Goal: Task Accomplishment & Management: Use online tool/utility

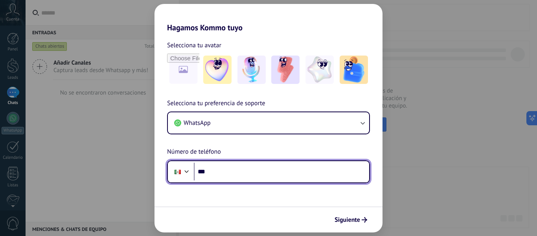
click at [222, 171] on input "***" at bounding box center [281, 171] width 175 height 18
type input "**********"
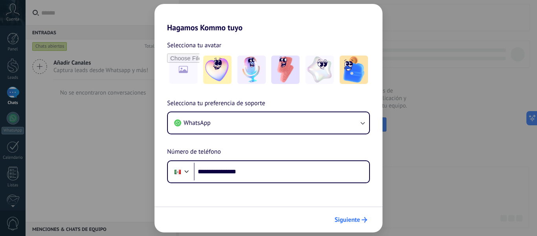
click at [338, 215] on button "Siguiente" at bounding box center [351, 219] width 40 height 13
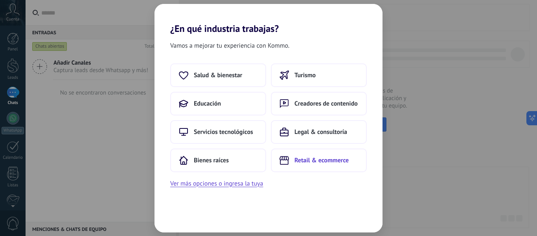
click at [343, 157] on span "Retail & ecommerce" at bounding box center [321, 160] width 54 height 8
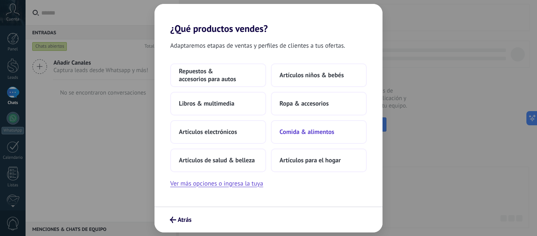
click at [332, 136] on button "Comida & alimentos" at bounding box center [319, 132] width 96 height 24
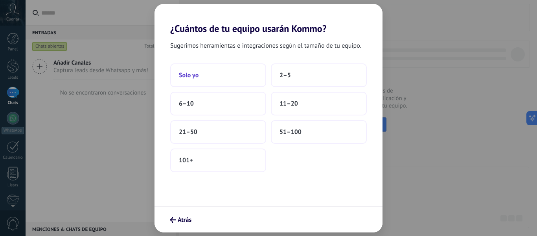
click at [194, 78] on span "Solo yo" at bounding box center [189, 75] width 20 height 8
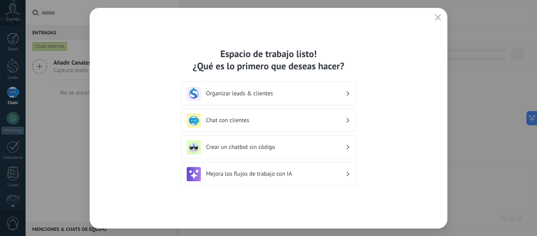
click at [435, 16] on icon "button" at bounding box center [438, 17] width 6 height 6
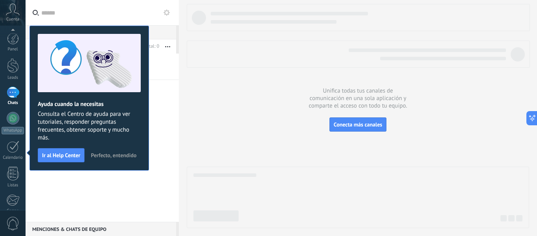
scroll to position [92, 0]
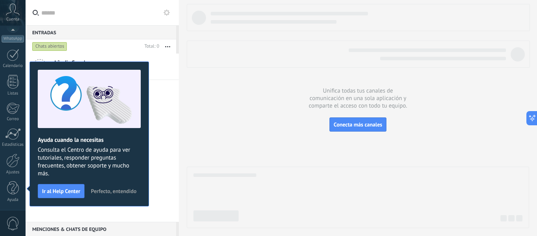
click at [109, 192] on span "Perfecto, entendido" at bounding box center [114, 191] width 46 height 6
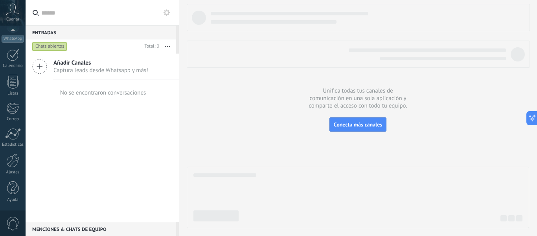
scroll to position [0, 0]
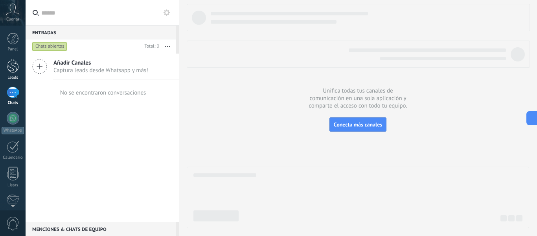
click at [14, 74] on link "Leads" at bounding box center [13, 69] width 26 height 22
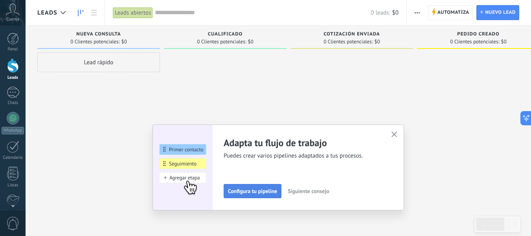
click at [256, 191] on span "Configura tu pipeline" at bounding box center [252, 191] width 49 height 6
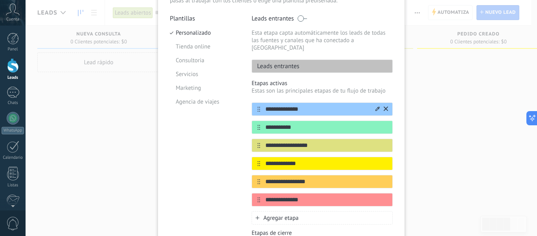
scroll to position [79, 0]
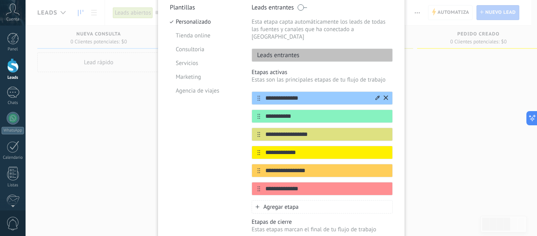
click at [375, 95] on icon at bounding box center [377, 97] width 4 height 5
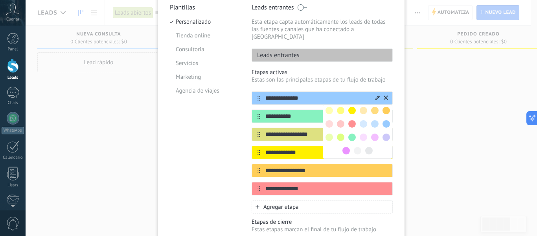
click at [278, 94] on input "**********" at bounding box center [317, 98] width 114 height 8
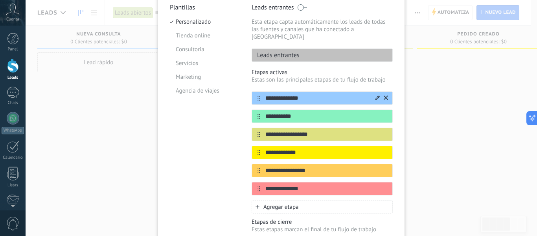
click at [305, 94] on input "**********" at bounding box center [317, 98] width 114 height 8
click at [271, 94] on input "**********" at bounding box center [317, 98] width 114 height 8
drag, startPoint x: 310, startPoint y: 89, endPoint x: 274, endPoint y: 98, distance: 37.2
click at [253, 91] on div "**********" at bounding box center [322, 97] width 141 height 13
type input "**********"
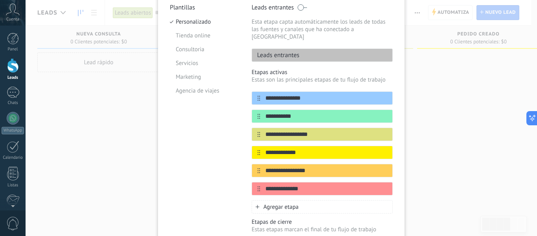
drag, startPoint x: 291, startPoint y: 109, endPoint x: 245, endPoint y: 110, distance: 46.0
click at [245, 110] on div "**********" at bounding box center [281, 140] width 223 height 272
type input "*"
type input "**********"
drag, startPoint x: 311, startPoint y: 127, endPoint x: 254, endPoint y: 119, distance: 58.0
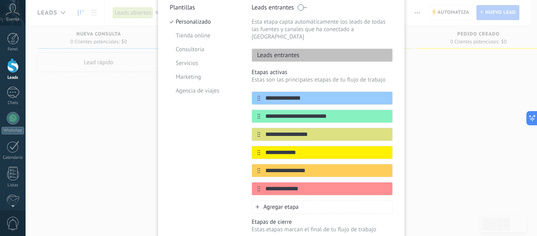
click at [254, 119] on div "**********" at bounding box center [322, 143] width 141 height 104
type input "**********"
click at [309, 148] on input "**********" at bounding box center [317, 152] width 114 height 8
drag, startPoint x: 312, startPoint y: 146, endPoint x: 253, endPoint y: 145, distance: 59.0
click at [253, 145] on div "**********" at bounding box center [322, 151] width 141 height 13
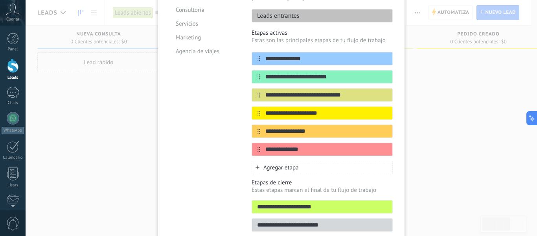
scroll to position [148, 0]
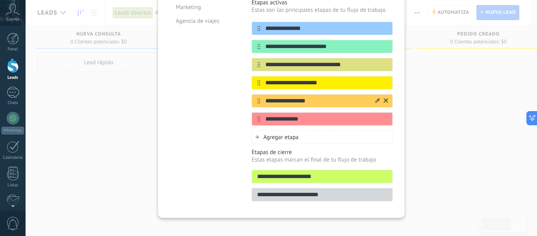
type input "**********"
click at [382, 94] on div at bounding box center [381, 100] width 14 height 13
click at [385, 98] on icon at bounding box center [386, 100] width 4 height 4
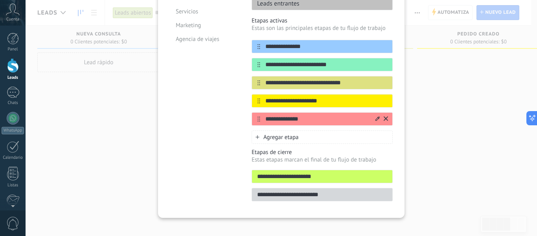
click at [385, 116] on icon at bounding box center [386, 118] width 4 height 5
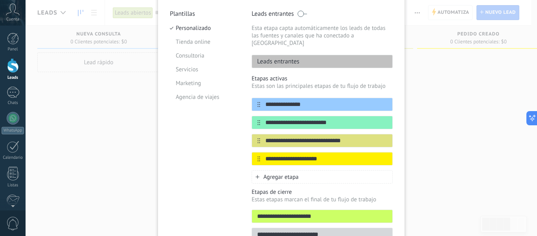
scroll to position [0, 0]
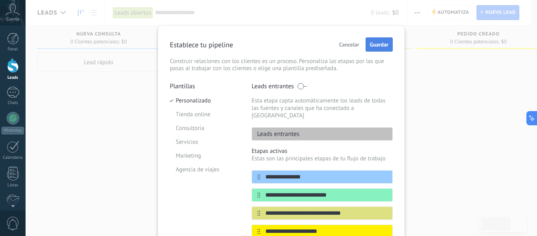
click at [381, 44] on span "Guardar" at bounding box center [379, 45] width 18 height 6
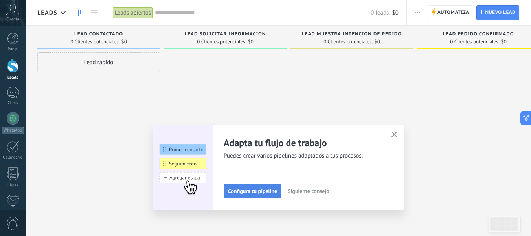
click at [269, 190] on span "Configura tu pipeline" at bounding box center [252, 191] width 49 height 6
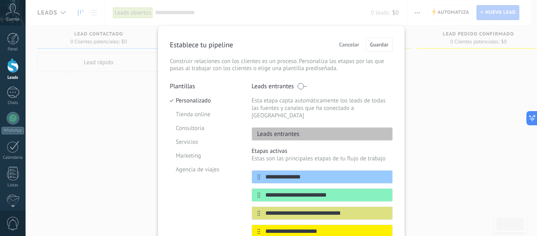
click at [521, 102] on div "**********" at bounding box center [282, 118] width 512 height 236
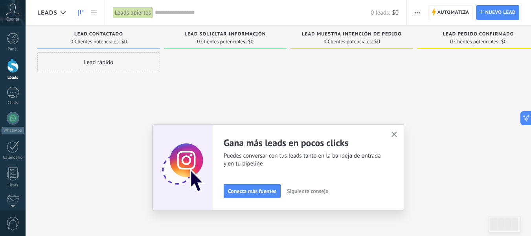
click at [395, 131] on button "button" at bounding box center [395, 134] width 10 height 11
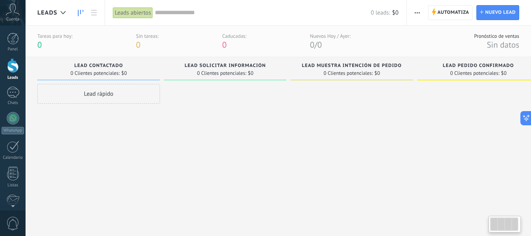
scroll to position [0, 20]
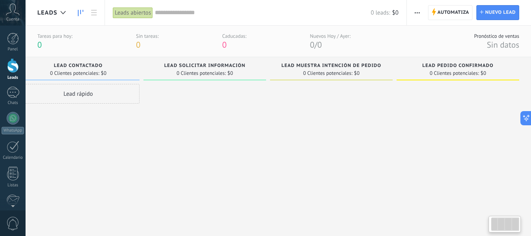
drag, startPoint x: 273, startPoint y: 144, endPoint x: 329, endPoint y: 168, distance: 60.6
click at [346, 171] on div "Lamentablemente, no hay leads con estos parámetros. Mostrar todo Leads Entrante…" at bounding box center [274, 137] width 514 height 160
drag, startPoint x: 267, startPoint y: 158, endPoint x: 254, endPoint y: 157, distance: 13.4
click at [294, 164] on div "Lamentablemente, no hay leads con estos parámetros. Mostrar todo Leads Entrante…" at bounding box center [277, 137] width 514 height 160
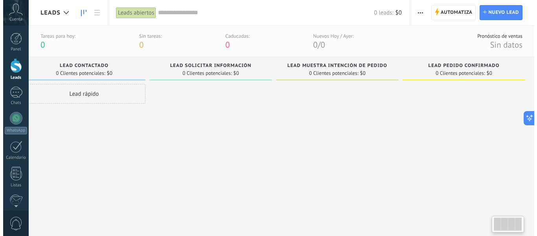
scroll to position [0, 20]
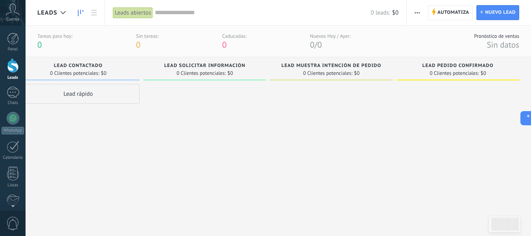
drag, startPoint x: 492, startPoint y: 66, endPoint x: 136, endPoint y: 13, distance: 359.4
click at [136, 13] on div "Leads abiertos" at bounding box center [133, 12] width 40 height 11
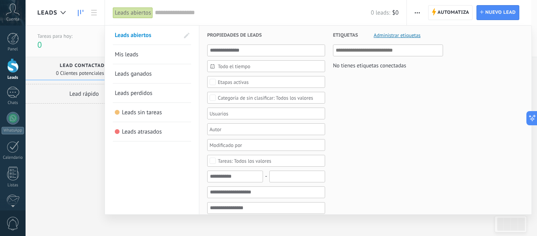
click at [253, 83] on span "Etapas activas" at bounding box center [266, 82] width 97 height 6
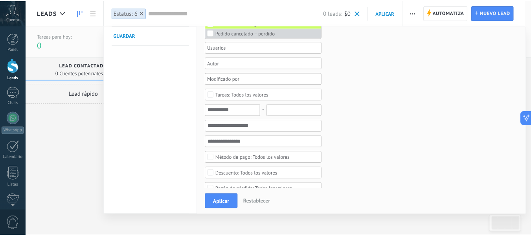
scroll to position [118, 0]
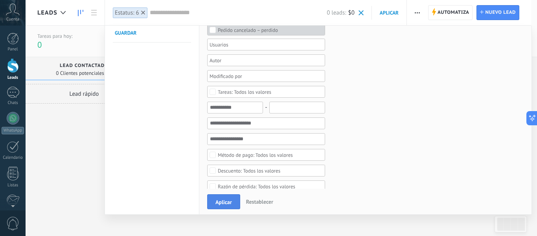
click at [224, 199] on span "Aplicar" at bounding box center [223, 202] width 17 height 6
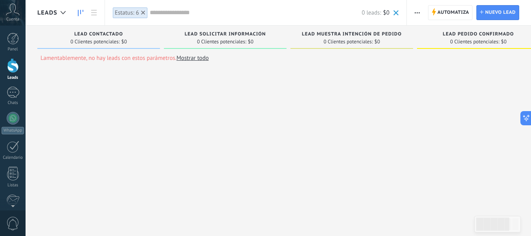
drag, startPoint x: 467, startPoint y: 117, endPoint x: 388, endPoint y: 142, distance: 82.9
click at [388, 142] on div "Lamentablemente, no hay leads con estos parámetros. Mostrar todo Leads Entrante…" at bounding box center [357, 128] width 641 height 204
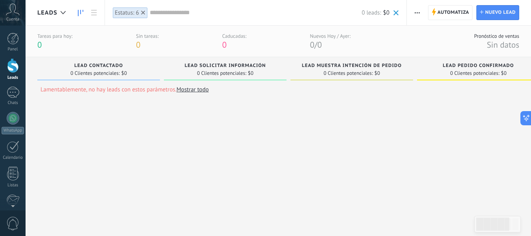
click at [419, 14] on span "button" at bounding box center [417, 12] width 5 height 15
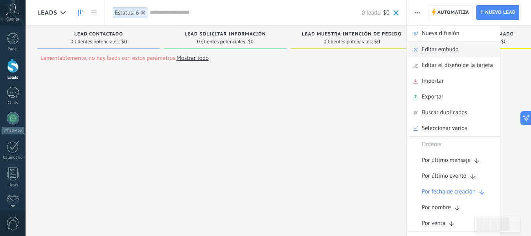
click at [449, 52] on span "Editar embudo" at bounding box center [440, 50] width 37 height 16
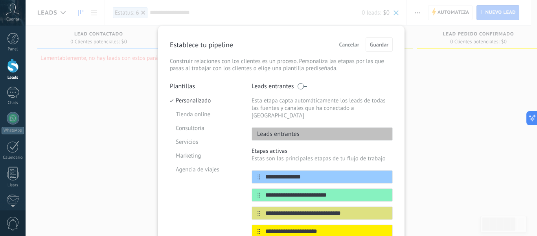
click at [351, 43] on span "Cancelar" at bounding box center [349, 45] width 20 height 6
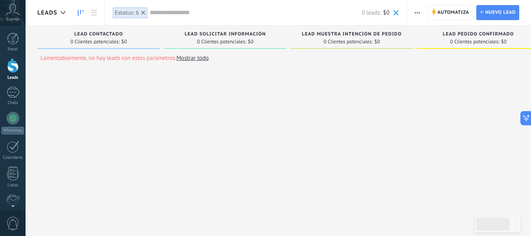
click at [417, 109] on div "Lamentablemente, no hay leads con estos parámetros. Mostrar todo Leads Entrante…" at bounding box center [357, 128] width 641 height 204
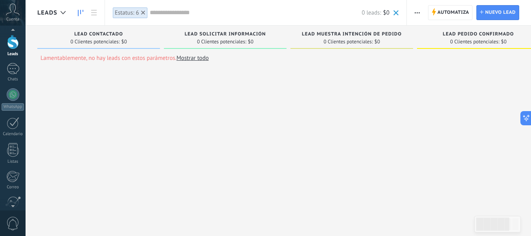
scroll to position [92, 0]
click at [12, 161] on div at bounding box center [12, 160] width 13 height 14
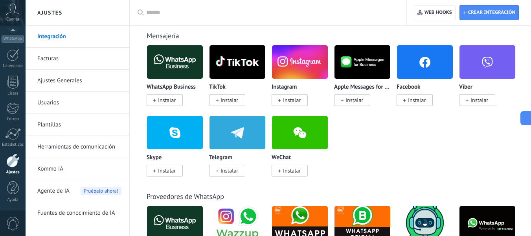
scroll to position [157, 0]
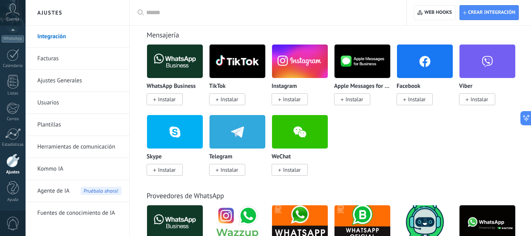
click at [90, 144] on link "Herramientas de comunicación" at bounding box center [79, 147] width 84 height 22
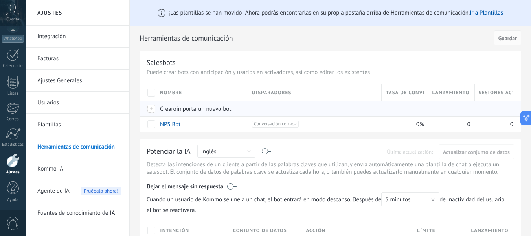
click at [165, 106] on span "Crear" at bounding box center [166, 108] width 13 height 7
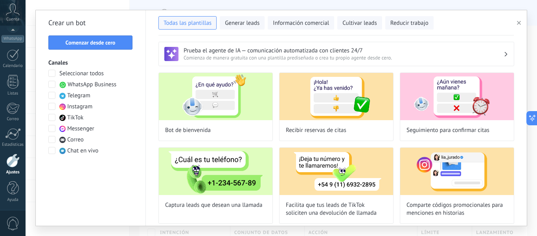
click at [52, 85] on span at bounding box center [51, 84] width 7 height 7
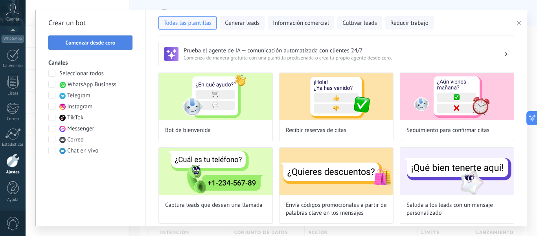
click at [100, 40] on span "Comenzar desde cero" at bounding box center [91, 43] width 50 height 6
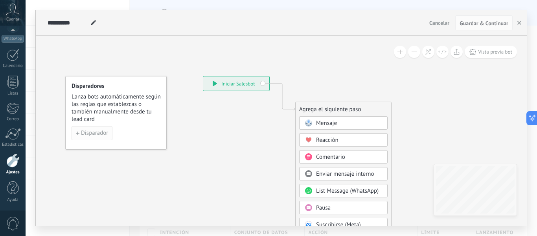
click at [98, 132] on span "Disparador" at bounding box center [94, 133] width 27 height 6
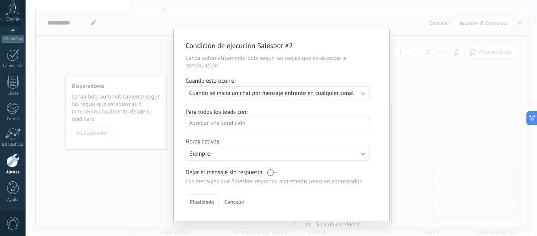
click at [363, 95] on div "Ejecutar: Cuando se inicia un chat por mensaje entrante en cualquier canal" at bounding box center [278, 93] width 184 height 14
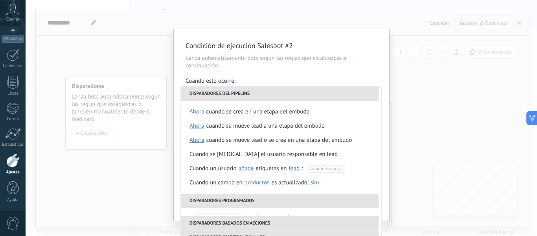
click at [366, 71] on div "Condición de ejecución Salesbot #2 Lanza automáticamente bots según las reglas …" at bounding box center [281, 124] width 215 height 191
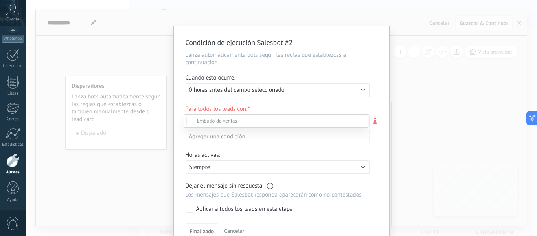
click at [373, 69] on div at bounding box center [282, 118] width 512 height 236
drag, startPoint x: 364, startPoint y: 91, endPoint x: 363, endPoint y: 95, distance: 4.1
click at [363, 95] on div "Ejecutar: 0 horas antes del campo seleccionado" at bounding box center [278, 90] width 184 height 14
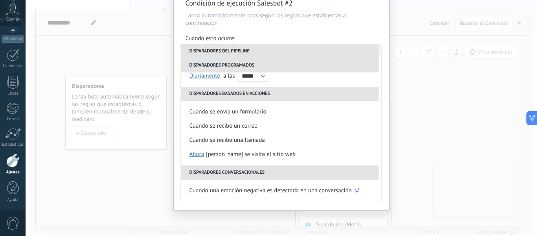
scroll to position [40, 0]
click at [458, 177] on div "Condición de ejecución Salesbot #2 Lanza automáticamente bots según las reglas …" at bounding box center [282, 118] width 512 height 236
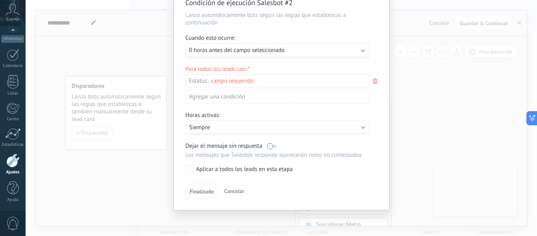
click at [240, 195] on button "Cancelar" at bounding box center [234, 191] width 26 height 12
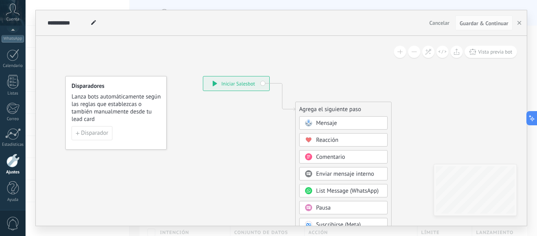
scroll to position [0, 0]
click at [102, 103] on span "Lanza bots automáticamente según las reglas que establezcas o también manualmen…" at bounding box center [117, 108] width 90 height 30
click at [97, 128] on button "Disparador" at bounding box center [92, 133] width 41 height 14
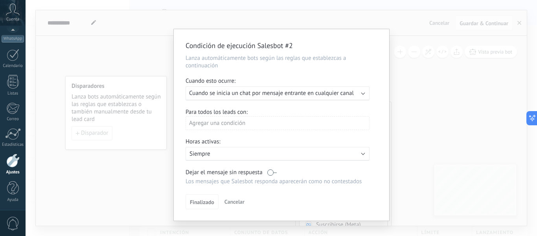
click at [479, 162] on div "Condición de ejecución Salesbot #2 Lanza automáticamente bots según las reglas …" at bounding box center [282, 118] width 512 height 236
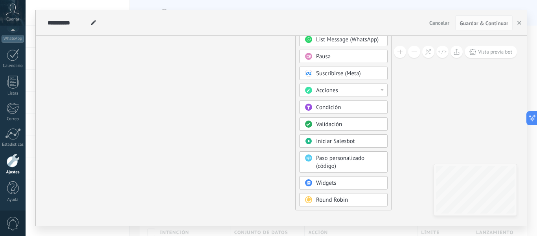
click at [332, 107] on span "Condición" at bounding box center [328, 106] width 25 height 7
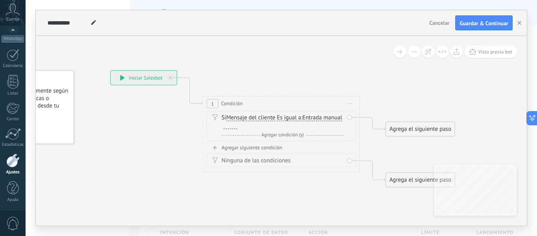
click at [302, 121] on span "Entrada manual" at bounding box center [322, 117] width 40 height 6
click at [298, 124] on button "Entrada manual" at bounding box center [347, 117] width 98 height 14
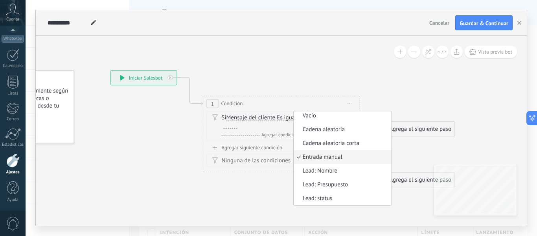
click at [300, 53] on icon at bounding box center [269, 128] width 711 height 510
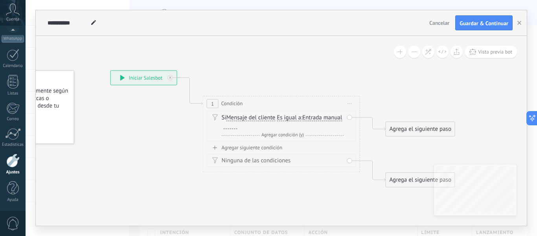
click at [237, 126] on div at bounding box center [231, 125] width 14 height 6
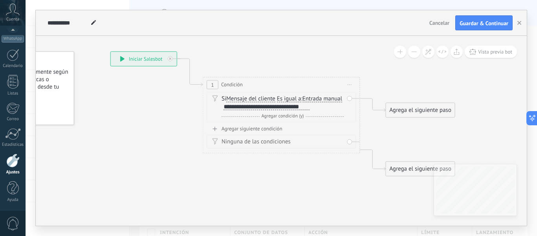
click at [417, 120] on icon at bounding box center [269, 110] width 711 height 510
click at [417, 111] on div "Agrega el siguiente paso" at bounding box center [420, 109] width 69 height 13
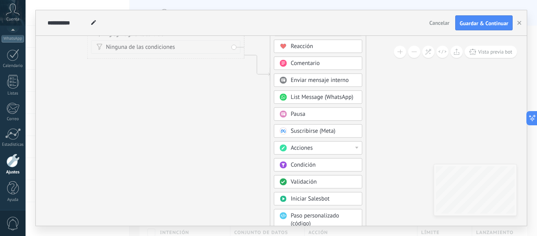
drag, startPoint x: 334, startPoint y: 179, endPoint x: 188, endPoint y: 151, distance: 148.5
click at [189, 151] on icon at bounding box center [153, 15] width 711 height 510
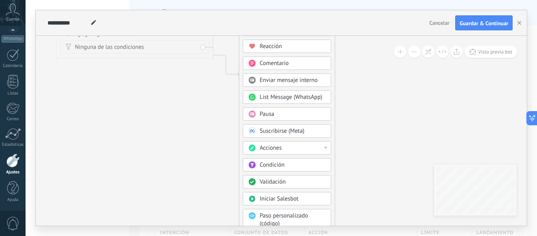
click at [325, 147] on div at bounding box center [325, 147] width 3 height 2
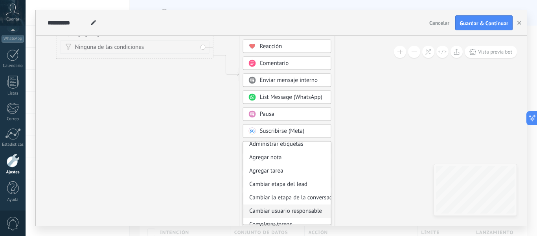
scroll to position [0, 0]
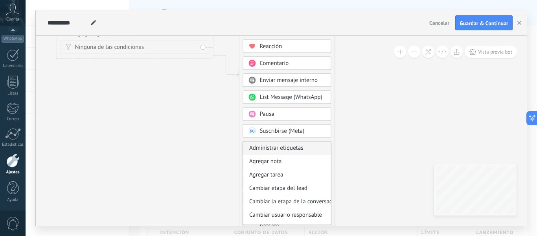
click at [300, 149] on div "Administrar etiquetas" at bounding box center [287, 147] width 88 height 13
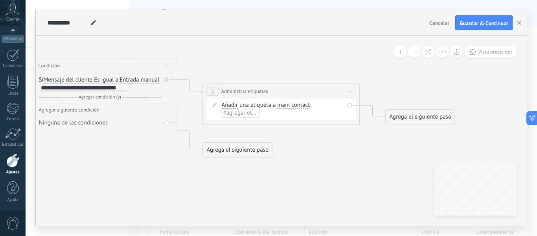
click at [243, 114] on span "#agregar etiquetas" at bounding box center [246, 112] width 47 height 7
type input "**********"
click at [250, 123] on span "crear etiqueta Cliente Meta" at bounding box center [259, 126] width 77 height 7
click at [417, 118] on div "Agrega el siguiente paso" at bounding box center [420, 116] width 69 height 13
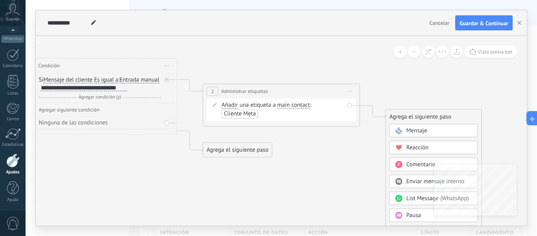
click at [298, 144] on icon at bounding box center [178, 95] width 894 height 518
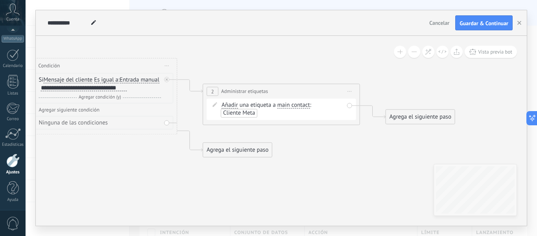
click at [348, 90] on span "Iniciar vista previa aquí Cambiar nombre Duplicar [GEOGRAPHIC_DATA]" at bounding box center [350, 90] width 13 height 11
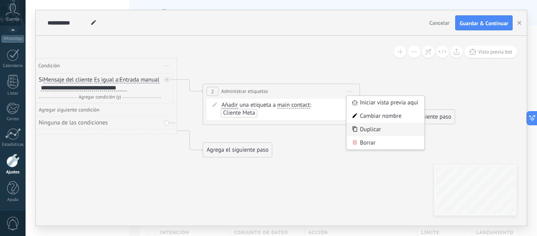
click at [367, 130] on div "Duplicar" at bounding box center [386, 128] width 78 height 13
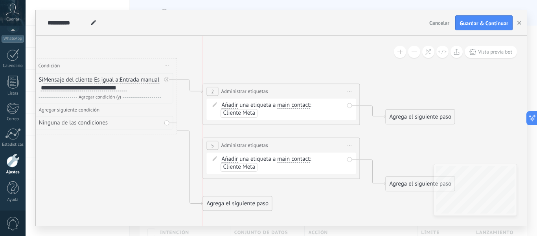
drag, startPoint x: 291, startPoint y: 155, endPoint x: 294, endPoint y: 142, distance: 13.2
click at [294, 142] on div "**********" at bounding box center [281, 145] width 156 height 15
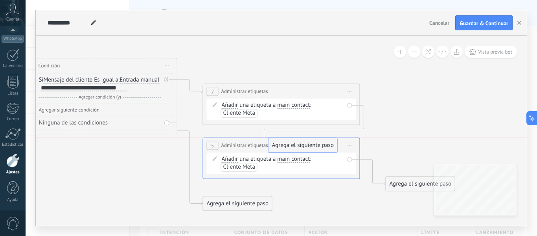
drag, startPoint x: 421, startPoint y: 117, endPoint x: 307, endPoint y: 147, distance: 118.0
click at [301, 159] on span "main contact" at bounding box center [293, 159] width 33 height 6
click at [301, 159] on button "main contact" at bounding box center [322, 159] width 98 height 14
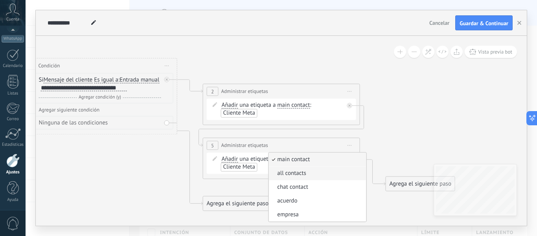
click at [293, 172] on span "all contacts" at bounding box center [316, 173] width 95 height 8
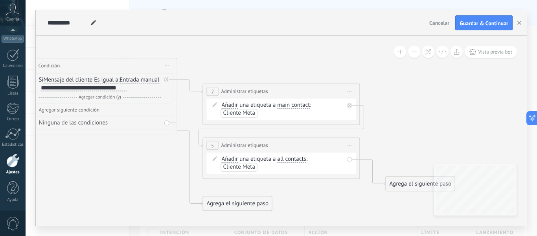
click at [351, 145] on span "Iniciar vista previa aquí Cambiar nombre Duplicar [GEOGRAPHIC_DATA]" at bounding box center [350, 144] width 13 height 11
click at [376, 184] on div "Duplicar" at bounding box center [386, 182] width 78 height 13
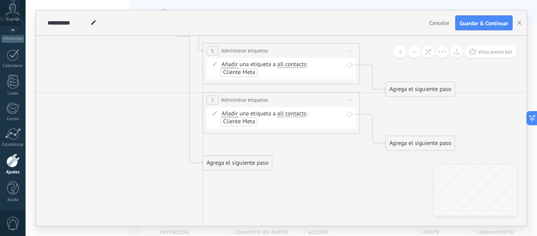
drag, startPoint x: 307, startPoint y: 120, endPoint x: 307, endPoint y: 101, distance: 18.9
click at [307, 101] on div "**********" at bounding box center [281, 99] width 156 height 15
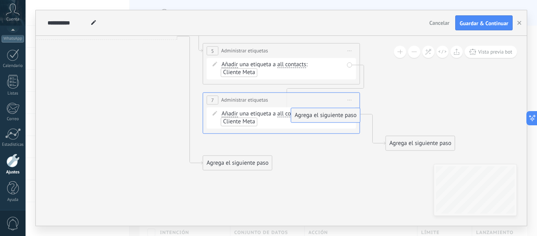
drag, startPoint x: 409, startPoint y: 89, endPoint x: 306, endPoint y: 117, distance: 106.5
click at [241, 120] on span "Cliente Meta" at bounding box center [239, 121] width 32 height 7
click at [297, 115] on span "all contacts" at bounding box center [291, 113] width 29 height 6
click at [297, 115] on button "all contacts" at bounding box center [322, 114] width 98 height 14
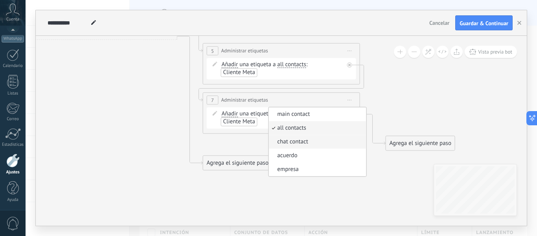
click at [292, 138] on span "chat contact" at bounding box center [316, 142] width 95 height 8
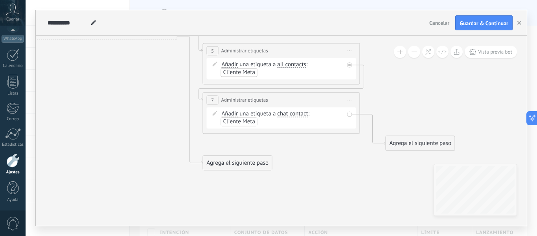
click at [323, 164] on icon at bounding box center [178, 53] width 894 height 625
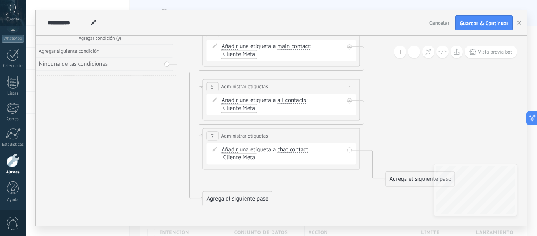
drag, startPoint x: 351, startPoint y: 208, endPoint x: 351, endPoint y: 203, distance: 5.1
click at [351, 203] on icon at bounding box center [178, 89] width 894 height 625
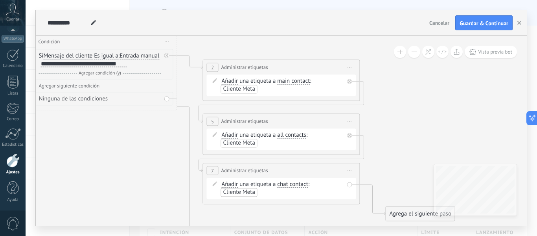
click at [350, 67] on icon at bounding box center [350, 67] width 4 height 1
click at [371, 105] on div "Duplicar" at bounding box center [386, 104] width 78 height 13
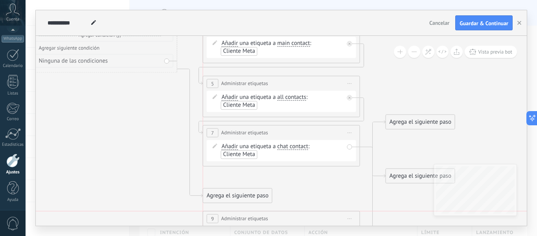
drag, startPoint x: 324, startPoint y: 95, endPoint x: 321, endPoint y: 213, distance: 117.6
click at [321, 213] on div "**********" at bounding box center [281, 218] width 156 height 15
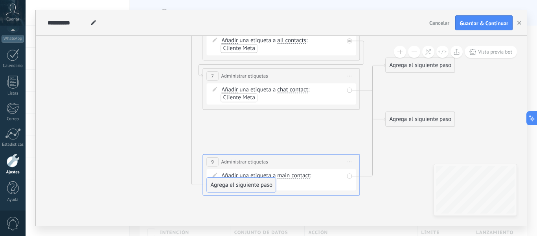
drag, startPoint x: 254, startPoint y: 136, endPoint x: 258, endPoint y: 182, distance: 45.8
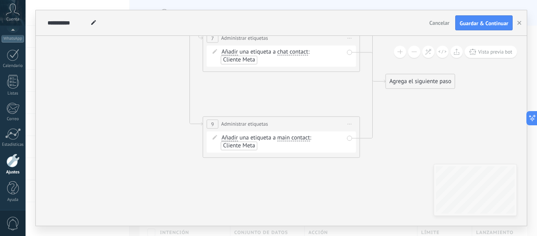
click at [252, 149] on span "Cliente Meta" at bounding box center [239, 145] width 32 height 7
click at [250, 147] on span "Cliente Meta" at bounding box center [240, 145] width 32 height 7
click at [248, 147] on input "text" at bounding box center [241, 145] width 39 height 6
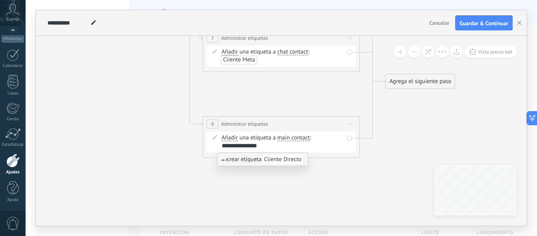
type input "**********"
click at [237, 160] on span "crear etiqueta Cliente Directo" at bounding box center [262, 158] width 83 height 7
click at [339, 177] on icon at bounding box center [178, 17] width 894 height 674
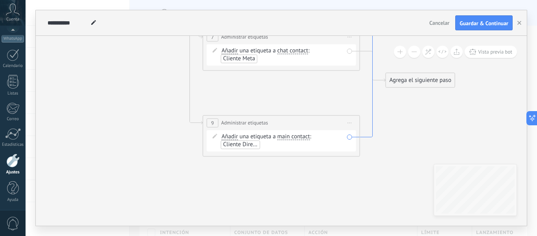
click at [373, 128] on icon at bounding box center [373, 80] width 26 height 112
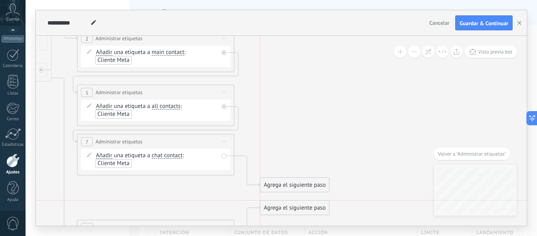
drag, startPoint x: 307, startPoint y: 130, endPoint x: 308, endPoint y: 205, distance: 74.7
click at [308, 205] on div "Agrega el siguiente paso" at bounding box center [294, 207] width 69 height 13
drag, startPoint x: 313, startPoint y: 185, endPoint x: 353, endPoint y: 53, distance: 138.3
click at [353, 53] on div "Agrega el siguiente paso" at bounding box center [334, 52] width 69 height 13
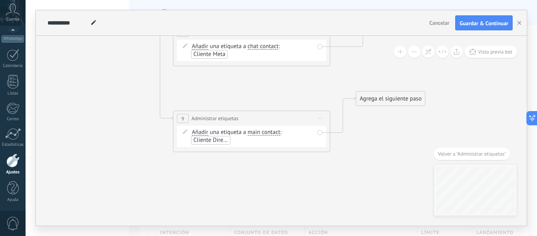
drag, startPoint x: 301, startPoint y: 190, endPoint x: 397, endPoint y: 182, distance: 96.3
click at [397, 182] on icon at bounding box center [168, 11] width 934 height 674
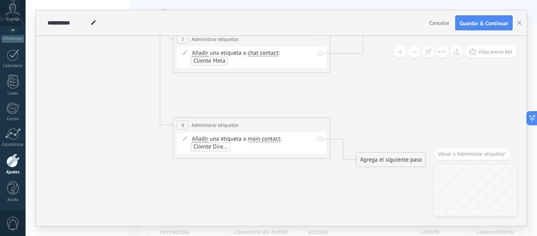
drag, startPoint x: 386, startPoint y: 106, endPoint x: 386, endPoint y: 159, distance: 53.1
click at [386, 159] on div "Agrega el siguiente paso" at bounding box center [391, 159] width 69 height 13
click at [322, 123] on span "Iniciar vista previa aquí Cambiar nombre Duplicar [GEOGRAPHIC_DATA]" at bounding box center [320, 124] width 13 height 11
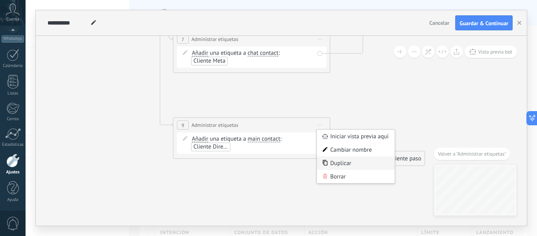
click at [344, 163] on div "Duplicar" at bounding box center [356, 162] width 78 height 13
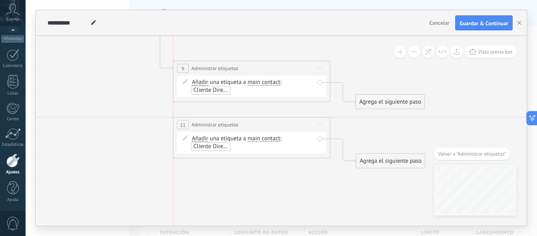
drag, startPoint x: 313, startPoint y: 130, endPoint x: 315, endPoint y: 118, distance: 12.2
click at [315, 118] on div "**********" at bounding box center [251, 124] width 156 height 15
click at [323, 125] on span "Iniciar vista previa aquí Cambiar nombre Duplicar [GEOGRAPHIC_DATA]" at bounding box center [320, 124] width 13 height 11
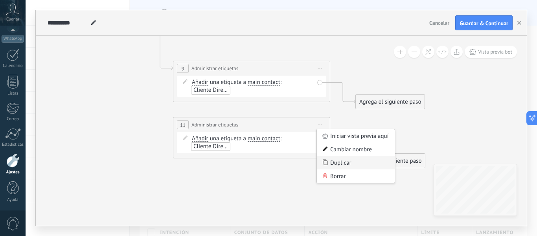
click at [346, 163] on div "Duplicar" at bounding box center [356, 162] width 78 height 13
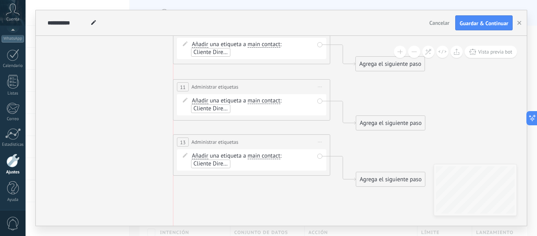
drag, startPoint x: 307, startPoint y: 150, endPoint x: 309, endPoint y: 138, distance: 12.0
click at [309, 138] on div "**********" at bounding box center [251, 141] width 156 height 15
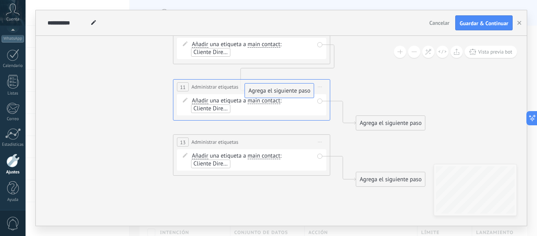
drag, startPoint x: 379, startPoint y: 64, endPoint x: 268, endPoint y: 88, distance: 113.4
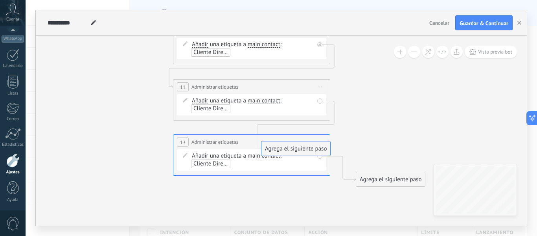
drag, startPoint x: 401, startPoint y: 122, endPoint x: 302, endPoint y: 149, distance: 102.0
click at [267, 99] on span "main contact" at bounding box center [264, 101] width 33 height 6
click at [267, 99] on button "main contact" at bounding box center [293, 101] width 98 height 14
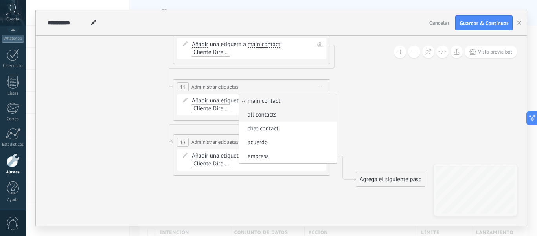
click at [268, 114] on span "all contacts" at bounding box center [286, 115] width 95 height 8
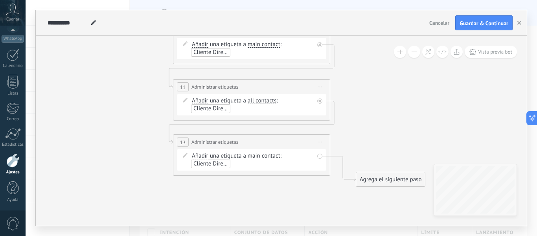
click at [263, 160] on div "Añadir Añadir Eliminar Añadir Añadir Eliminar una etiqueta a main contact main …" at bounding box center [253, 160] width 122 height 16
click at [265, 155] on span "main contact" at bounding box center [264, 156] width 33 height 6
click at [265, 155] on button "main contact" at bounding box center [293, 156] width 98 height 14
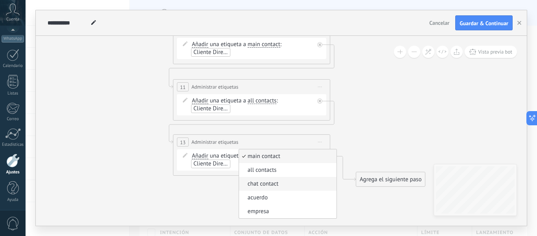
click at [258, 185] on span "chat contact" at bounding box center [286, 184] width 95 height 8
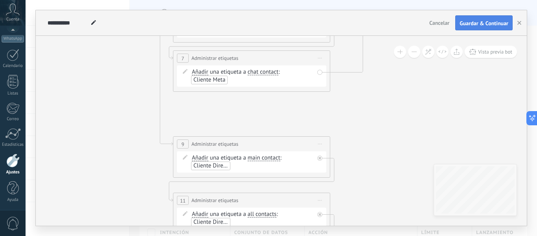
click at [478, 25] on span "Guardar & Continuar" at bounding box center [484, 23] width 49 height 6
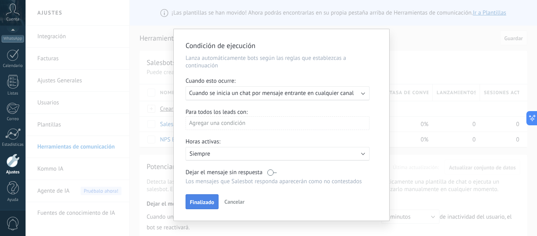
click at [204, 206] on button "Finalizado" at bounding box center [202, 201] width 33 height 15
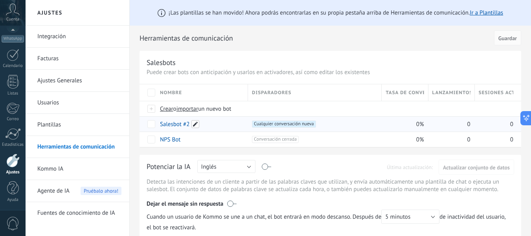
click at [195, 124] on span at bounding box center [195, 124] width 8 height 8
type input "*"
type input "**********"
click at [383, 121] on div "0%" at bounding box center [403, 123] width 42 height 15
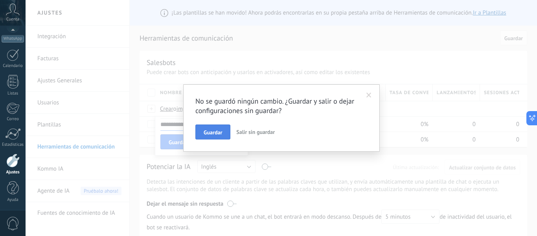
click at [228, 133] on button "Guardar" at bounding box center [212, 131] width 35 height 15
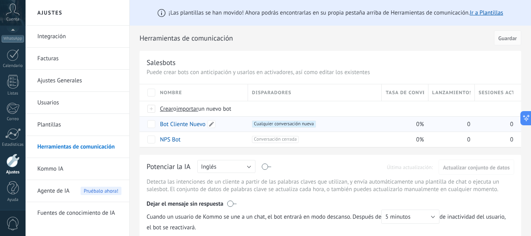
click at [201, 121] on link "Bot Cliente Nuevo" at bounding box center [183, 123] width 46 height 7
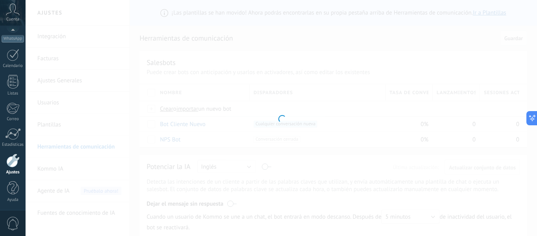
type input "**********"
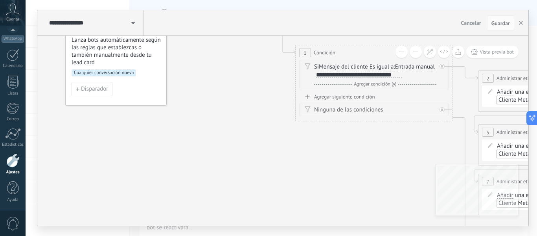
drag, startPoint x: 384, startPoint y: 162, endPoint x: 365, endPoint y: 160, distance: 18.9
click at [374, 161] on icon at bounding box center [453, 216] width 894 height 786
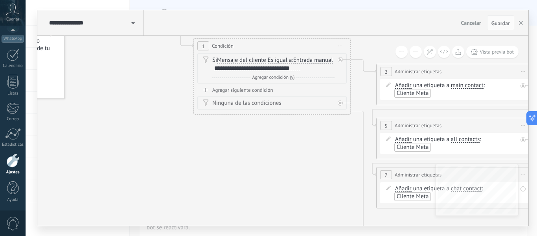
drag, startPoint x: 311, startPoint y: 159, endPoint x: 140, endPoint y: 144, distance: 171.7
click at [154, 144] on icon at bounding box center [351, 209] width 894 height 786
click at [145, 144] on icon at bounding box center [351, 209] width 894 height 786
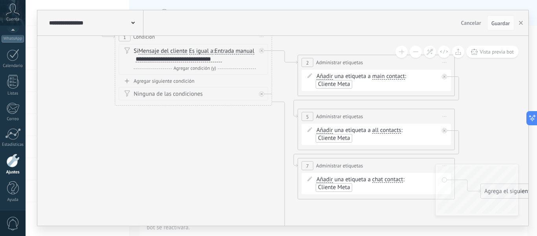
drag, startPoint x: 140, startPoint y: 144, endPoint x: 136, endPoint y: 145, distance: 4.0
click at [137, 144] on icon at bounding box center [273, 200] width 894 height 786
click at [220, 63] on div "Si Mensaje del cliente Mensaje del cliente Emoción de la conversación Comentari…" at bounding box center [192, 56] width 122 height 16
click at [217, 63] on div "**********" at bounding box center [176, 59] width 86 height 6
click at [241, 167] on icon at bounding box center [270, 200] width 894 height 786
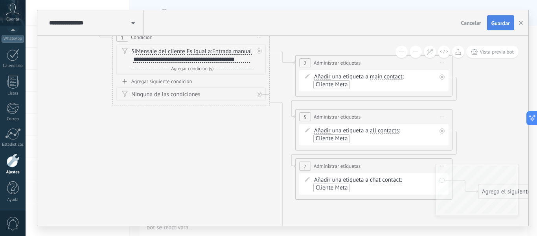
click at [512, 24] on button "Guardar" at bounding box center [500, 22] width 27 height 15
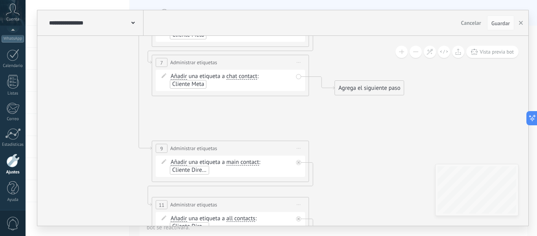
drag, startPoint x: 241, startPoint y: 170, endPoint x: 70, endPoint y: 89, distance: 189.8
click at [70, 89] on icon at bounding box center [127, 97] width 894 height 786
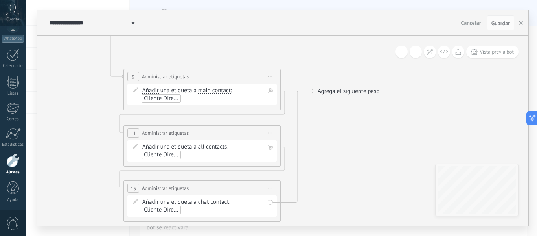
drag, startPoint x: 340, startPoint y: 213, endPoint x: 347, endPoint y: 91, distance: 122.5
click at [347, 91] on div "Agrega el siguiente paso" at bounding box center [348, 91] width 69 height 13
click at [355, 155] on icon at bounding box center [103, 25] width 902 height 786
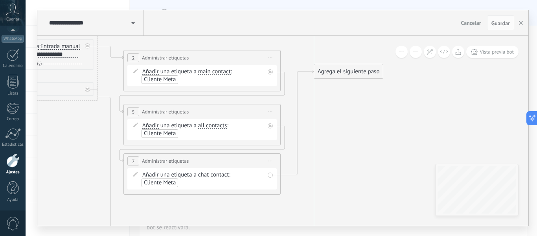
drag, startPoint x: 346, startPoint y: 191, endPoint x: 355, endPoint y: 76, distance: 115.2
click at [355, 76] on div "Agrega el siguiente paso" at bounding box center [348, 71] width 69 height 13
click at [363, 132] on icon at bounding box center [103, 195] width 902 height 786
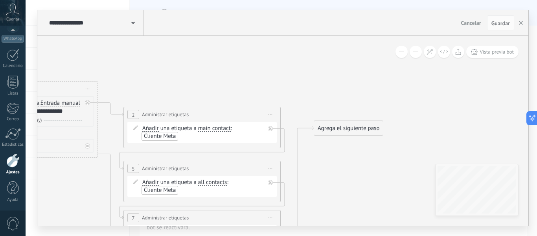
click at [355, 125] on div "Agrega el siguiente paso" at bounding box center [348, 127] width 69 height 13
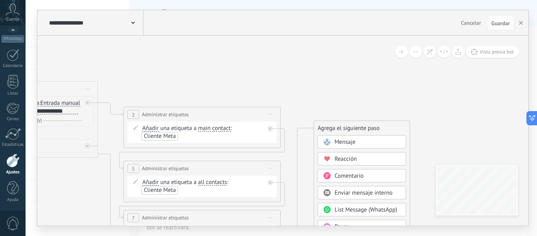
click at [351, 140] on span "Mensaje" at bounding box center [345, 141] width 21 height 7
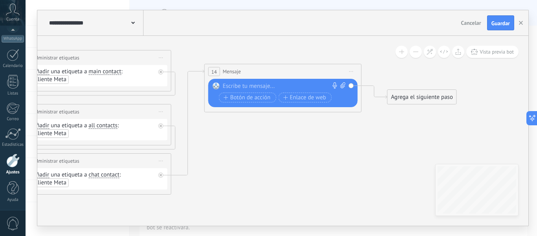
click at [254, 89] on div at bounding box center [281, 86] width 117 height 8
paste div
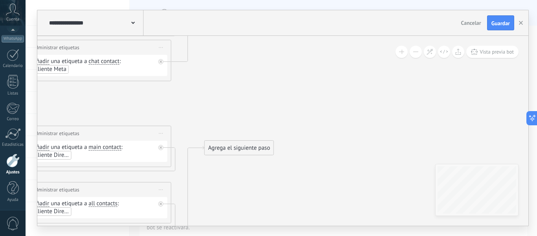
click at [240, 147] on div "Agrega el siguiente paso" at bounding box center [239, 147] width 69 height 13
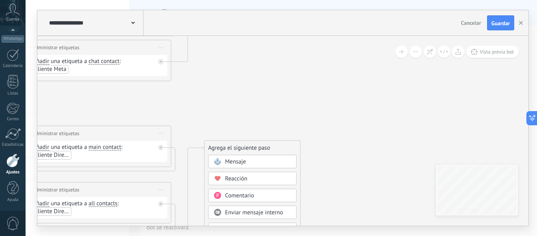
click at [242, 156] on div "Mensaje" at bounding box center [252, 161] width 88 height 13
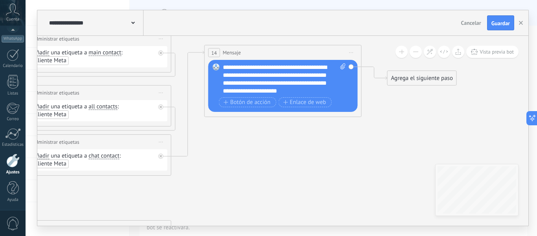
click at [313, 70] on div "**********" at bounding box center [284, 78] width 123 height 31
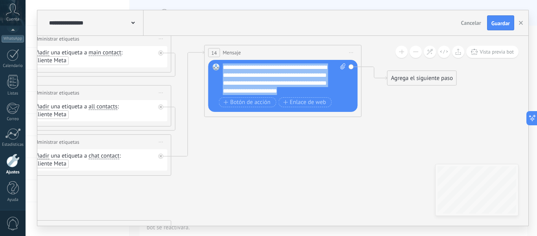
drag, startPoint x: 223, startPoint y: 67, endPoint x: 337, endPoint y: 96, distance: 117.4
click at [337, 96] on div "Reemplazar Quitar Convertir a mensaje de voz Arrastre la imagen aquí para adjun…" at bounding box center [284, 86] width 123 height 46
copy div "**********"
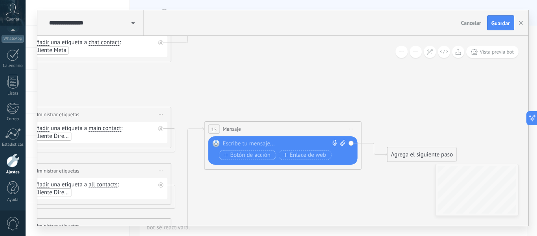
click at [231, 142] on div at bounding box center [281, 144] width 117 height 8
paste div
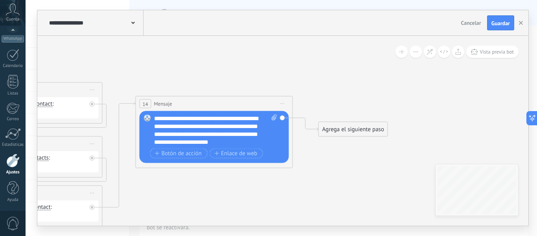
drag, startPoint x: 368, startPoint y: 214, endPoint x: 295, endPoint y: 208, distance: 73.8
click at [295, 208] on icon at bounding box center [16, 227] width 1084 height 786
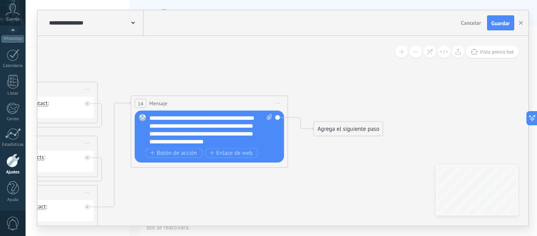
click at [365, 130] on div "Agrega el siguiente paso" at bounding box center [348, 128] width 69 height 13
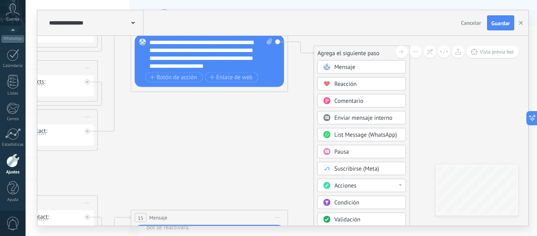
click at [371, 133] on span "List Message (WhatsApp)" at bounding box center [366, 134] width 63 height 7
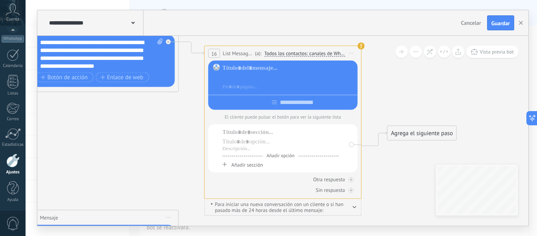
click at [237, 74] on div at bounding box center [289, 78] width 132 height 8
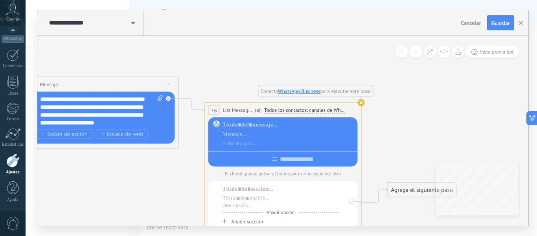
click at [363, 102] on use at bounding box center [361, 102] width 7 height 7
click at [350, 108] on span "Iniciar vista previa aquí Cambiar nombre Duplicar [GEOGRAPHIC_DATA]" at bounding box center [351, 109] width 13 height 11
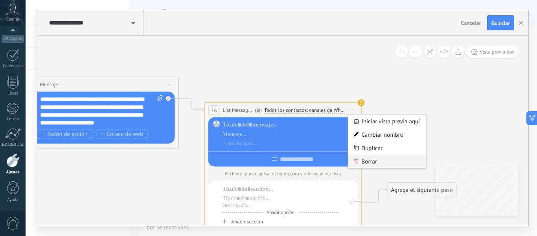
click at [380, 162] on div "Borrar" at bounding box center [387, 161] width 78 height 13
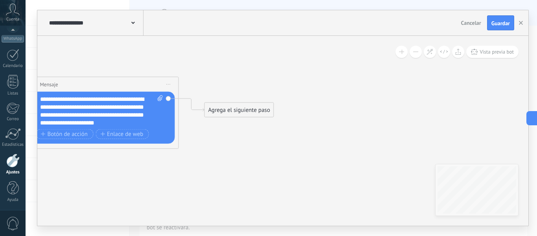
click at [248, 107] on div "Agrega el siguiente paso" at bounding box center [239, 109] width 69 height 13
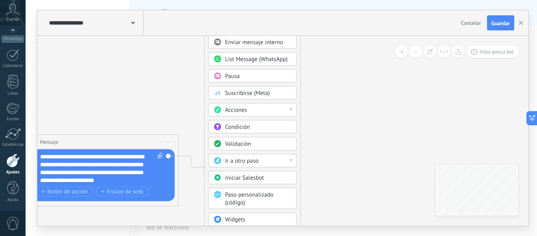
click at [281, 122] on div "Condición" at bounding box center [252, 126] width 88 height 13
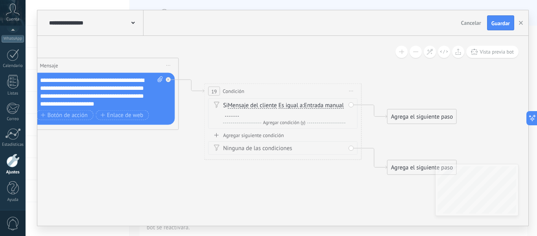
click at [351, 86] on span "Iniciar vista previa aquí Cambiar nombre Duplicar [GEOGRAPHIC_DATA]" at bounding box center [351, 90] width 13 height 11
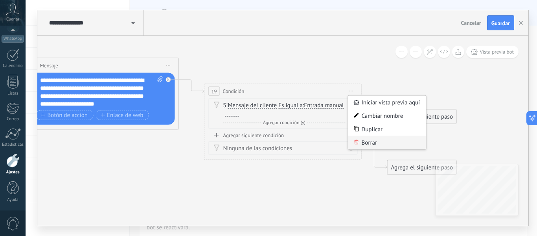
click at [374, 140] on div "Borrar" at bounding box center [387, 142] width 78 height 13
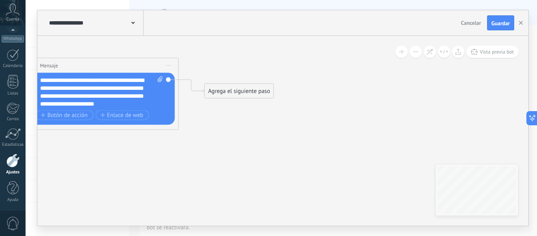
click at [250, 94] on div "Agrega el siguiente paso" at bounding box center [239, 91] width 69 height 13
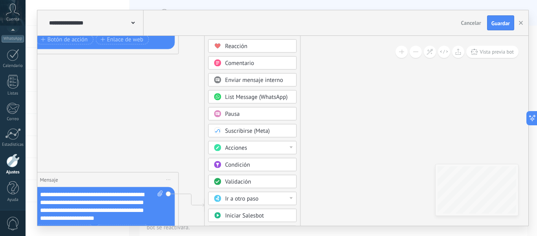
click at [264, 96] on span "List Message (WhatsApp)" at bounding box center [256, 96] width 63 height 7
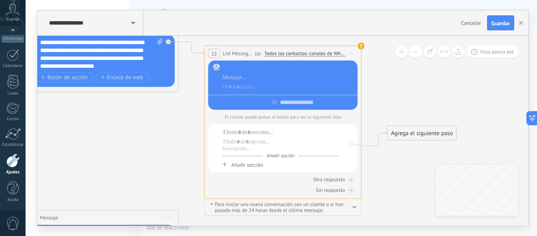
click at [237, 64] on div at bounding box center [289, 68] width 132 height 8
click at [241, 80] on div at bounding box center [289, 78] width 132 height 8
click at [240, 90] on div at bounding box center [289, 87] width 132 height 8
click at [284, 105] on input "text" at bounding box center [296, 102] width 39 height 6
click at [293, 120] on p "El cliente puede pulsar el botón para ver la siguiente lista" at bounding box center [282, 117] width 149 height 6
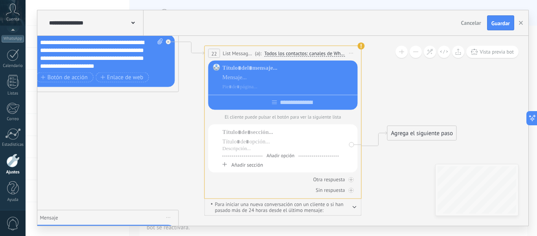
click at [293, 120] on p "El cliente puede pulsar el botón para ver la siguiente lista" at bounding box center [282, 117] width 149 height 6
click at [269, 131] on div at bounding box center [281, 132] width 116 height 8
click at [266, 136] on div at bounding box center [281, 132] width 116 height 8
click at [265, 143] on div at bounding box center [281, 142] width 116 height 8
click at [247, 151] on div at bounding box center [281, 148] width 116 height 6
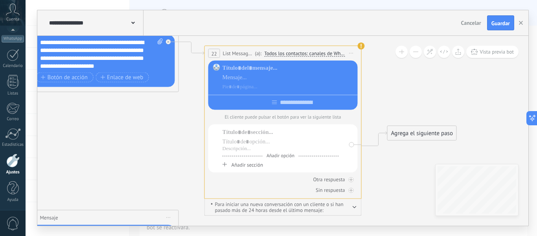
click at [350, 50] on span "Iniciar vista previa aquí Cambiar nombre Duplicar [GEOGRAPHIC_DATA]" at bounding box center [351, 53] width 13 height 11
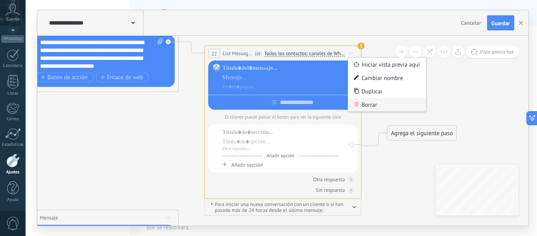
click at [365, 107] on div "Borrar" at bounding box center [387, 104] width 78 height 13
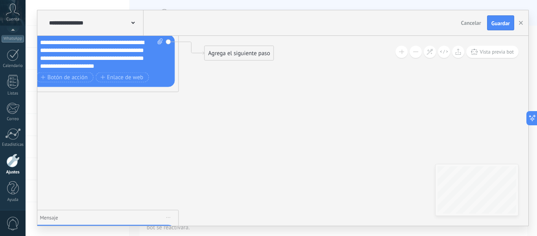
click at [231, 56] on div "Agrega el siguiente paso" at bounding box center [239, 53] width 69 height 13
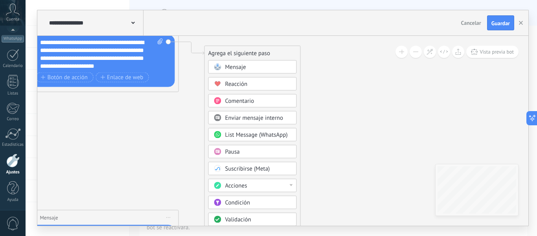
click at [237, 66] on span "Mensaje" at bounding box center [235, 66] width 21 height 7
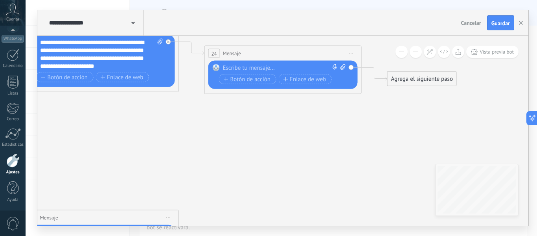
click at [254, 69] on div at bounding box center [281, 68] width 117 height 8
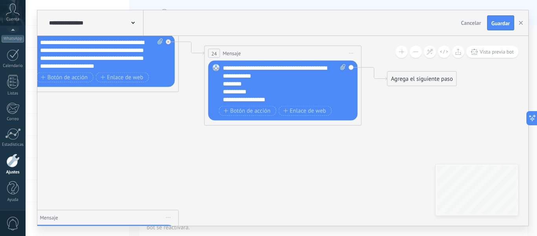
click at [255, 76] on div "**********" at bounding box center [284, 83] width 123 height 39
click at [273, 96] on div "**********" at bounding box center [277, 100] width 109 height 8
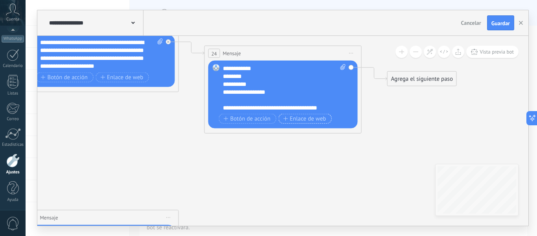
scroll to position [15, 0]
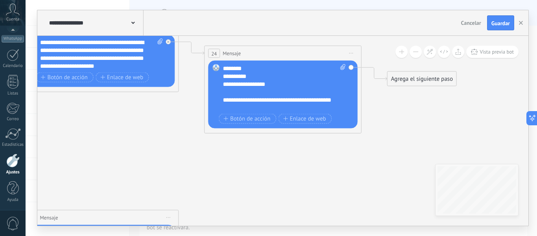
click at [351, 54] on span "Iniciar vista previa aquí Cambiar nombre Duplicar [GEOGRAPHIC_DATA]" at bounding box center [351, 53] width 13 height 11
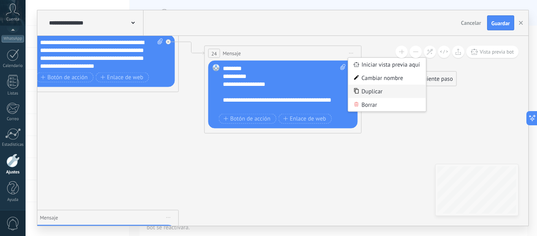
click at [376, 92] on div "Duplicar" at bounding box center [387, 91] width 78 height 13
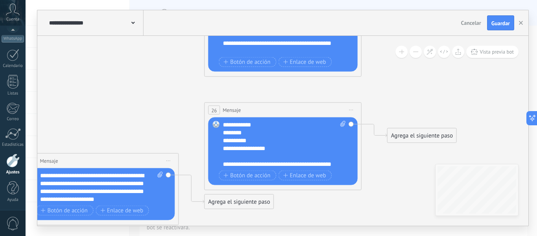
scroll to position [16, 0]
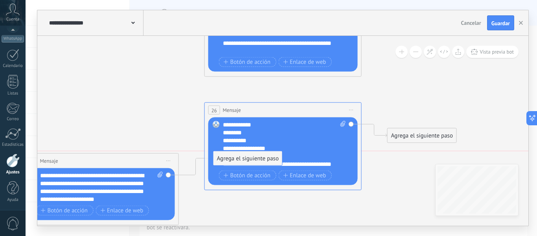
drag, startPoint x: 257, startPoint y: 201, endPoint x: 266, endPoint y: 157, distance: 44.5
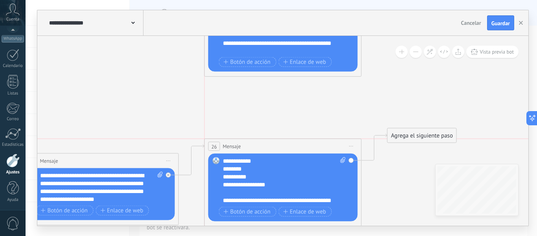
drag, startPoint x: 304, startPoint y: 106, endPoint x: 305, endPoint y: 144, distance: 38.2
click at [305, 144] on div "26 Mensaje ******* (a): Todos los contactos - canales seleccionados Todos los c…" at bounding box center [283, 146] width 156 height 15
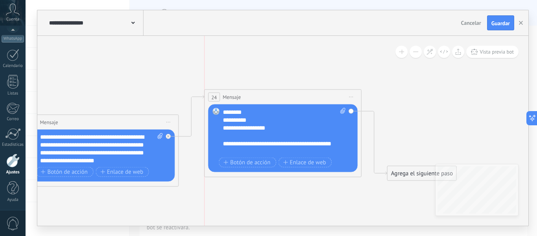
drag, startPoint x: 291, startPoint y: 149, endPoint x: 291, endPoint y: 98, distance: 50.7
click at [291, 98] on div "24 Mensaje ******* (a): Todos los contactos - canales seleccionados Todos los c…" at bounding box center [283, 97] width 156 height 15
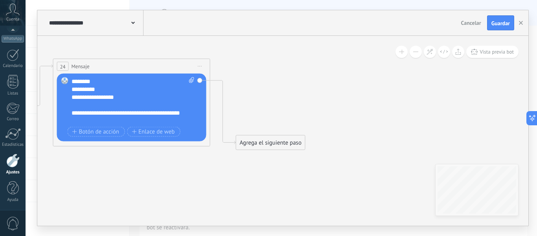
drag, startPoint x: 363, startPoint y: 190, endPoint x: 212, endPoint y: 159, distance: 153.7
click at [284, 146] on div "Agrega el siguiente paso" at bounding box center [270, 142] width 69 height 13
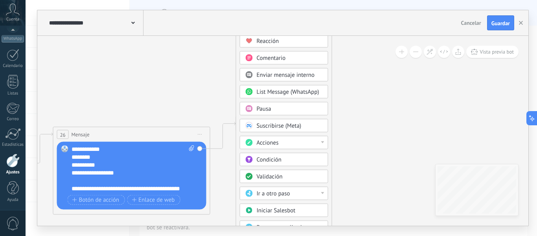
click at [326, 141] on div "Acciones" at bounding box center [284, 142] width 88 height 13
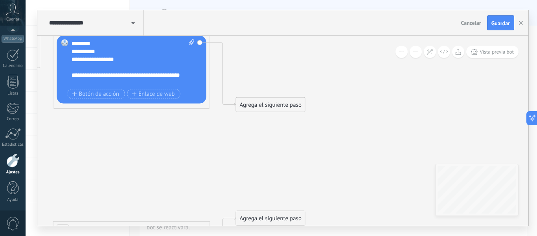
click at [290, 110] on div "Agrega el siguiente paso" at bounding box center [270, 104] width 69 height 13
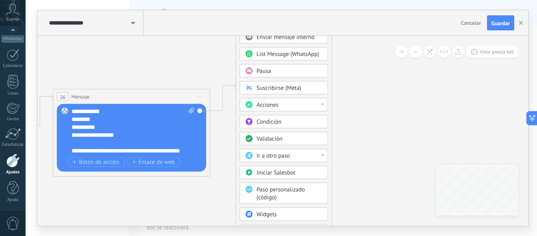
click at [282, 139] on span "Validación" at bounding box center [270, 138] width 26 height 7
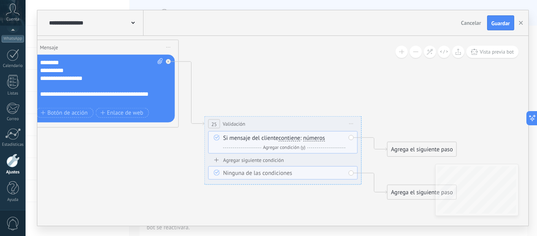
click at [294, 134] on div "Si mensaje del cliente contiene es igual a no es igual contiene no contiene tie…" at bounding box center [284, 142] width 122 height 17
click at [293, 141] on span "contiene" at bounding box center [290, 138] width 22 height 6
click at [293, 141] on button "contiene" at bounding box center [324, 138] width 98 height 14
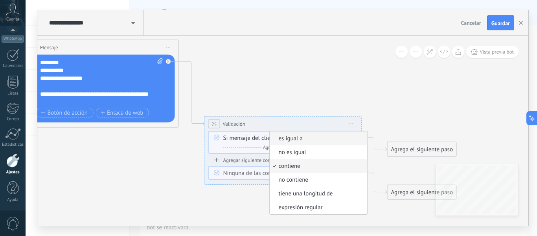
click at [314, 138] on span "es igual a" at bounding box center [317, 138] width 95 height 8
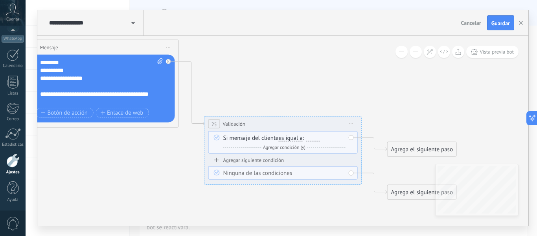
click at [312, 136] on div at bounding box center [313, 138] width 14 height 6
click at [296, 149] on span "Agregar condición (y)" at bounding box center [284, 147] width 46 height 6
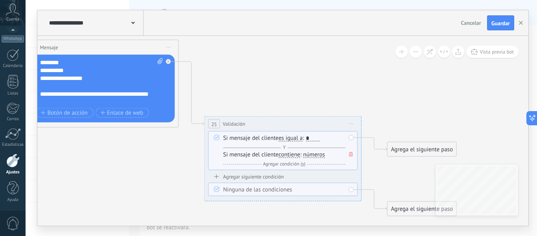
click at [294, 154] on span "contiene" at bounding box center [290, 154] width 22 height 6
click at [294, 154] on button "contiene" at bounding box center [324, 154] width 98 height 14
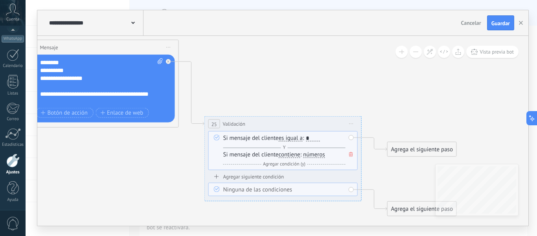
click at [284, 145] on span "Y" at bounding box center [284, 147] width 7 height 6
click at [284, 149] on span "Y" at bounding box center [284, 147] width 7 height 6
click at [349, 155] on icon at bounding box center [351, 154] width 4 height 5
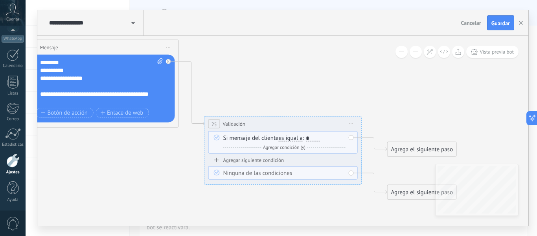
click at [262, 160] on div "Agregar siguiente condición" at bounding box center [282, 159] width 149 height 7
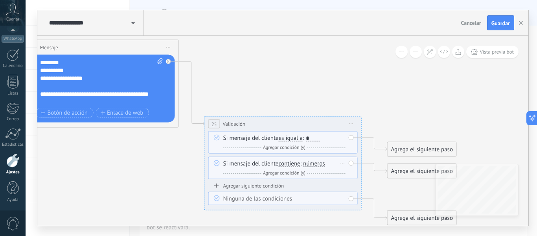
click at [294, 164] on span "contiene" at bounding box center [290, 163] width 22 height 6
click at [294, 164] on button "contiene" at bounding box center [324, 163] width 98 height 14
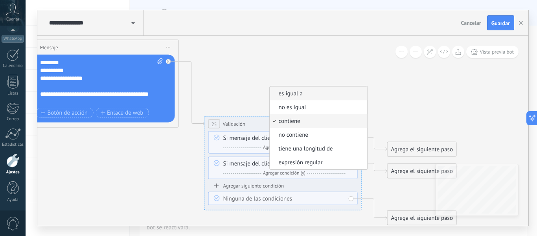
click at [309, 94] on span "es igual a" at bounding box center [317, 94] width 95 height 8
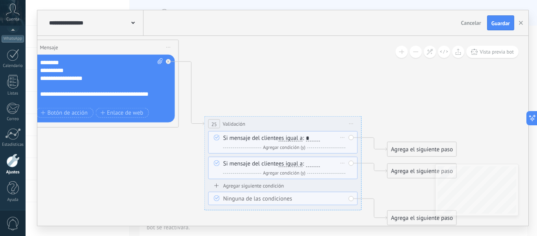
click at [311, 166] on div at bounding box center [313, 163] width 14 height 6
click at [268, 186] on div "Agregar siguiente condición" at bounding box center [282, 185] width 149 height 7
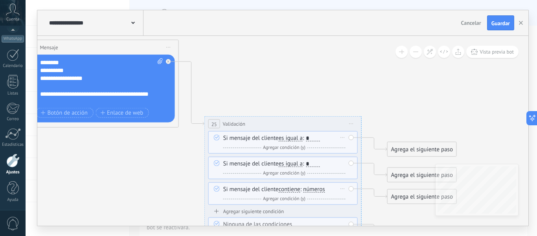
click at [297, 191] on span "contiene" at bounding box center [290, 189] width 22 height 6
click at [297, 191] on button "contiene" at bounding box center [324, 189] width 98 height 14
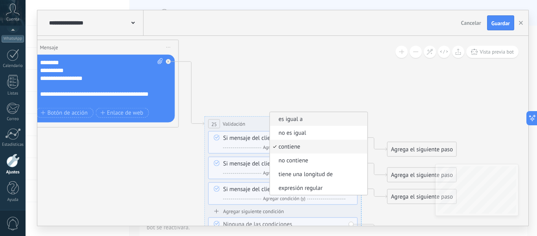
click at [293, 117] on span "es igual a" at bounding box center [317, 119] width 95 height 8
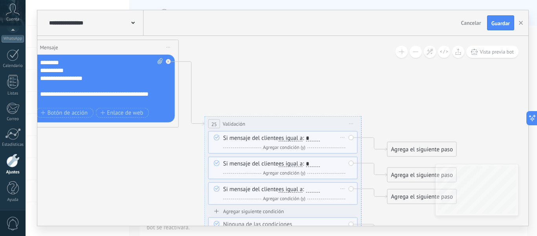
click at [314, 188] on div at bounding box center [313, 189] width 14 height 6
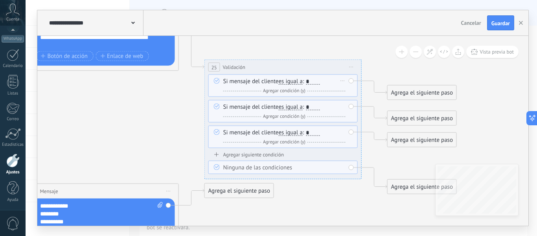
click at [410, 192] on div "Agrega el siguiente paso" at bounding box center [422, 186] width 69 height 13
click at [416, 197] on span "Mensaje" at bounding box center [418, 200] width 21 height 7
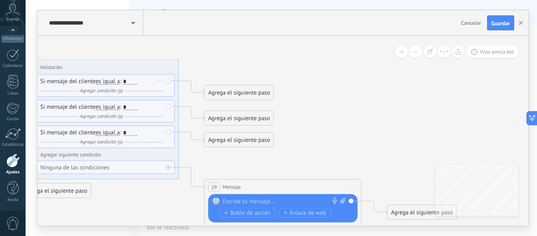
click at [257, 197] on div at bounding box center [281, 201] width 117 height 8
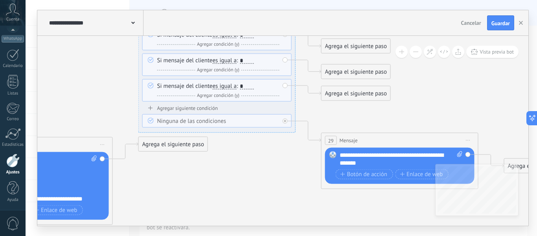
drag, startPoint x: 216, startPoint y: 179, endPoint x: 334, endPoint y: 206, distance: 121.0
drag, startPoint x: 517, startPoint y: 161, endPoint x: 158, endPoint y: 79, distance: 367.6
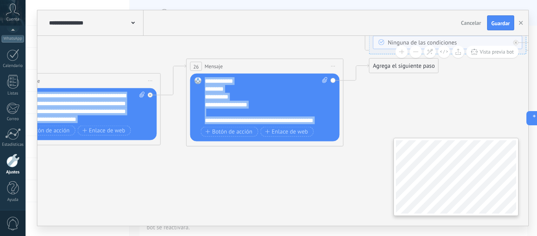
click at [456, 142] on div "**********" at bounding box center [282, 131] width 491 height 190
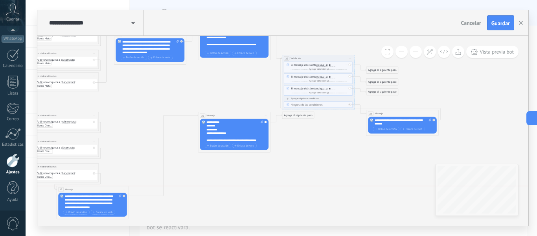
drag, startPoint x: 166, startPoint y: 125, endPoint x: 109, endPoint y: 193, distance: 89.0
click at [109, 193] on div "15 Mensaje ******* (a): Todos los contactos - canales seleccionados Todos los c…" at bounding box center [93, 202] width 72 height 33
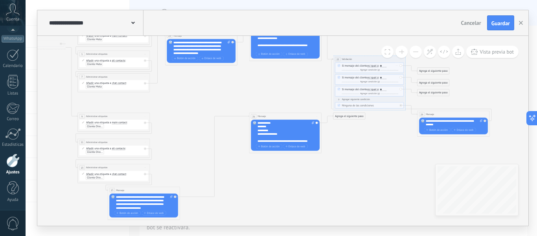
drag, startPoint x: 243, startPoint y: 212, endPoint x: 351, endPoint y: 202, distance: 109.0
click at [350, 203] on icon at bounding box center [220, 111] width 720 height 398
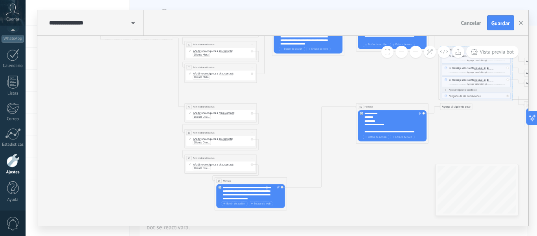
click at [270, 185] on div "**********" at bounding box center [251, 192] width 57 height 15
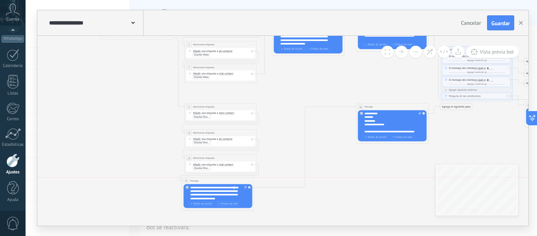
drag, startPoint x: 272, startPoint y: 180, endPoint x: 239, endPoint y: 180, distance: 32.6
click at [239, 180] on div "15 Mensaje ******* (a): Todos los contactos - canales seleccionados Todos los c…" at bounding box center [218, 180] width 72 height 7
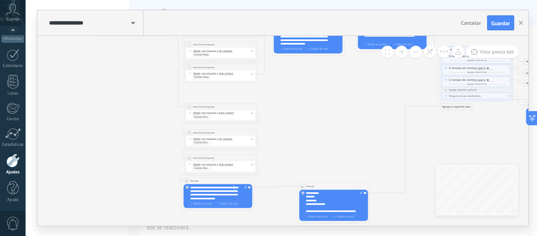
drag, startPoint x: 396, startPoint y: 107, endPoint x: 337, endPoint y: 186, distance: 98.7
click at [337, 186] on div "26 Mensaje ******* (a): Todos los contactos - canales seleccionados Todos los c…" at bounding box center [334, 186] width 72 height 7
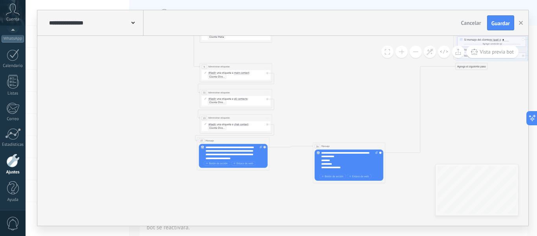
drag, startPoint x: 389, startPoint y: 98, endPoint x: 409, endPoint y: 69, distance: 35.6
click at [409, 69] on icon at bounding box center [343, 67] width 720 height 411
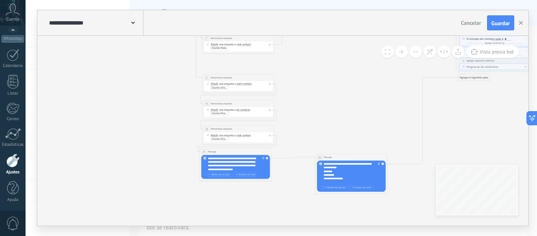
click at [250, 78] on div "**********" at bounding box center [238, 77] width 72 height 7
click at [252, 105] on div "**********" at bounding box center [238, 103] width 72 height 7
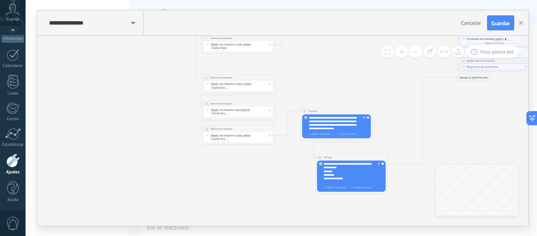
drag, startPoint x: 258, startPoint y: 151, endPoint x: 348, endPoint y: 108, distance: 99.9
click at [352, 109] on div "15 Mensaje ******* (a): Todos los contactos - canales seleccionados Todos los c…" at bounding box center [336, 110] width 72 height 7
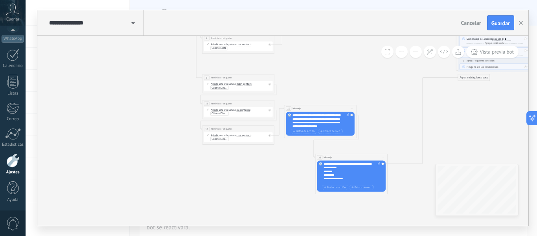
drag, startPoint x: 348, startPoint y: 108, endPoint x: 342, endPoint y: 108, distance: 5.5
click at [342, 108] on div "15 Mensaje ******* (a): Todos los contactos - canales seleccionados Todos los c…" at bounding box center [320, 108] width 72 height 7
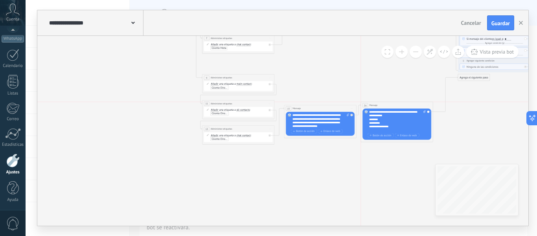
drag, startPoint x: 354, startPoint y: 157, endPoint x: 401, endPoint y: 102, distance: 72.0
click at [401, 103] on div "26 Mensaje ******* (a): Todos los contactos - canales seleccionados Todos los c…" at bounding box center [397, 105] width 72 height 7
click at [401, 102] on div "26 Mensaje ******* (a): Todos los contactos - canales seleccionados Todos los c…" at bounding box center [397, 105] width 72 height 7
click at [401, 99] on icon at bounding box center [345, 53] width 720 height 361
click at [399, 104] on div "26 Mensaje ******* (a): Todos los contactos - canales seleccionados Todos los c…" at bounding box center [397, 103] width 72 height 7
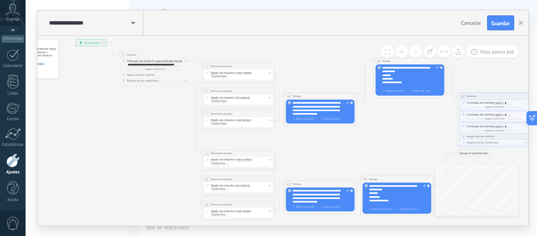
drag, startPoint x: 344, startPoint y: 72, endPoint x: 337, endPoint y: 94, distance: 23.4
click at [337, 94] on div "14 Mensaje ******* (a): Todos los contactos - canales seleccionados Todos los c…" at bounding box center [320, 96] width 72 height 7
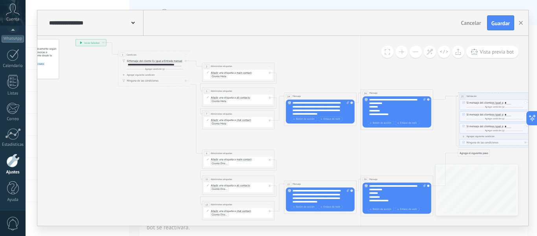
drag, startPoint x: 415, startPoint y: 61, endPoint x: 401, endPoint y: 93, distance: 34.9
click at [401, 93] on div "24 Mensaje ******* (a): Todos los contactos - canales seleccionados Todos los c…" at bounding box center [397, 92] width 72 height 7
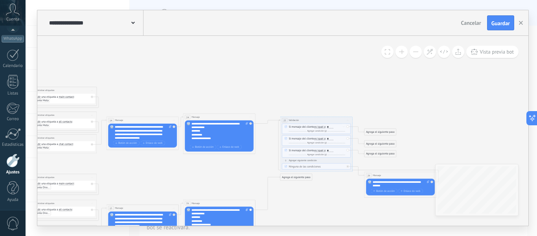
drag, startPoint x: 388, startPoint y: 158, endPoint x: 210, endPoint y: 182, distance: 179.3
click at [210, 182] on icon at bounding box center [167, 153] width 720 height 361
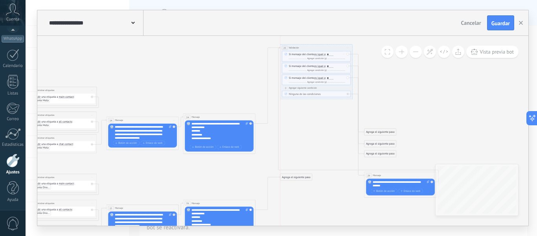
drag, startPoint x: 333, startPoint y: 120, endPoint x: 334, endPoint y: 46, distance: 73.5
click at [334, 46] on div "**********" at bounding box center [316, 47] width 72 height 7
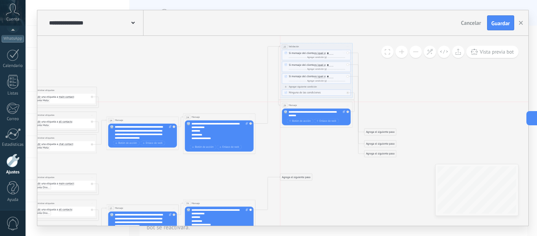
drag, startPoint x: 404, startPoint y: 174, endPoint x: 319, endPoint y: 103, distance: 111.1
click at [319, 103] on div "29 Mensaje ******* (a): Todos los contactos - canales seleccionados Todos los c…" at bounding box center [316, 105] width 72 height 7
click at [424, 111] on icon at bounding box center [140, 143] width 667 height 382
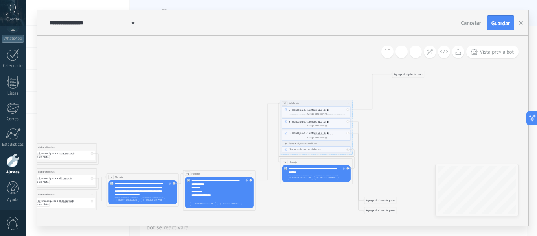
drag, startPoint x: 382, startPoint y: 187, endPoint x: 411, endPoint y: 73, distance: 118.2
click at [410, 73] on div "Agrega el siguiente paso" at bounding box center [408, 74] width 32 height 6
drag, startPoint x: 386, startPoint y: 199, endPoint x: 416, endPoint y: 116, distance: 87.8
click at [416, 116] on div "Agrega el siguiente paso" at bounding box center [409, 117] width 32 height 6
drag, startPoint x: 382, startPoint y: 211, endPoint x: 411, endPoint y: 144, distance: 72.9
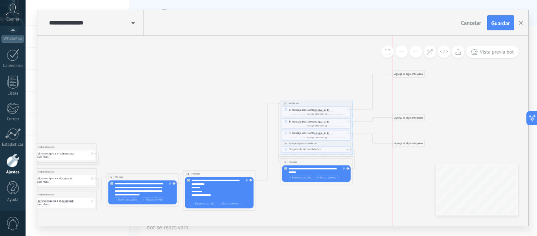
click at [411, 144] on div "Agrega el siguiente paso" at bounding box center [409, 143] width 32 height 6
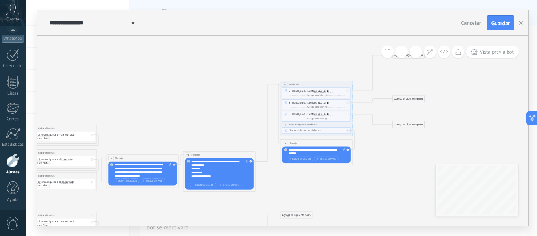
click at [341, 85] on div "**********" at bounding box center [316, 84] width 72 height 7
click at [347, 85] on span "Iniciar vista previa aquí Cambiar nombre Duplicar [GEOGRAPHIC_DATA]" at bounding box center [348, 83] width 6 height 5
click at [359, 104] on div "Duplicar" at bounding box center [364, 102] width 36 height 6
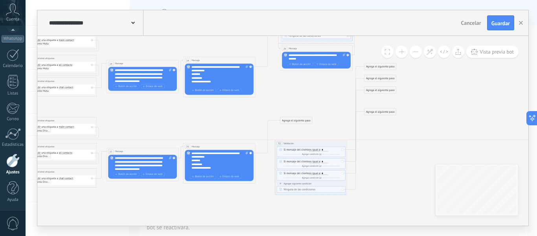
drag, startPoint x: 343, startPoint y: 57, endPoint x: 338, endPoint y: 144, distance: 86.3
click at [338, 144] on div "**********" at bounding box center [311, 143] width 72 height 7
drag, startPoint x: 301, startPoint y: 119, endPoint x: 300, endPoint y: 167, distance: 48.0
drag, startPoint x: 319, startPoint y: 144, endPoint x: 321, endPoint y: 138, distance: 6.1
click at [321, 138] on div "**********" at bounding box center [312, 137] width 72 height 7
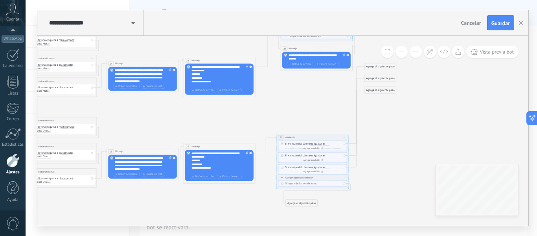
drag, startPoint x: 385, startPoint y: 110, endPoint x: 305, endPoint y: 201, distance: 121.5
click at [305, 201] on div "Agrega el siguiente paso" at bounding box center [302, 203] width 32 height 6
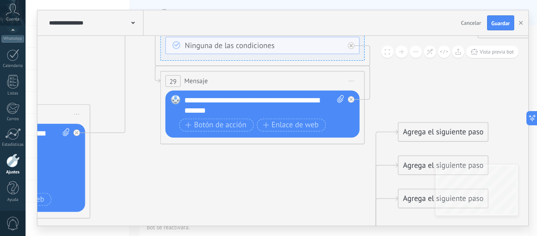
click at [352, 82] on span "Iniciar vista previa aquí Cambiar nombre Duplicar [GEOGRAPHIC_DATA]" at bounding box center [351, 81] width 17 height 15
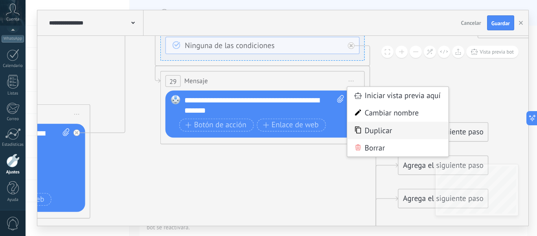
click at [379, 133] on div "Duplicar" at bounding box center [397, 129] width 101 height 17
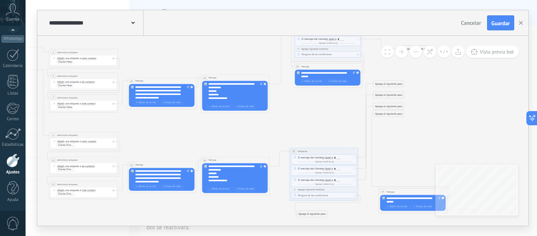
drag, startPoint x: 343, startPoint y: 101, endPoint x: 429, endPoint y: 190, distance: 123.5
click at [429, 190] on div "37 Mensaje ******* (a): Todos los contactos - canales seleccionados Todos los c…" at bounding box center [413, 191] width 69 height 6
drag, startPoint x: 314, startPoint y: 212, endPoint x: 411, endPoint y: 201, distance: 97.3
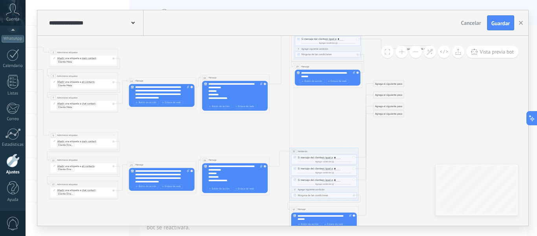
drag, startPoint x: 414, startPoint y: 190, endPoint x: 326, endPoint y: 208, distance: 89.8
click at [326, 208] on div "37 Mensaje ******* (a): Todos los contactos - canales seleccionados Todos los c…" at bounding box center [324, 209] width 69 height 6
click at [405, 186] on icon at bounding box center [174, 105] width 664 height 424
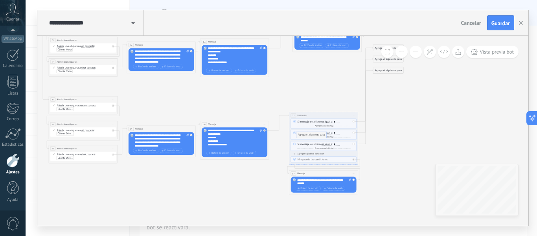
drag, startPoint x: 383, startPoint y: 77, endPoint x: 306, endPoint y: 134, distance: 95.5
drag, startPoint x: 391, startPoint y: 71, endPoint x: 413, endPoint y: 139, distance: 71.9
click at [412, 155] on div "Agrega el siguiente paso" at bounding box center [411, 152] width 30 height 6
drag, startPoint x: 385, startPoint y: 61, endPoint x: 417, endPoint y: 131, distance: 76.7
click at [417, 129] on div "Agrega el siguiente paso" at bounding box center [420, 127] width 30 height 6
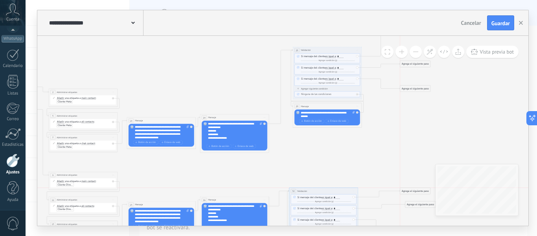
drag, startPoint x: 390, startPoint y: 125, endPoint x: 415, endPoint y: 193, distance: 72.7
click at [415, 193] on div "Agrega el siguiente paso" at bounding box center [415, 191] width 30 height 6
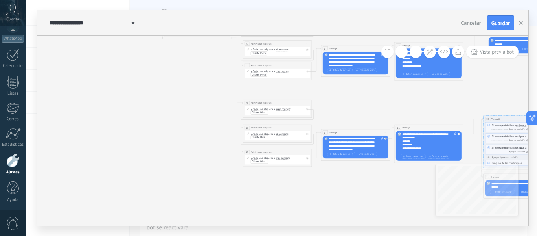
drag, startPoint x: 227, startPoint y: 180, endPoint x: 421, endPoint y: 202, distance: 195.5
click at [421, 202] on icon at bounding box center [370, 73] width 669 height 424
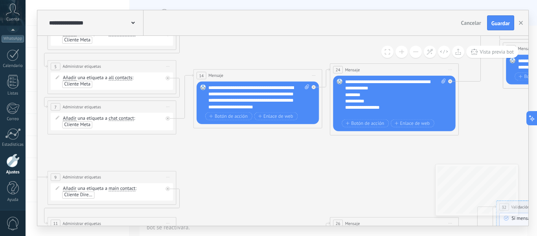
drag, startPoint x: 362, startPoint y: 214, endPoint x: 274, endPoint y: 187, distance: 91.4
click at [274, 187] on icon at bounding box center [285, 120] width 1248 height 790
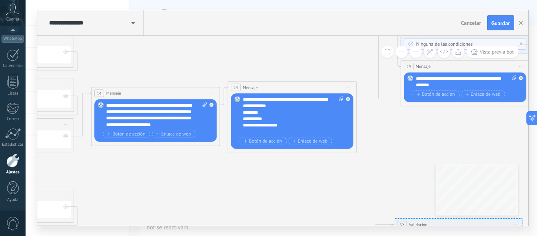
drag, startPoint x: 357, startPoint y: 175, endPoint x: 252, endPoint y: 193, distance: 105.7
click at [252, 193] on icon at bounding box center [183, 138] width 1248 height 790
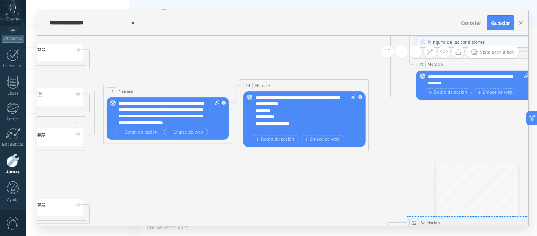
drag, startPoint x: 212, startPoint y: 190, endPoint x: 226, endPoint y: 188, distance: 14.3
click at [226, 188] on icon at bounding box center [195, 136] width 1248 height 790
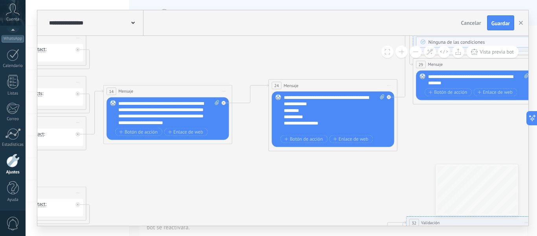
click at [348, 83] on div "24 Mensaje ******* (a): Todos los contactos - canales seleccionados Todos los c…" at bounding box center [333, 85] width 128 height 12
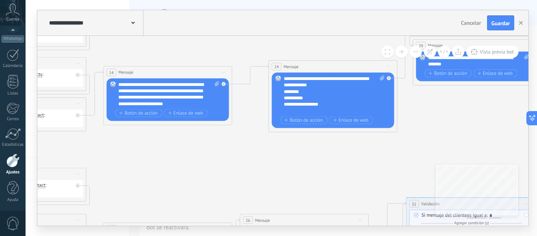
click at [225, 70] on span "Iniciar vista previa aquí Cambiar nombre Duplicar [GEOGRAPHIC_DATA]" at bounding box center [224, 72] width 10 height 9
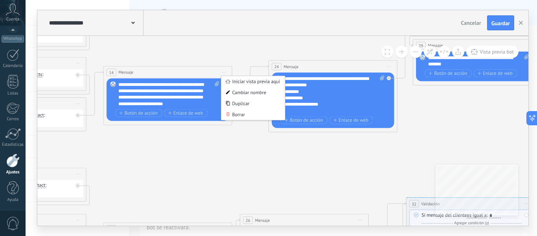
click at [196, 174] on icon at bounding box center [195, 117] width 1248 height 790
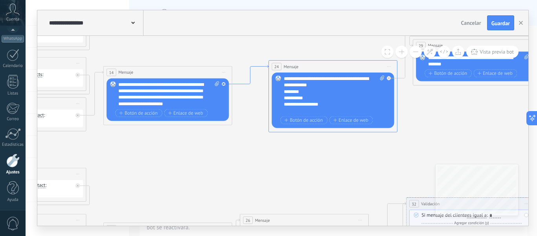
click at [265, 66] on icon at bounding box center [250, 74] width 37 height 19
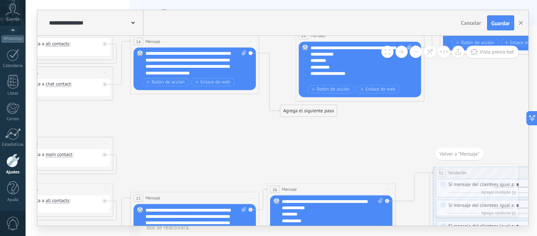
drag, startPoint x: 164, startPoint y: 190, endPoint x: 269, endPoint y: 100, distance: 138.6
click at [267, 101] on icon at bounding box center [222, 63] width 1248 height 744
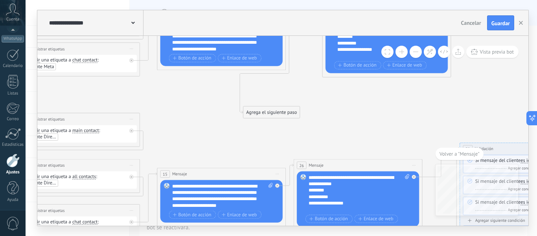
drag, startPoint x: 328, startPoint y: 88, endPoint x: 249, endPoint y: 111, distance: 81.5
click at [256, 112] on div "Agrega el siguiente paso" at bounding box center [271, 112] width 57 height 11
click at [262, 109] on div "Agrega el siguiente paso" at bounding box center [263, 110] width 57 height 11
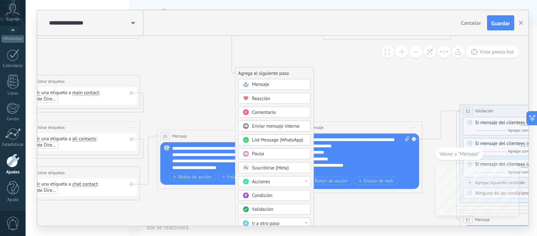
click at [263, 155] on span "Pausa" at bounding box center [258, 154] width 12 height 6
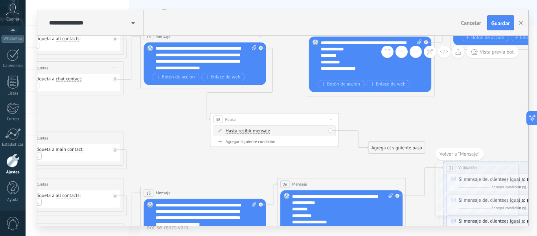
drag, startPoint x: 282, startPoint y: 130, endPoint x: 259, endPoint y: 117, distance: 27.1
click at [259, 117] on div "38 Pausa ***** Iniciar vista previa aquí Cambiar nombre Duplicar Borrar" at bounding box center [274, 119] width 128 height 12
click at [226, 130] on span "Hasta recibir mensaje" at bounding box center [232, 127] width 44 height 5
click at [226, 130] on button "Hasta recibir mensaje" at bounding box center [247, 127] width 81 height 11
click at [226, 141] on span "Temporizador" at bounding box center [242, 139] width 78 height 6
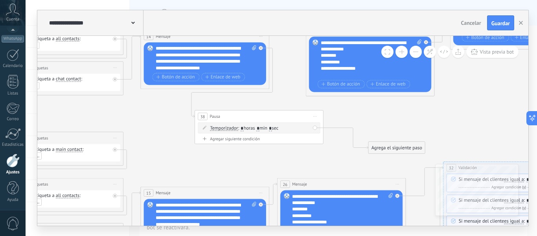
click at [264, 128] on span ": * horas * min * sec" at bounding box center [258, 128] width 40 height 6
type input "*"
drag, startPoint x: 276, startPoint y: 129, endPoint x: 280, endPoint y: 129, distance: 4.0
click at [279, 129] on span ": * horas * min * sec" at bounding box center [258, 128] width 40 height 6
type input "**"
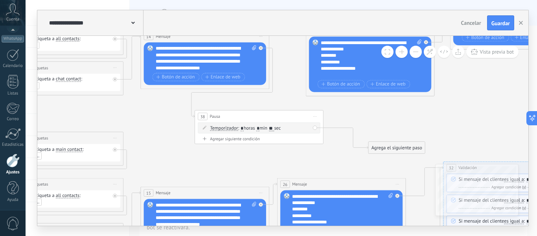
click at [399, 120] on icon at bounding box center [232, 107] width 1248 height 738
drag, startPoint x: 393, startPoint y: 149, endPoint x: 363, endPoint y: 67, distance: 87.7
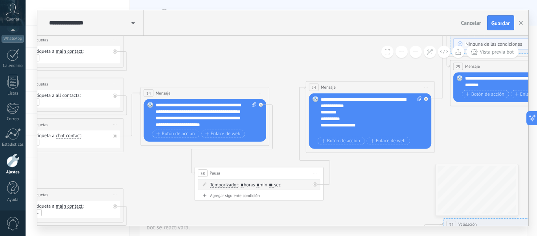
scroll to position [16, 0]
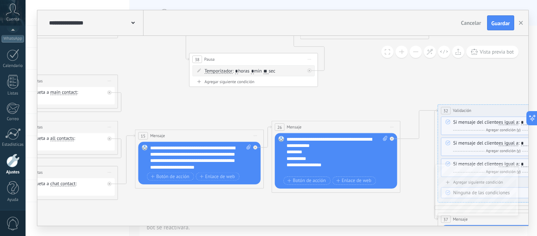
drag, startPoint x: 387, startPoint y: 203, endPoint x: 387, endPoint y: 90, distance: 112.8
click at [387, 90] on icon at bounding box center [227, 50] width 1248 height 738
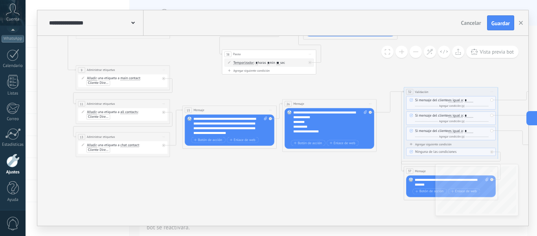
click at [287, 53] on div "38 Pausa ***** Iniciar vista previa aquí Cambiar nombre Duplicar Borrar" at bounding box center [269, 54] width 94 height 9
click at [311, 51] on span "Iniciar vista previa aquí Cambiar nombre Duplicar [GEOGRAPHIC_DATA]" at bounding box center [309, 54] width 7 height 7
click at [326, 74] on div "Duplicar" at bounding box center [331, 77] width 46 height 8
drag, startPoint x: 294, startPoint y: 96, endPoint x: 299, endPoint y: 171, distance: 74.5
click at [299, 171] on div "39 Pausa ***** Iniciar vista previa aquí Cambiar nombre Duplicar Borrar" at bounding box center [274, 172] width 94 height 9
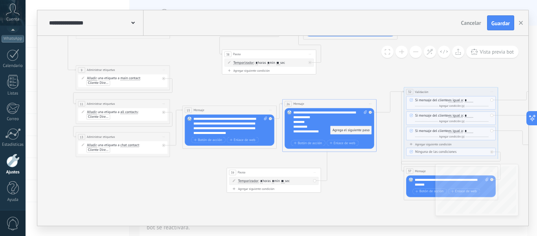
drag, startPoint x: 351, startPoint y: 157, endPoint x: 350, endPoint y: 129, distance: 28.3
click at [271, 118] on icon at bounding box center [271, 119] width 2 height 2
drag, startPoint x: 313, startPoint y: 159, endPoint x: 272, endPoint y: 181, distance: 45.9
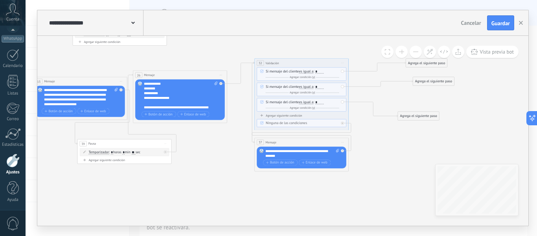
drag, startPoint x: 348, startPoint y: 196, endPoint x: 197, endPoint y: 188, distance: 151.2
click at [197, 188] on icon at bounding box center [100, 19] width 913 height 540
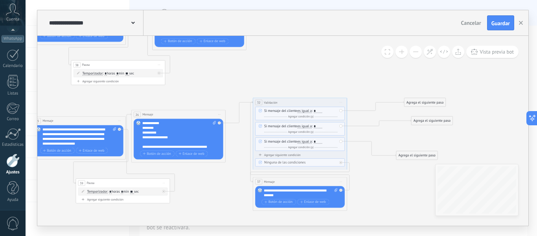
scroll to position [0, 0]
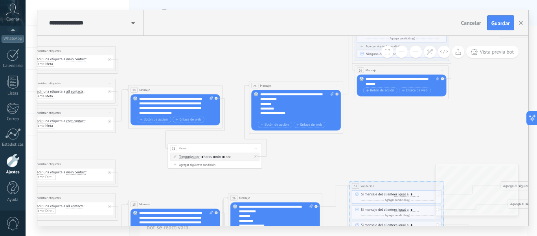
drag, startPoint x: 210, startPoint y: 124, endPoint x: 307, endPoint y: 151, distance: 100.3
click at [307, 151] on icon at bounding box center [195, 141] width 913 height 540
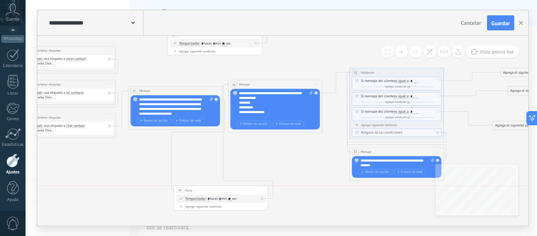
drag, startPoint x: 248, startPoint y: 151, endPoint x: 249, endPoint y: 191, distance: 40.5
click at [249, 191] on div "39 Pausa ***** Iniciar vista previa aquí Cambiar nombre Duplicar Borrar" at bounding box center [221, 190] width 94 height 9
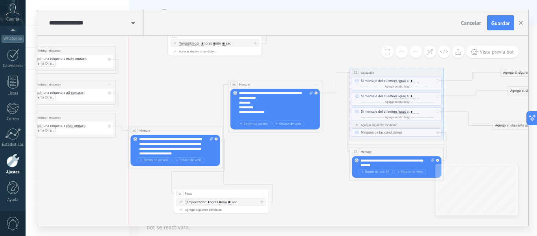
drag, startPoint x: 198, startPoint y: 88, endPoint x: 196, endPoint y: 131, distance: 42.5
click at [196, 131] on div "15 Mensaje ******* (a): Todos los contactos - canales seleccionados Todos los c…" at bounding box center [176, 130] width 94 height 9
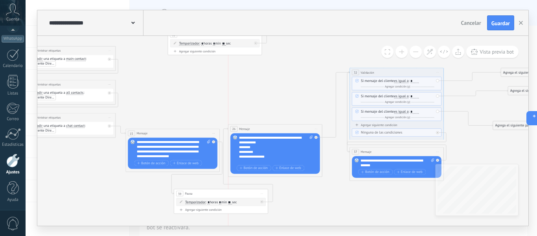
drag, startPoint x: 284, startPoint y: 93, endPoint x: 286, endPoint y: 127, distance: 34.3
click at [286, 127] on div "26 Mensaje ******* (a): Todos los contactos - canales seleccionados Todos los c…" at bounding box center [275, 128] width 94 height 9
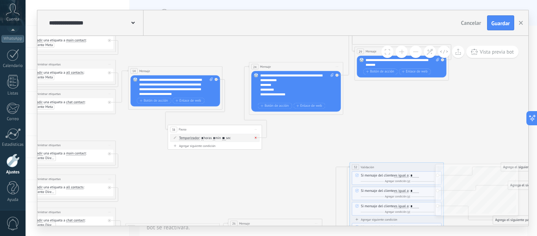
click at [255, 138] on icon at bounding box center [256, 137] width 2 height 2
click at [305, 144] on div "Agrega el siguiente paso" at bounding box center [298, 142] width 41 height 8
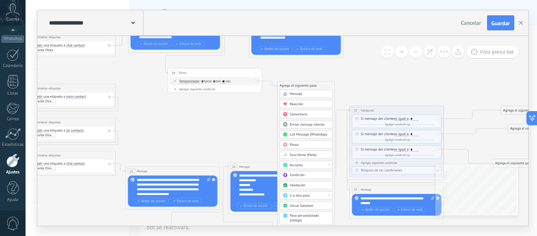
click at [329, 195] on div at bounding box center [329, 194] width 2 height 1
click at [241, 138] on icon at bounding box center [195, 82] width 913 height 573
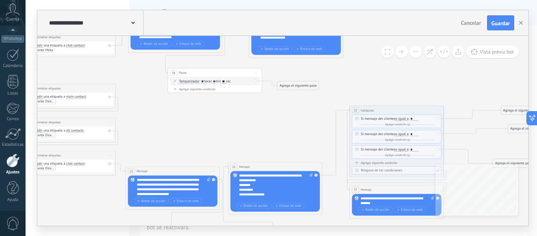
click at [306, 87] on div "Agrega el siguiente paso" at bounding box center [298, 86] width 41 height 8
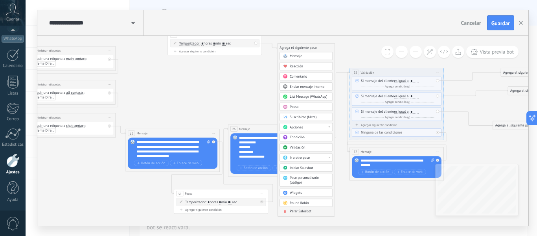
click at [328, 127] on div "Acciones" at bounding box center [310, 127] width 40 height 5
click at [307, 152] on div "Cambiar etapa del lead" at bounding box center [306, 151] width 53 height 8
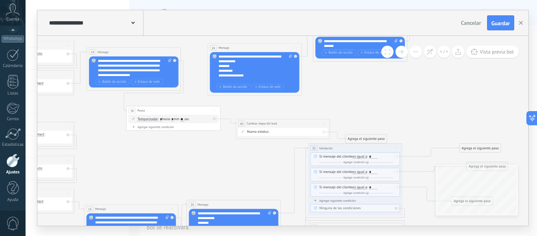
click at [0, 0] on div "Lead Contactado Lead Solicitar Información Lead Muestra Intención de Pedido Lea…" at bounding box center [0, 0] width 0 height 0
click at [0, 0] on label "Lead Solicitar Información" at bounding box center [0, 0] width 0 height 0
drag, startPoint x: 300, startPoint y: 122, endPoint x: 195, endPoint y: 147, distance: 108.4
click at [195, 147] on div "**********" at bounding box center [179, 148] width 94 height 9
drag, startPoint x: 361, startPoint y: 136, endPoint x: 250, endPoint y: 66, distance: 131.2
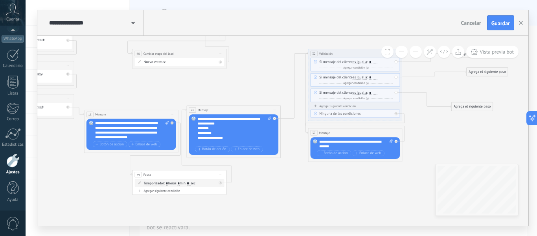
click at [223, 51] on span "Iniciar vista previa aquí Cambiar nombre Duplicar [GEOGRAPHIC_DATA]" at bounding box center [220, 53] width 7 height 7
click at [234, 79] on div "Duplicar" at bounding box center [242, 76] width 46 height 8
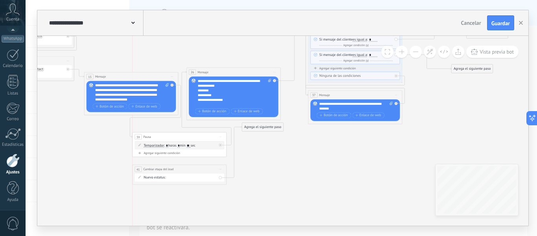
drag, startPoint x: 208, startPoint y: 49, endPoint x: 208, endPoint y: 167, distance: 118.0
click at [208, 167] on div "**********" at bounding box center [179, 168] width 94 height 9
click at [220, 143] on div at bounding box center [220, 144] width 3 height 3
drag, startPoint x: 265, startPoint y: 148, endPoint x: 187, endPoint y: 173, distance: 82.6
drag, startPoint x: 270, startPoint y: 126, endPoint x: 243, endPoint y: 94, distance: 42.1
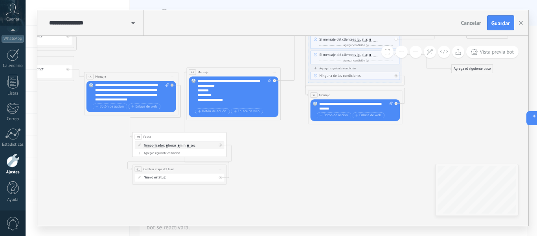
click at [277, 171] on icon at bounding box center [153, 2] width 913 height 600
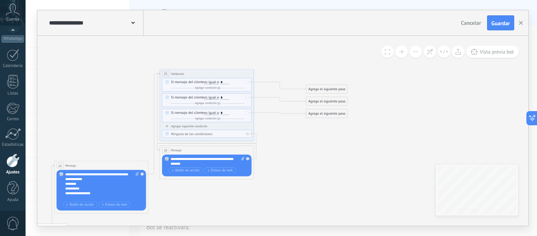
drag, startPoint x: 394, startPoint y: 166, endPoint x: 241, endPoint y: 208, distance: 159.0
click at [499, 24] on span "Guardar" at bounding box center [500, 23] width 18 height 6
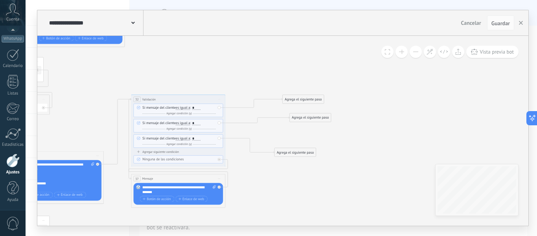
drag, startPoint x: 296, startPoint y: 203, endPoint x: 272, endPoint y: 198, distance: 24.1
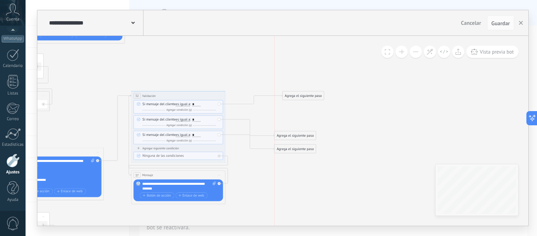
drag, startPoint x: 315, startPoint y: 116, endPoint x: 300, endPoint y: 137, distance: 25.8
click at [300, 137] on div "Agrega el siguiente paso" at bounding box center [295, 135] width 41 height 8
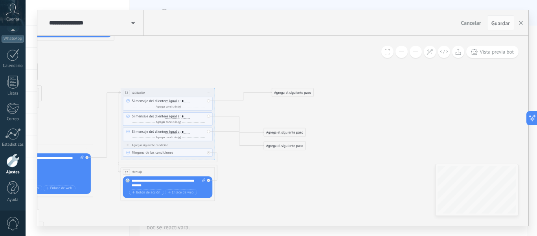
drag, startPoint x: 333, startPoint y: 182, endPoint x: 352, endPoint y: 175, distance: 20.5
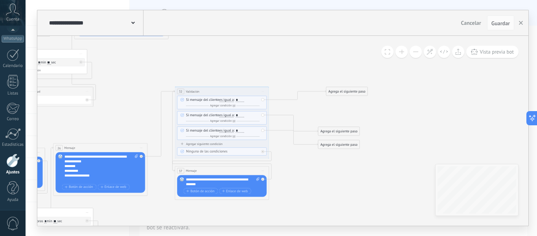
drag, startPoint x: 352, startPoint y: 175, endPoint x: 378, endPoint y: 178, distance: 26.5
click at [378, 178] on icon at bounding box center [16, 77] width 905 height 600
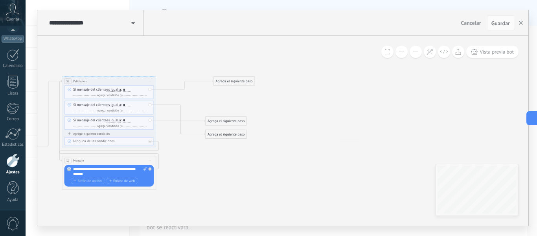
drag, startPoint x: 370, startPoint y: 179, endPoint x: 246, endPoint y: 166, distance: 124.6
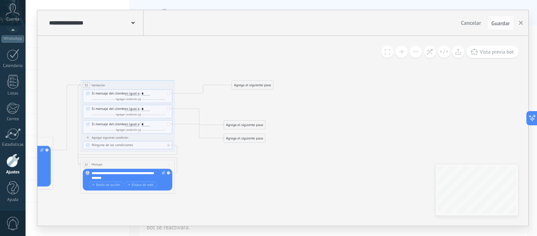
drag, startPoint x: 249, startPoint y: 165, endPoint x: 276, endPoint y: 172, distance: 27.7
click at [258, 123] on div "Agrega el siguiente paso" at bounding box center [244, 125] width 41 height 8
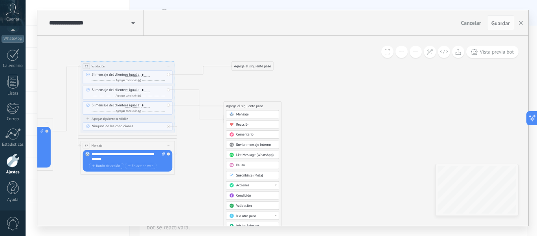
click at [273, 184] on div "Acciones" at bounding box center [256, 185] width 40 height 5
click at [252, 188] on div "Cambiar etapa del lead" at bounding box center [252, 186] width 53 height 8
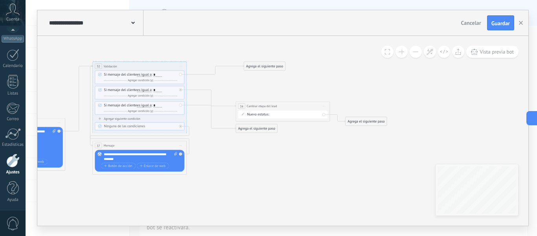
click at [0, 0] on div "Lead Contactado Lead Solicitar Información Lead Muestra Intención de Pedido Lea…" at bounding box center [0, 0] width 0 height 0
click at [0, 0] on label "Lead Muestra Intención de Pedido" at bounding box center [0, 0] width 0 height 0
drag, startPoint x: 256, startPoint y: 130, endPoint x: 270, endPoint y: 116, distance: 19.5
click at [360, 123] on div "Agrega el siguiente paso" at bounding box center [366, 121] width 41 height 8
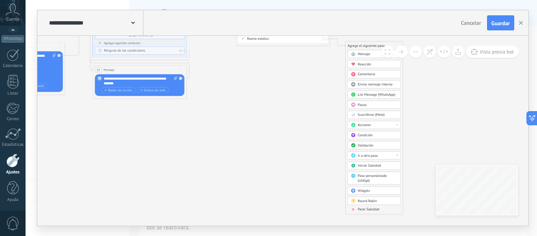
click at [364, 210] on span "Parar Salesbot" at bounding box center [369, 209] width 22 height 4
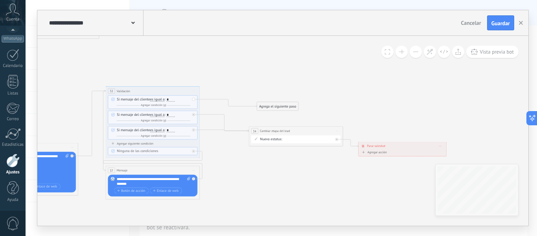
drag, startPoint x: 179, startPoint y: 198, endPoint x: 285, endPoint y: 182, distance: 107.0
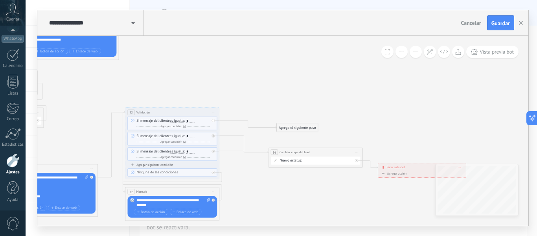
drag, startPoint x: 255, startPoint y: 183, endPoint x: 293, endPoint y: 206, distance: 44.3
click at [293, 206] on icon at bounding box center [17, 98] width 1007 height 600
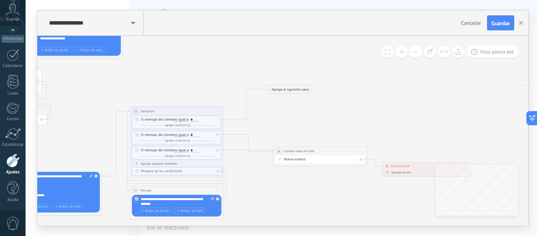
drag, startPoint x: 303, startPoint y: 128, endPoint x: 292, endPoint y: 89, distance: 40.6
click at [292, 89] on div "Agrega el siguiente paso" at bounding box center [289, 89] width 41 height 8
click at [295, 90] on div "Agrega el siguiente paso" at bounding box center [289, 89] width 41 height 8
click at [297, 98] on div "Mensaje" at bounding box center [302, 97] width 40 height 5
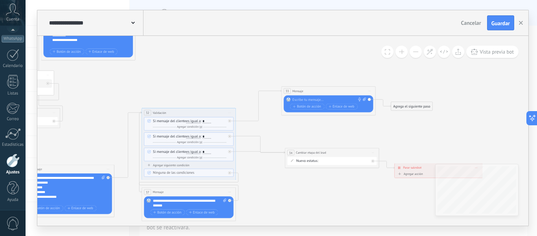
drag, startPoint x: 287, startPoint y: 207, endPoint x: 338, endPoint y: 208, distance: 50.4
click at [338, 208] on icon at bounding box center [65, 98] width 1069 height 600
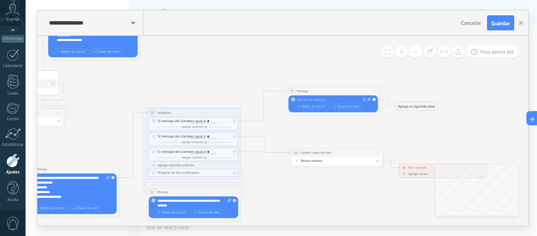
click at [338, 208] on icon at bounding box center [70, 98] width 1069 height 600
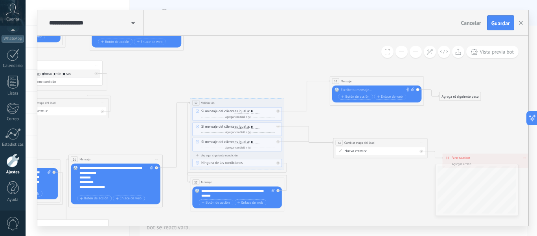
drag, startPoint x: 307, startPoint y: 204, endPoint x: 350, endPoint y: 195, distance: 44.7
click at [350, 195] on icon at bounding box center [113, 88] width 1069 height 600
click at [353, 90] on div at bounding box center [376, 89] width 70 height 5
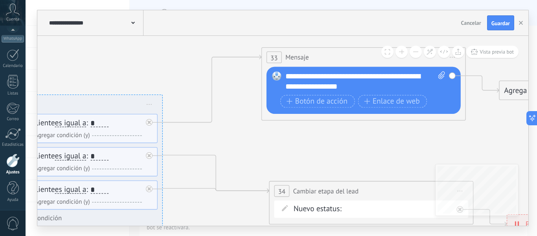
click at [352, 86] on div "**********" at bounding box center [365, 81] width 160 height 20
click at [398, 93] on div "**********" at bounding box center [365, 90] width 160 height 39
click at [389, 84] on div "**********" at bounding box center [365, 81] width 160 height 20
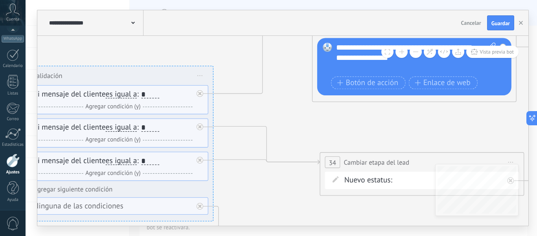
drag, startPoint x: 308, startPoint y: 155, endPoint x: 423, endPoint y: 99, distance: 128.0
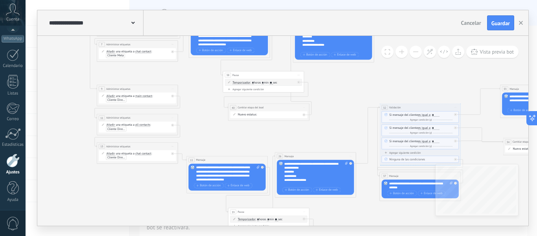
drag, startPoint x: 173, startPoint y: 203, endPoint x: 325, endPoint y: 217, distance: 152.4
click at [325, 217] on icon at bounding box center [314, 95] width 922 height 518
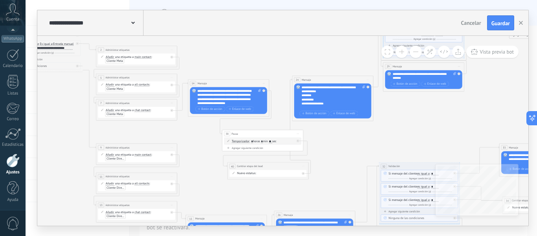
click at [259, 90] on icon at bounding box center [259, 90] width 3 height 3
click input "Subir" at bounding box center [0, 0] width 0 height 0
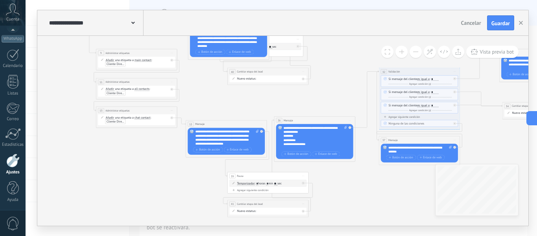
click at [256, 130] on icon at bounding box center [257, 130] width 3 height 3
click input "Subir" at bounding box center [0, 0] width 0 height 0
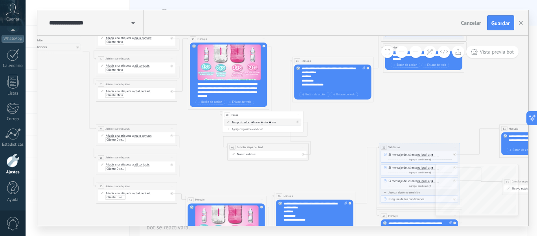
drag, startPoint x: 239, startPoint y: 63, endPoint x: 239, endPoint y: 38, distance: 25.6
click at [239, 38] on div "14 Mensaje ******* (a): Todos los contactos - canales seleccionados Todos los c…" at bounding box center [228, 38] width 81 height 7
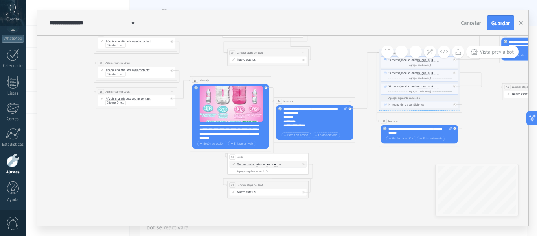
drag, startPoint x: 246, startPoint y: 105, endPoint x: 249, endPoint y: 81, distance: 25.0
click at [250, 81] on div "15 Mensaje ******* (a): Todos los contactos - canales seleccionados Todos los c…" at bounding box center [230, 79] width 81 height 7
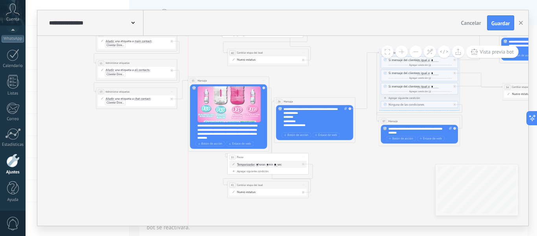
click at [248, 81] on div "15 Mensaje ******* (a): Todos los contactos - canales seleccionados Todos los c…" at bounding box center [228, 80] width 81 height 7
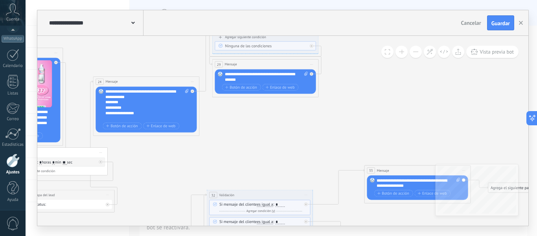
drag, startPoint x: 466, startPoint y: 127, endPoint x: 221, endPoint y: 167, distance: 248.6
click at [232, 166] on icon at bounding box center [120, 179] width 1207 height 678
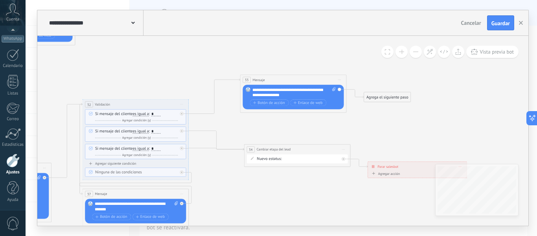
drag, startPoint x: 221, startPoint y: 167, endPoint x: 184, endPoint y: 79, distance: 95.7
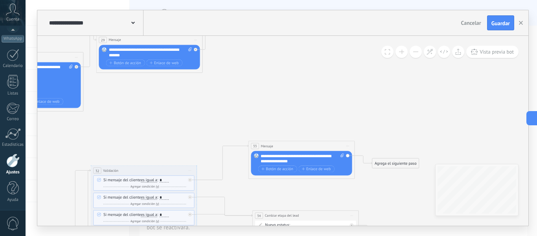
drag, startPoint x: 184, startPoint y: 79, endPoint x: 155, endPoint y: 86, distance: 29.5
click at [154, 92] on icon at bounding box center [4, 155] width 1207 height 678
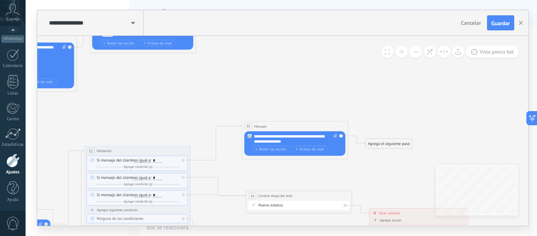
click at [345, 193] on span "Iniciar vista previa aquí Cambiar nombre Duplicar [GEOGRAPHIC_DATA]" at bounding box center [345, 195] width 9 height 8
click at [356, 221] on div "Duplicar" at bounding box center [369, 221] width 53 height 9
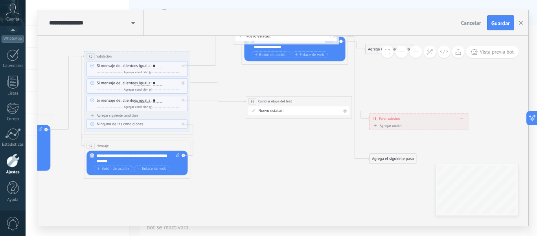
drag, startPoint x: 339, startPoint y: 140, endPoint x: 327, endPoint y: 26, distance: 114.7
click at [327, 26] on div "**********" at bounding box center [282, 117] width 491 height 215
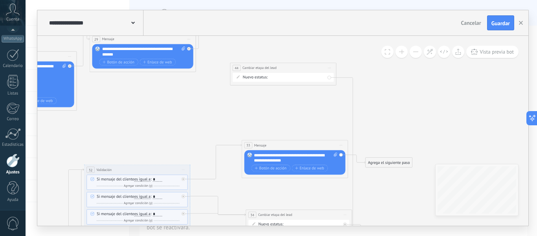
drag, startPoint x: 317, startPoint y: 138, endPoint x: 317, endPoint y: 58, distance: 79.4
click at [317, 63] on div "**********" at bounding box center [283, 68] width 106 height 10
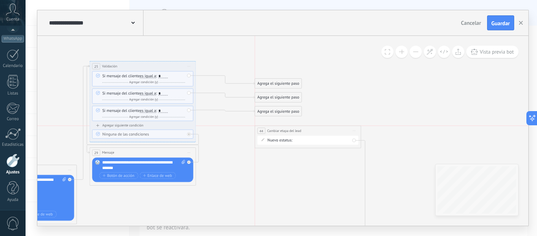
drag, startPoint x: 309, startPoint y: 171, endPoint x: 330, endPoint y: 129, distance: 46.9
click at [330, 129] on div "**********" at bounding box center [308, 130] width 106 height 10
drag, startPoint x: 285, startPoint y: 96, endPoint x: 303, endPoint y: 137, distance: 44.4
drag, startPoint x: 277, startPoint y: 116, endPoint x: 299, endPoint y: 136, distance: 29.2
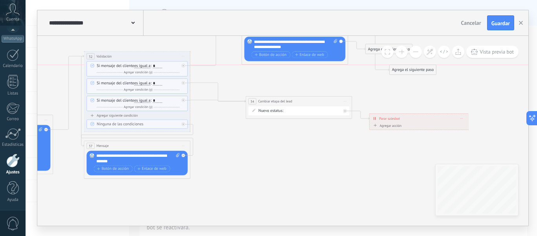
drag, startPoint x: 387, startPoint y: 158, endPoint x: 407, endPoint y: 68, distance: 93.0
click at [407, 68] on div "Agrega el siguiente paso" at bounding box center [413, 69] width 47 height 9
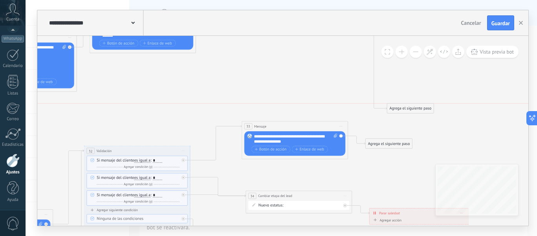
drag, startPoint x: 416, startPoint y: 162, endPoint x: 412, endPoint y: 63, distance: 99.1
click at [412, 104] on div "Agrega el siguiente paso" at bounding box center [410, 108] width 47 height 9
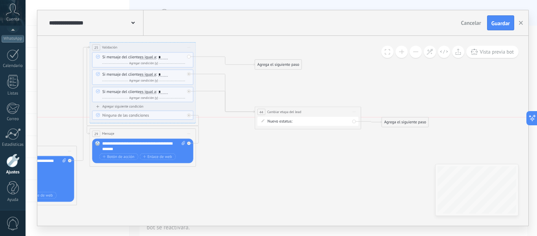
drag, startPoint x: 405, startPoint y: 179, endPoint x: 401, endPoint y: 125, distance: 54.0
click at [401, 125] on div "Agrega el siguiente paso" at bounding box center [405, 122] width 47 height 9
click at [404, 122] on div "Agrega el siguiente paso" at bounding box center [405, 122] width 47 height 9
click at [413, 122] on div "Agrega el siguiente paso" at bounding box center [405, 122] width 47 height 9
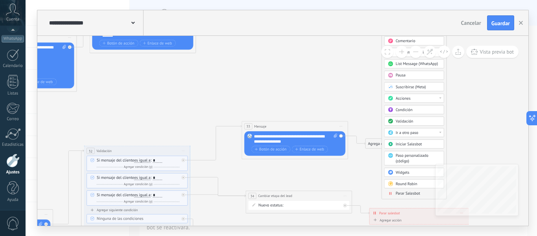
click at [410, 192] on span "Parar Salesbot" at bounding box center [408, 193] width 24 height 5
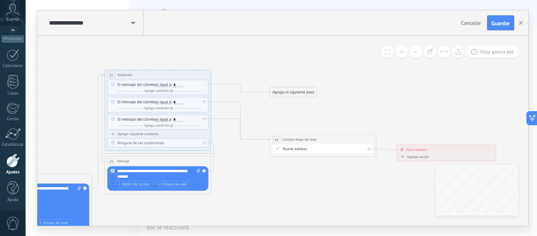
drag, startPoint x: 230, startPoint y: 171, endPoint x: 393, endPoint y: 199, distance: 165.9
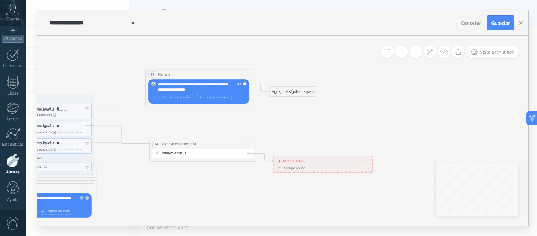
drag, startPoint x: 342, startPoint y: 202, endPoint x: 231, endPoint y: 198, distance: 111.3
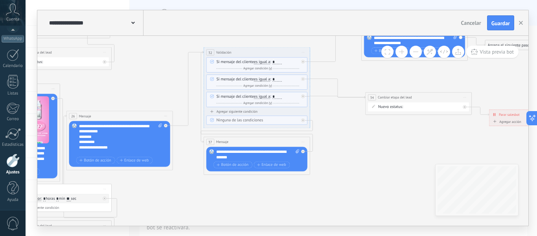
drag, startPoint x: 182, startPoint y: 190, endPoint x: 399, endPoint y: 144, distance: 221.9
click at [399, 144] on icon at bounding box center [117, 25] width 1207 height 655
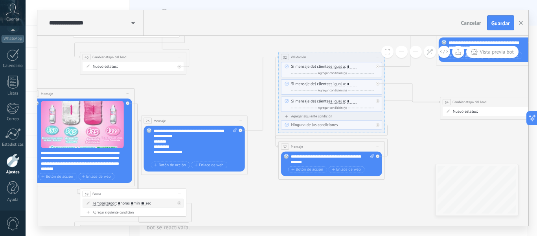
drag, startPoint x: 158, startPoint y: 202, endPoint x: 208, endPoint y: 209, distance: 50.5
click at [217, 208] on icon at bounding box center [192, 29] width 1207 height 655
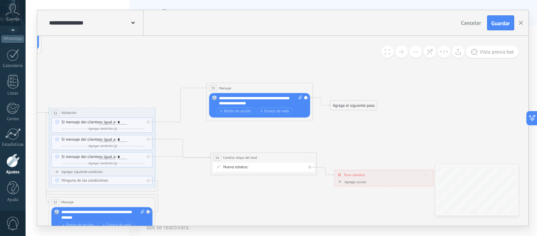
drag, startPoint x: 441, startPoint y: 131, endPoint x: 252, endPoint y: 181, distance: 195.7
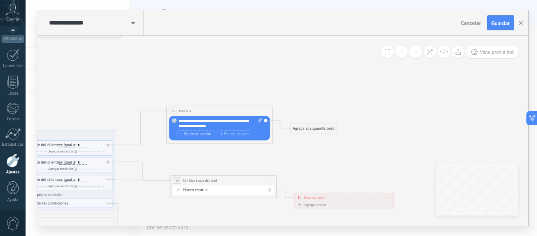
drag, startPoint x: 389, startPoint y: 125, endPoint x: 281, endPoint y: 141, distance: 108.9
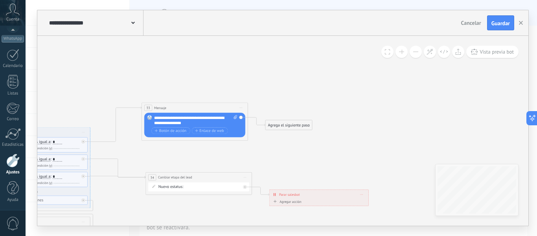
click at [278, 126] on div "Agrega el siguiente paso" at bounding box center [288, 124] width 47 height 9
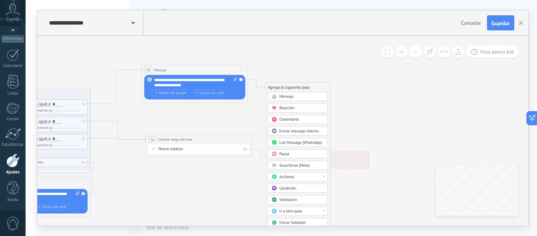
click at [284, 156] on span "Pausa" at bounding box center [285, 153] width 10 height 5
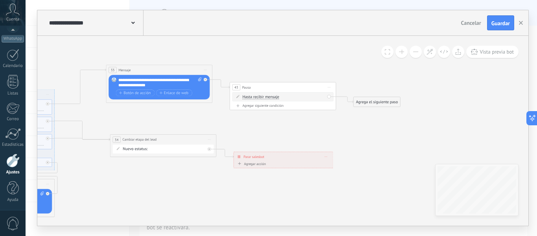
click at [259, 98] on span "Hasta recibir mensaje" at bounding box center [261, 97] width 37 height 4
click at [259, 98] on button "Hasta recibir mensaje" at bounding box center [273, 96] width 66 height 9
click at [260, 109] on span "Temporizador" at bounding box center [269, 107] width 64 height 6
click at [299, 96] on span ": * horas * min * sec" at bounding box center [281, 96] width 33 height 5
click at [293, 98] on input "*" at bounding box center [292, 97] width 2 height 4
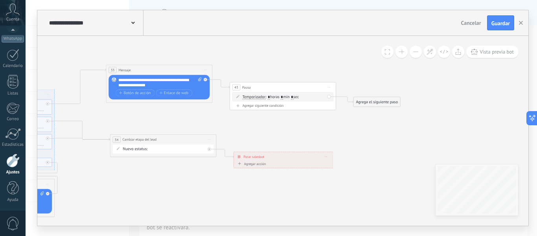
click at [293, 98] on input "*" at bounding box center [292, 97] width 2 height 4
click at [283, 96] on input "*" at bounding box center [282, 97] width 2 height 4
drag, startPoint x: 287, startPoint y: 96, endPoint x: 281, endPoint y: 96, distance: 5.9
click at [281, 96] on span ": * horas * min * sec" at bounding box center [281, 96] width 33 height 5
click at [289, 97] on span ": * horas * min * sec" at bounding box center [281, 96] width 33 height 5
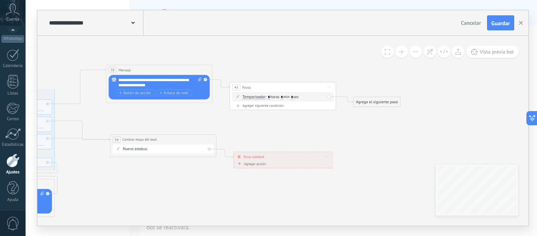
type input "*"
click at [293, 96] on input "*" at bounding box center [292, 97] width 2 height 4
click at [299, 98] on span ": * horas * min * sec" at bounding box center [281, 96] width 33 height 5
type input "*"
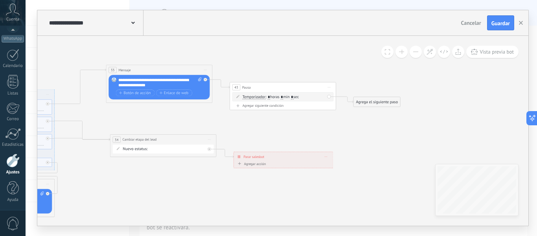
click at [313, 105] on div "Agregar siguiente condición" at bounding box center [282, 105] width 101 height 5
click at [239, 107] on icon at bounding box center [237, 107] width 3 height 3
click at [328, 108] on div "Hasta recibir mensaje Hasta recibir mensaje Excepto horas laborales Hasta que s…" at bounding box center [282, 107] width 101 height 9
drag, startPoint x: 307, startPoint y: 107, endPoint x: 294, endPoint y: 109, distance: 13.3
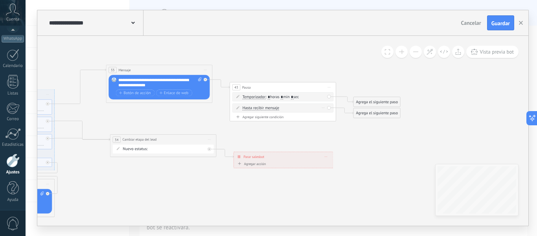
click at [296, 109] on div "Hasta recibir mensaje Hasta recibir mensaje Excepto horas laborales Hasta que s…" at bounding box center [284, 108] width 83 height 6
click at [293, 109] on div "Hasta recibir mensaje Hasta recibir mensaje Excepto horas laborales Hasta que s…" at bounding box center [284, 108] width 83 height 6
click at [287, 109] on div "Hasta recibir mensaje Hasta recibir mensaje Excepto horas laborales Hasta que s…" at bounding box center [284, 108] width 83 height 6
click at [285, 109] on div "Hasta recibir mensaje Hasta recibir mensaje Excepto horas laborales Hasta que s…" at bounding box center [284, 108] width 83 height 6
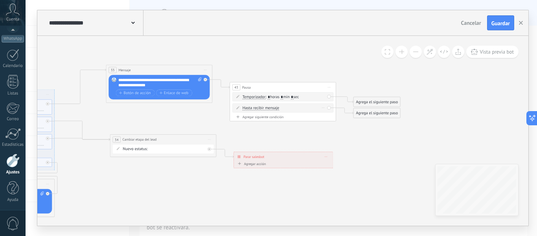
click at [265, 108] on span "Hasta recibir mensaje" at bounding box center [261, 108] width 37 height 4
click at [265, 108] on button "Hasta recibir mensaje" at bounding box center [273, 107] width 66 height 9
click at [330, 89] on span "Iniciar vista previa aquí Cambiar nombre Duplicar [GEOGRAPHIC_DATA]" at bounding box center [329, 87] width 9 height 8
click at [350, 121] on div "Borrar" at bounding box center [353, 121] width 53 height 9
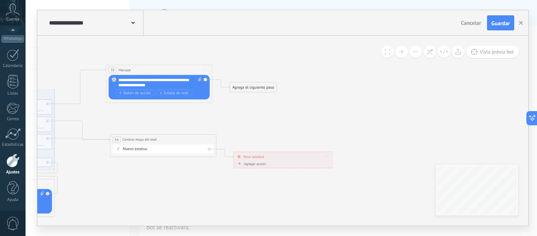
click at [254, 85] on div "Agrega el siguiente paso" at bounding box center [253, 87] width 47 height 9
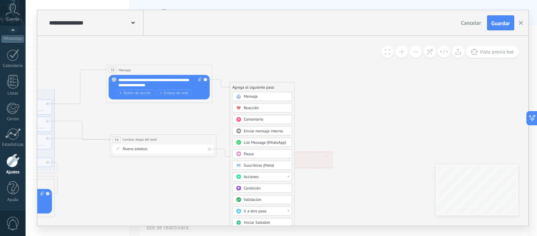
click at [255, 152] on div "Pausa" at bounding box center [266, 154] width 45 height 6
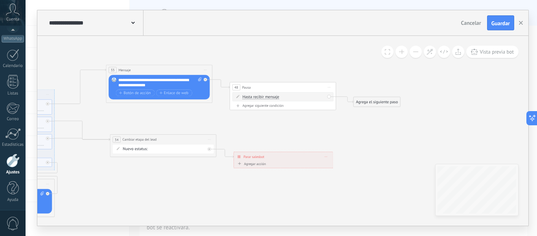
click at [265, 98] on span "Hasta recibir mensaje" at bounding box center [261, 97] width 37 height 4
click at [265, 98] on button "Hasta recibir mensaje" at bounding box center [273, 96] width 66 height 9
click at [257, 107] on span "Temporizador" at bounding box center [269, 107] width 64 height 6
click at [283, 98] on input "*" at bounding box center [282, 97] width 2 height 4
type input "*"
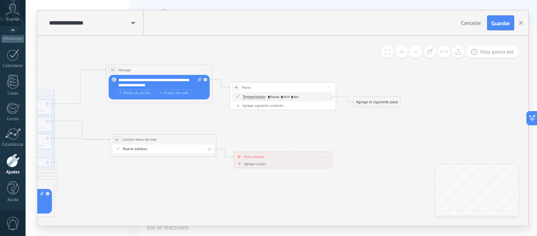
drag, startPoint x: 298, startPoint y: 93, endPoint x: 296, endPoint y: 98, distance: 5.1
click at [296, 98] on div "Temporizador Hasta recibir mensaje Temporizador Excepto horas laborales Hasta q…" at bounding box center [282, 96] width 101 height 9
click at [295, 97] on span ": * horas * min * sec" at bounding box center [281, 96] width 33 height 5
type input "*"
click at [373, 102] on div "Agrega el siguiente paso" at bounding box center [376, 102] width 47 height 9
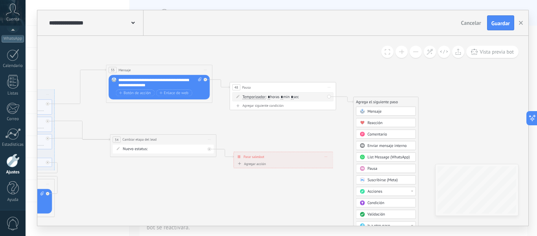
click at [374, 111] on span "Mensaje" at bounding box center [375, 111] width 14 height 5
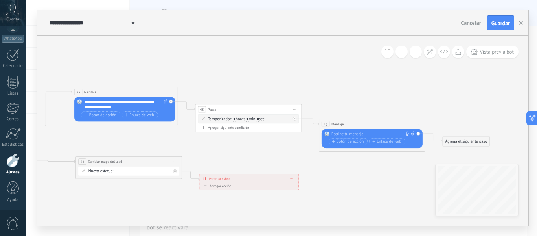
drag, startPoint x: 171, startPoint y: 131, endPoint x: 271, endPoint y: 153, distance: 102.4
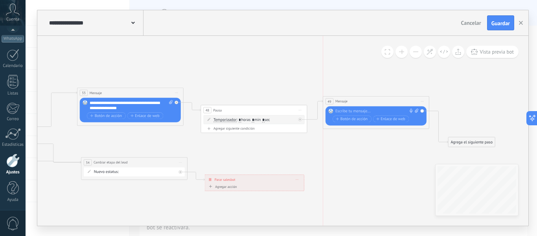
drag, startPoint x: 369, startPoint y: 123, endPoint x: 367, endPoint y: 100, distance: 23.3
click at [367, 100] on div "49 Mensaje ******* (a): Todos los contactos - canales seleccionados Todos los c…" at bounding box center [376, 101] width 106 height 10
click at [357, 108] on div "Reemplazar Quitar Convertir a mensaje de voz Arrastre la imagen aquí para adjun…" at bounding box center [376, 115] width 101 height 19
click at [357, 110] on div at bounding box center [374, 112] width 79 height 6
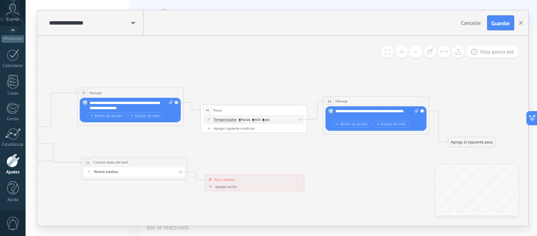
click at [336, 109] on div "**********" at bounding box center [376, 114] width 83 height 11
click at [366, 117] on div "**********" at bounding box center [376, 114] width 83 height 11
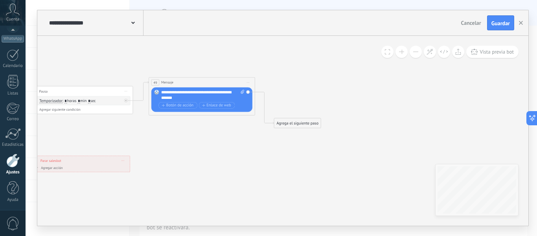
drag, startPoint x: 381, startPoint y: 149, endPoint x: 206, endPoint y: 131, distance: 175.6
click at [295, 126] on div "Agrega el siguiente paso" at bounding box center [297, 123] width 47 height 9
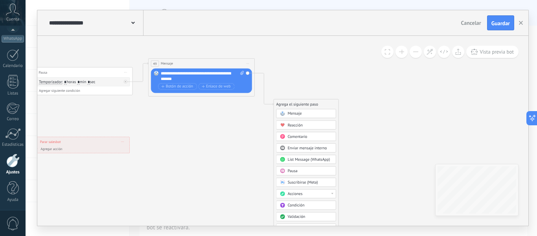
click at [312, 195] on div "Acciones" at bounding box center [310, 194] width 45 height 6
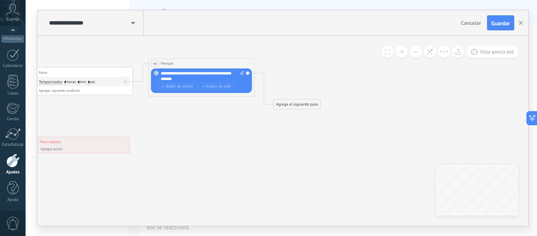
click at [301, 107] on div "Agrega el siguiente paso" at bounding box center [297, 104] width 47 height 9
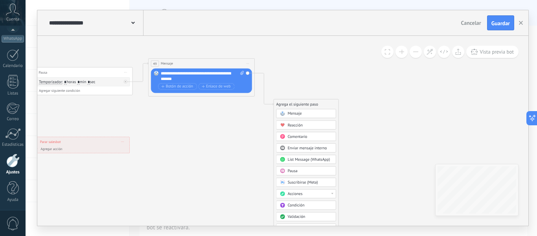
click at [298, 205] on span "Condición" at bounding box center [296, 204] width 17 height 5
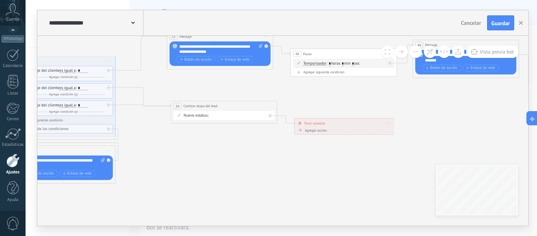
drag, startPoint x: 177, startPoint y: 171, endPoint x: 486, endPoint y: 153, distance: 309.6
click at [486, 153] on icon at bounding box center [71, 33] width 1504 height 655
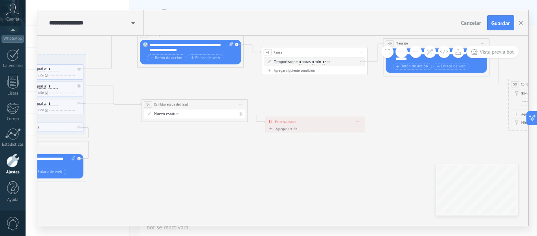
drag, startPoint x: 245, startPoint y: 171, endPoint x: 340, endPoint y: 173, distance: 95.5
click at [206, 168] on icon at bounding box center [42, 32] width 1504 height 655
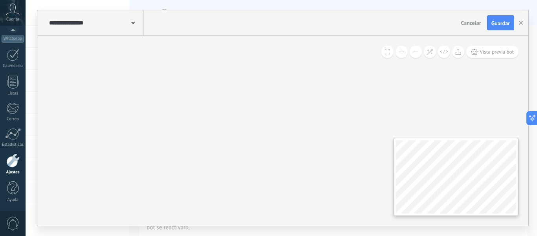
click at [149, 183] on div "**********" at bounding box center [282, 131] width 491 height 190
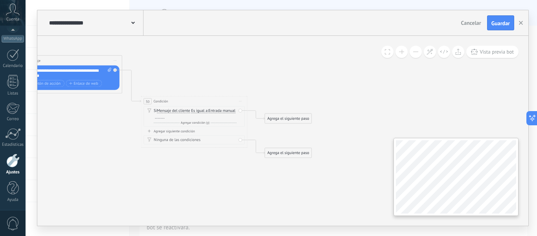
click at [532, 184] on div "**********" at bounding box center [282, 118] width 512 height 236
click at [208, 113] on span "Entrada manual" at bounding box center [221, 111] width 27 height 4
click at [206, 116] on button "Entrada manual" at bounding box center [239, 110] width 66 height 9
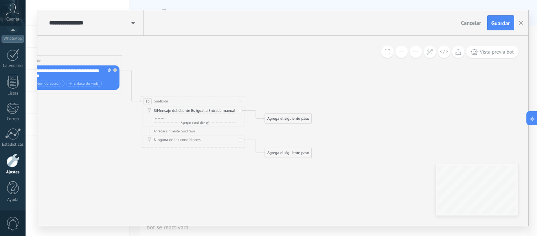
click at [164, 116] on div at bounding box center [159, 116] width 9 height 4
click at [182, 130] on div "Agregar siguiente condición" at bounding box center [194, 131] width 101 height 5
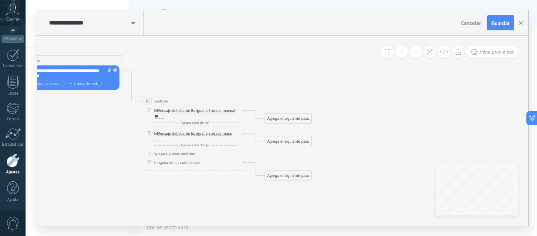
click at [164, 140] on div at bounding box center [159, 138] width 9 height 4
drag, startPoint x: 290, startPoint y: 116, endPoint x: 312, endPoint y: 67, distance: 54.2
click at [312, 85] on div "Agrega el siguiente paso" at bounding box center [305, 89] width 47 height 9
click at [311, 72] on div "Agrega el siguiente paso" at bounding box center [310, 69] width 47 height 9
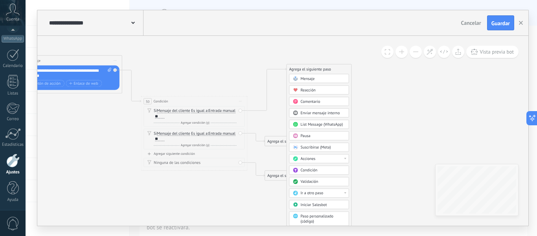
click at [339, 156] on div "Acciones" at bounding box center [323, 159] width 45 height 6
click at [320, 187] on div "Cambiar etapa del lead" at bounding box center [318, 185] width 59 height 9
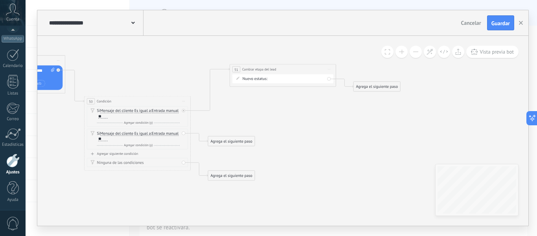
click at [0, 0] on div "Lead Contactado Lead Solicitar Información Lead Muestra Intención de Pedido Lea…" at bounding box center [0, 0] width 0 height 0
click at [0, 0] on label "Lead Muestra Intención de Pedido" at bounding box center [0, 0] width 0 height 0
click at [375, 85] on div "Agrega el siguiente paso" at bounding box center [376, 86] width 47 height 9
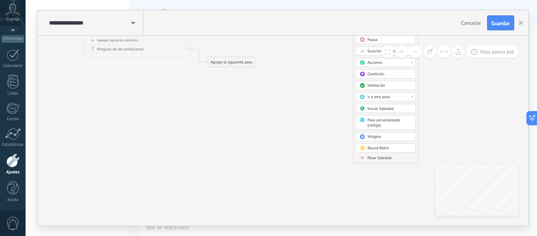
click at [373, 158] on span "Parar Salesbot" at bounding box center [380, 157] width 24 height 5
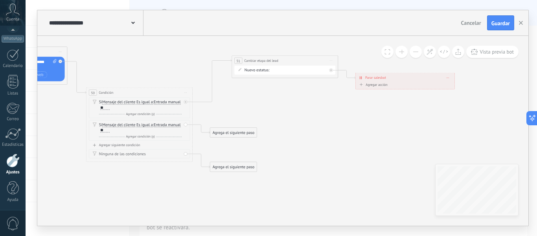
drag, startPoint x: 243, startPoint y: 168, endPoint x: 435, endPoint y: 205, distance: 195.4
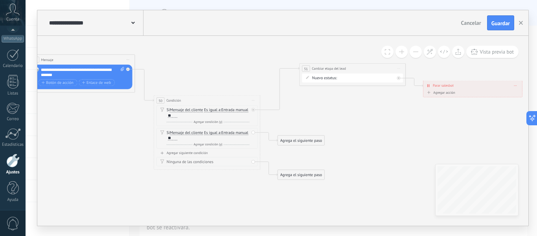
click at [298, 175] on div "Agrega el siguiente paso" at bounding box center [301, 174] width 47 height 9
click at [299, 184] on span "Mensaje" at bounding box center [299, 183] width 14 height 5
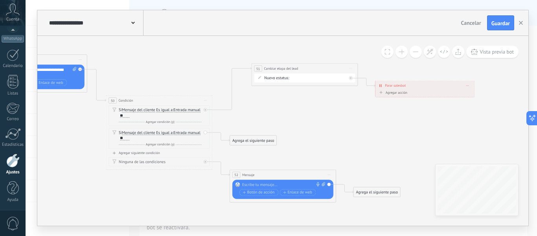
click at [270, 184] on div at bounding box center [281, 185] width 79 height 6
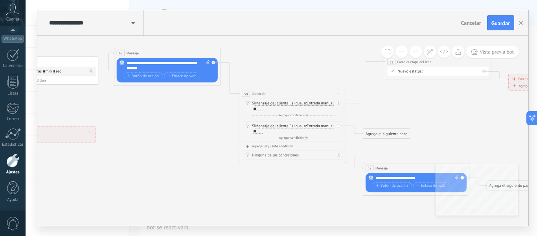
drag, startPoint x: 172, startPoint y: 133, endPoint x: 305, endPoint y: 183, distance: 142.3
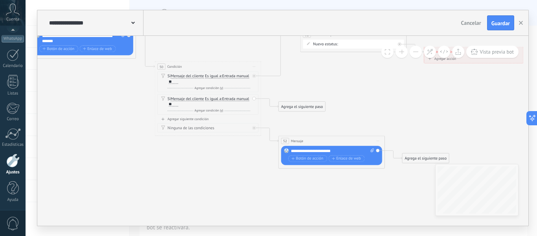
drag, startPoint x: 260, startPoint y: 191, endPoint x: 233, endPoint y: 177, distance: 30.8
drag, startPoint x: 419, startPoint y: 158, endPoint x: 85, endPoint y: 48, distance: 351.5
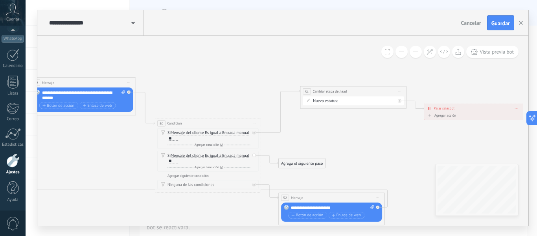
drag, startPoint x: 160, startPoint y: 227, endPoint x: 265, endPoint y: 202, distance: 108.2
click at [265, 202] on div "**********" at bounding box center [282, 118] width 512 height 236
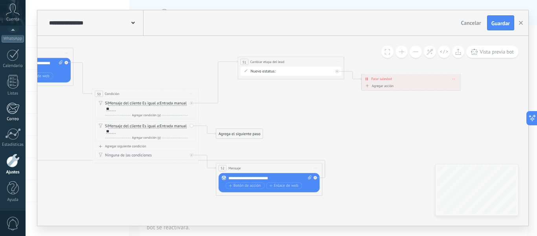
drag, startPoint x: 89, startPoint y: 148, endPoint x: 24, endPoint y: 119, distance: 71.3
click at [24, 119] on body ".abccls-1,.abccls-2{fill-rule:evenodd}.abccls-2{fill:#fff} .abfcls-1{fill:none}…" at bounding box center [268, 118] width 537 height 236
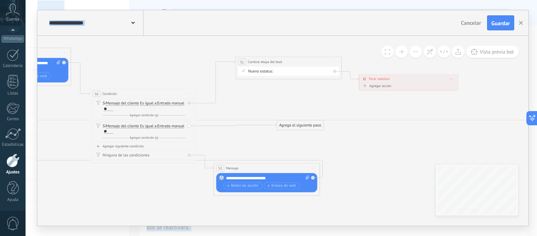
drag, startPoint x: 240, startPoint y: 134, endPoint x: 301, endPoint y: 125, distance: 61.6
click at [303, 125] on div "Agrega el siguiente paso" at bounding box center [300, 125] width 47 height 9
click at [300, 125] on div "Agrega el siguiente paso" at bounding box center [300, 125] width 47 height 9
drag, startPoint x: 285, startPoint y: 126, endPoint x: 260, endPoint y: 130, distance: 25.1
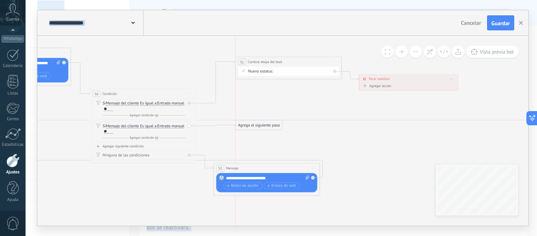
click at [260, 130] on div "Agrega el siguiente paso Mensaje Mensaje Mensaje Reacción Comentario Enviar men…" at bounding box center [259, 125] width 47 height 10
click at [269, 125] on div "Agrega el siguiente paso" at bounding box center [259, 125] width 47 height 9
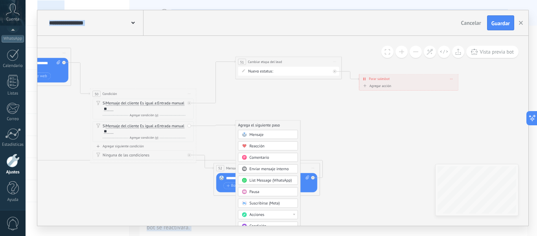
click at [274, 212] on div "Acciones" at bounding box center [272, 215] width 45 height 6
click at [268, 215] on div "Cambiar etapa del lead" at bounding box center [267, 214] width 59 height 9
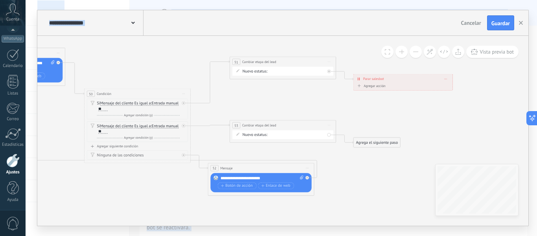
click at [312, 129] on div "**********" at bounding box center [283, 125] width 106 height 10
click at [310, 138] on div "Nuevo estatus: Lead Contactado Lead Solicitar Información Lead Muestra Intenció…" at bounding box center [282, 134] width 101 height 9
click at [0, 0] on div "Lead Contactado Lead Solicitar Información Lead Muestra Intención de Pedido Lea…" at bounding box center [0, 0] width 0 height 0
click at [0, 0] on label "Pedido cancelado – perdido" at bounding box center [0, 0] width 0 height 0
click at [0, 0] on div "Lead Contactado Lead Solicitar Información Lead Muestra Intención de Pedido Lea…" at bounding box center [0, 0] width 0 height 0
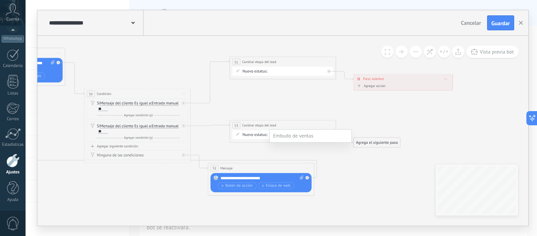
scroll to position [67, 0]
click at [0, 0] on label "Pedido cancelado – perdido" at bounding box center [0, 0] width 0 height 0
click at [379, 145] on div "Agrega el siguiente paso" at bounding box center [376, 142] width 47 height 9
click at [383, 153] on div "Mensaje" at bounding box center [390, 152] width 45 height 6
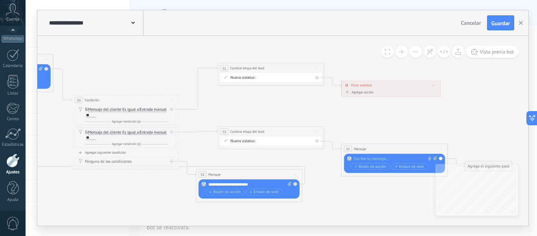
drag, startPoint x: 252, startPoint y: 124, endPoint x: 364, endPoint y: 130, distance: 111.8
click at [371, 156] on div at bounding box center [393, 159] width 79 height 6
paste div
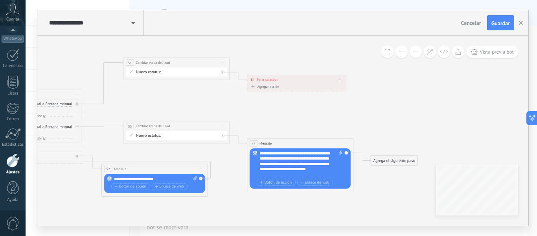
drag, startPoint x: 388, startPoint y: 212, endPoint x: 275, endPoint y: 200, distance: 113.4
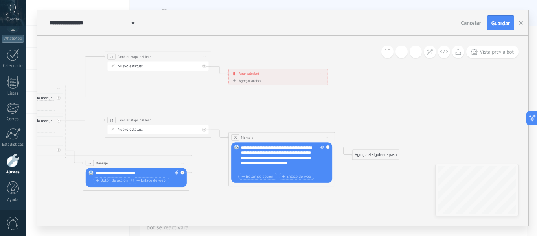
click at [391, 155] on div "Agrega el siguiente paso" at bounding box center [375, 154] width 47 height 9
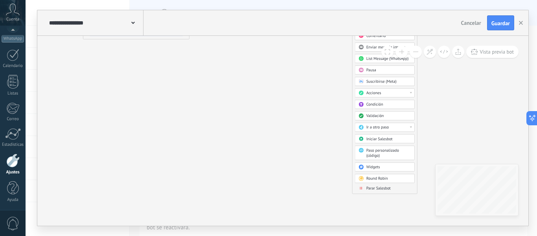
click at [376, 188] on span "Parar Salesbot" at bounding box center [378, 187] width 24 height 5
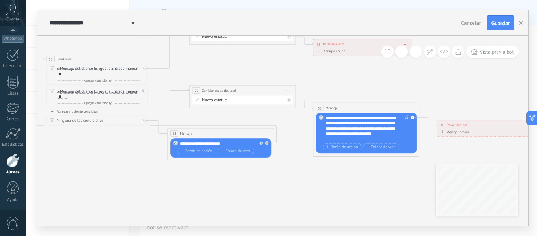
drag, startPoint x: 285, startPoint y: 118, endPoint x: 439, endPoint y: 101, distance: 155.4
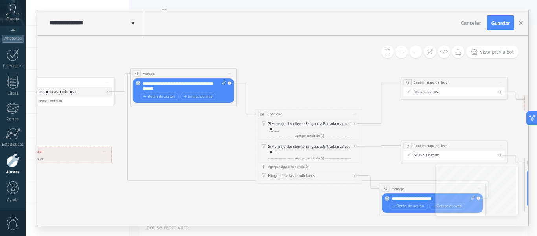
drag, startPoint x: 101, startPoint y: 161, endPoint x: 294, endPoint y: 200, distance: 196.9
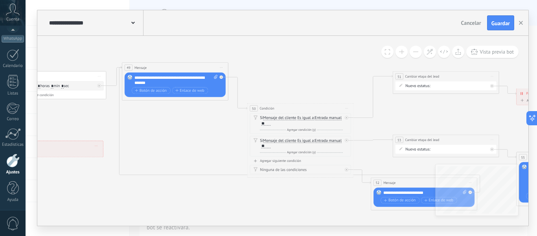
drag, startPoint x: 294, startPoint y: 200, endPoint x: 288, endPoint y: 197, distance: 6.2
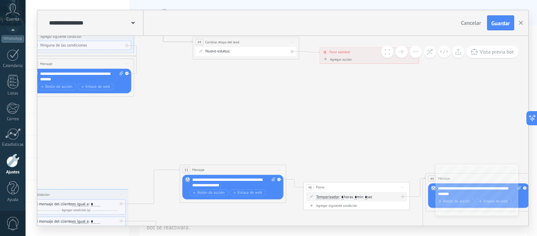
drag, startPoint x: 214, startPoint y: 139, endPoint x: 377, endPoint y: 121, distance: 164.1
click at [491, 145] on icon at bounding box center [218, 166] width 1773 height 655
click at [377, 121] on icon at bounding box center [218, 166] width 1773 height 655
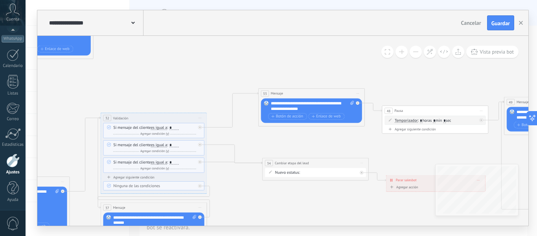
drag, startPoint x: 215, startPoint y: 132, endPoint x: 320, endPoint y: 63, distance: 125.4
click at [320, 63] on icon at bounding box center [297, 90] width 1773 height 655
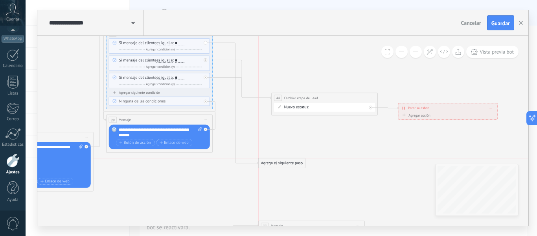
drag, startPoint x: 289, startPoint y: 52, endPoint x: 275, endPoint y: 168, distance: 117.7
click at [275, 167] on div "Agrega el siguiente paso" at bounding box center [282, 162] width 47 height 9
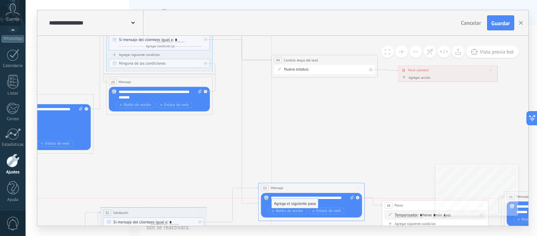
drag, startPoint x: 280, startPoint y: 127, endPoint x: 291, endPoint y: 198, distance: 72.0
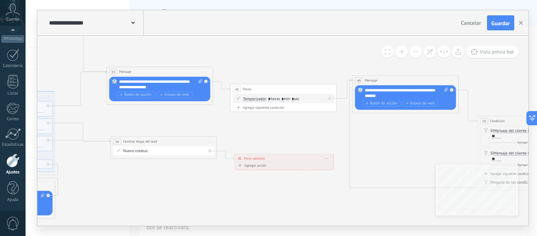
drag, startPoint x: 368, startPoint y: 210, endPoint x: 179, endPoint y: 188, distance: 190.1
click at [181, 188] on icon at bounding box center [181, 80] width 1844 height 678
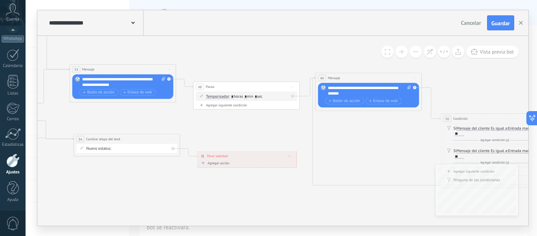
drag, startPoint x: 179, startPoint y: 188, endPoint x: 162, endPoint y: 185, distance: 17.1
click at [172, 186] on icon at bounding box center [144, 78] width 1844 height 678
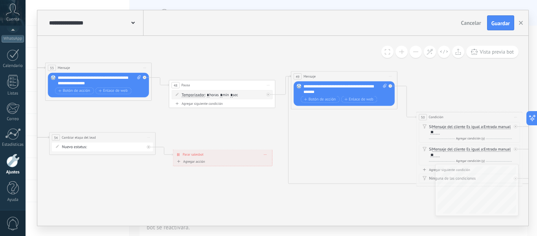
drag, startPoint x: 370, startPoint y: 209, endPoint x: 280, endPoint y: 195, distance: 90.7
click at [321, 202] on icon at bounding box center [120, 76] width 1844 height 678
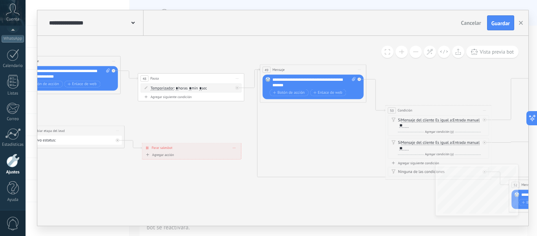
drag, startPoint x: 188, startPoint y: 176, endPoint x: 173, endPoint y: 173, distance: 14.4
click at [174, 173] on icon at bounding box center [89, 70] width 1844 height 678
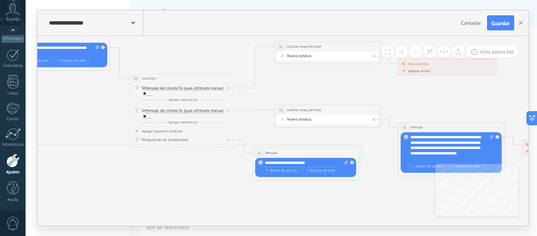
drag, startPoint x: 352, startPoint y: 206, endPoint x: 101, endPoint y: 175, distance: 252.4
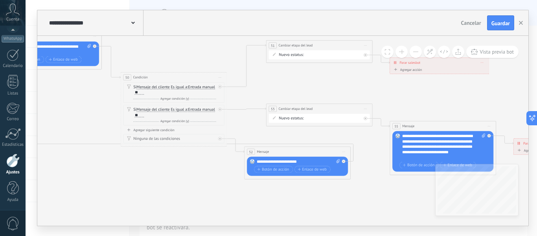
click at [286, 161] on div "**********" at bounding box center [298, 162] width 83 height 6
click at [318, 160] on div "**********" at bounding box center [298, 162] width 83 height 6
click at [271, 162] on div "**********" at bounding box center [298, 162] width 83 height 6
click at [258, 161] on div "**********" at bounding box center [298, 162] width 83 height 6
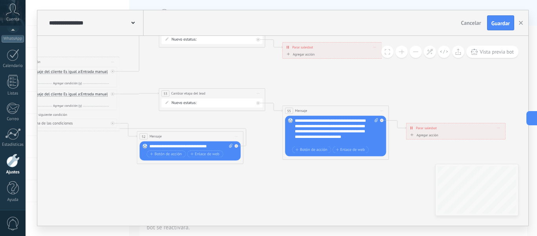
drag, startPoint x: 379, startPoint y: 210, endPoint x: 251, endPoint y: 207, distance: 127.4
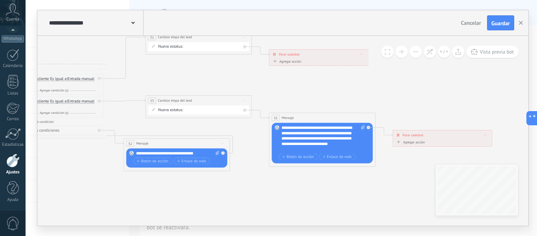
drag, startPoint x: 246, startPoint y: 211, endPoint x: 241, endPoint y: 214, distance: 5.8
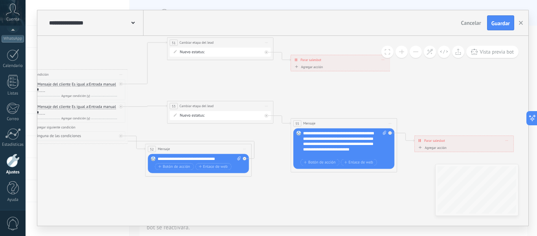
drag, startPoint x: 245, startPoint y: 207, endPoint x: 295, endPoint y: 194, distance: 51.6
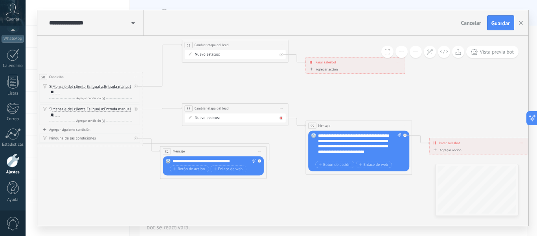
click at [261, 160] on icon at bounding box center [260, 161] width 2 height 2
click at [136, 87] on icon at bounding box center [136, 86] width 2 height 2
drag, startPoint x: 270, startPoint y: 107, endPoint x: 475, endPoint y: 99, distance: 205.0
click at [474, 99] on div "**********" at bounding box center [421, 97] width 106 height 10
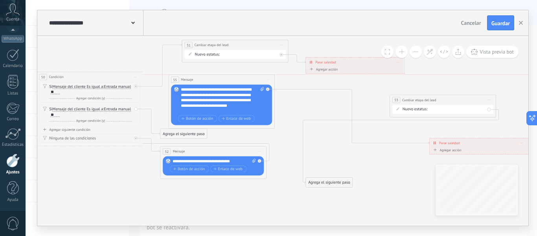
drag, startPoint x: 383, startPoint y: 125, endPoint x: 245, endPoint y: 80, distance: 144.6
click at [245, 80] on div "55 Mensaje ******* (a): Todos los contactos - canales seleccionados Todos los c…" at bounding box center [222, 80] width 106 height 10
drag, startPoint x: 180, startPoint y: 134, endPoint x: 223, endPoint y: 109, distance: 49.8
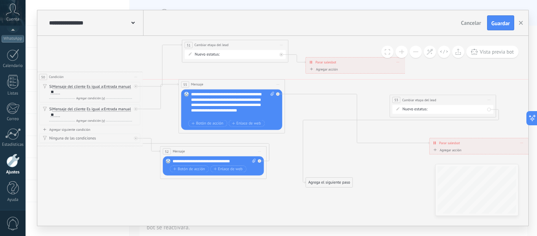
drag, startPoint x: 245, startPoint y: 76, endPoint x: 255, endPoint y: 80, distance: 11.0
click at [255, 80] on div "55 Mensaje ******* (a): Todos los contactos - canales seleccionados Todos los c…" at bounding box center [232, 84] width 106 height 10
click at [280, 93] on div at bounding box center [279, 92] width 6 height 6
drag, startPoint x: 332, startPoint y: 99, endPoint x: 404, endPoint y: 101, distance: 72.0
click at [404, 101] on div "Agrega el siguiente paso" at bounding box center [397, 102] width 47 height 9
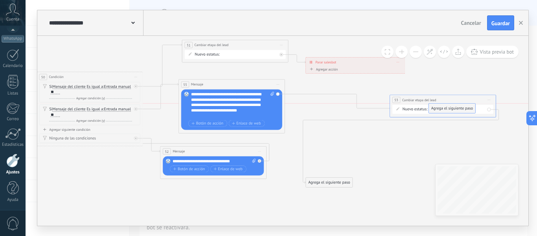
drag, startPoint x: 394, startPoint y: 127, endPoint x: 449, endPoint y: 108, distance: 58.2
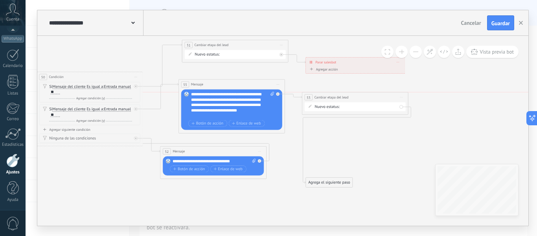
drag, startPoint x: 458, startPoint y: 98, endPoint x: 371, endPoint y: 96, distance: 87.7
click at [371, 96] on div "**********" at bounding box center [355, 97] width 106 height 10
drag, startPoint x: 333, startPoint y: 182, endPoint x: 475, endPoint y: 106, distance: 160.1
click at [475, 106] on div "Agrega el siguiente paso" at bounding box center [470, 108] width 47 height 9
click at [475, 107] on div "Agrega el siguiente paso" at bounding box center [470, 108] width 47 height 9
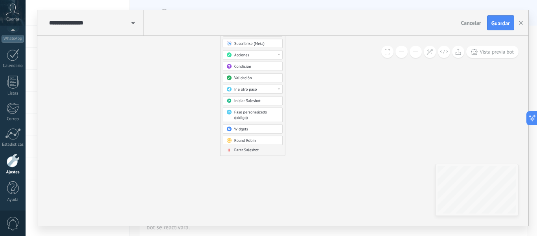
drag, startPoint x: 324, startPoint y: 98, endPoint x: 101, endPoint y: 52, distance: 227.3
click at [241, 152] on span "Parar Salesbot" at bounding box center [246, 149] width 24 height 5
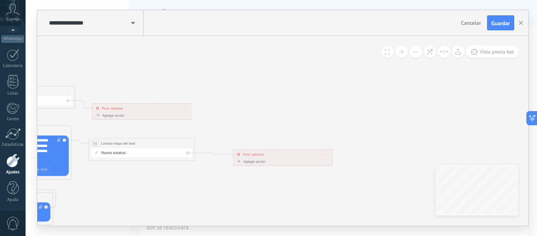
drag, startPoint x: 256, startPoint y: 206, endPoint x: 331, endPoint y: 192, distance: 75.6
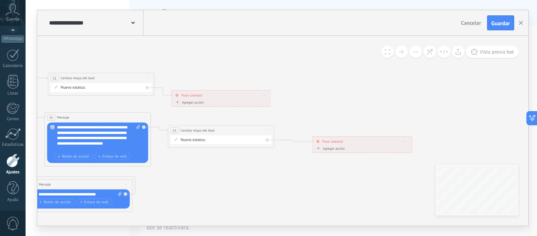
drag, startPoint x: 288, startPoint y: 188, endPoint x: 369, endPoint y: 188, distance: 81.4
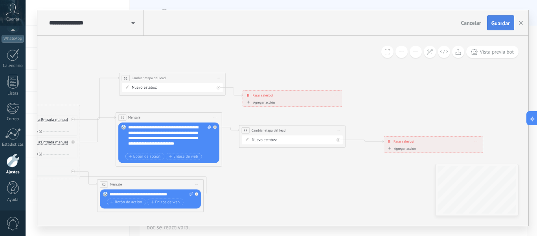
click at [509, 25] on span "Guardar" at bounding box center [500, 23] width 18 height 6
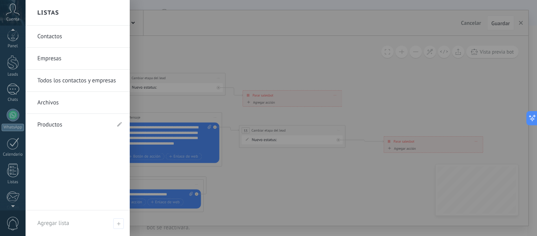
scroll to position [0, 0]
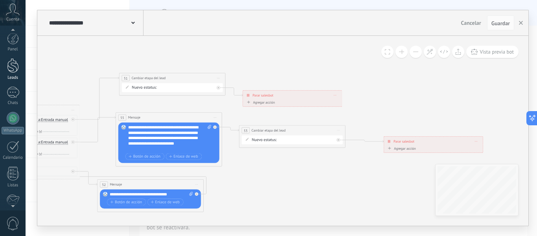
click at [12, 66] on div at bounding box center [13, 65] width 12 height 15
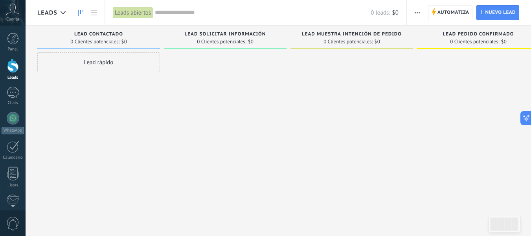
click at [418, 14] on span "button" at bounding box center [417, 12] width 5 height 15
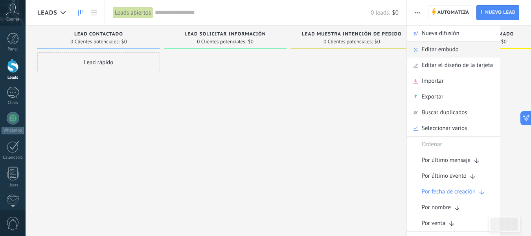
click at [440, 49] on span "Editar embudo" at bounding box center [440, 50] width 37 height 16
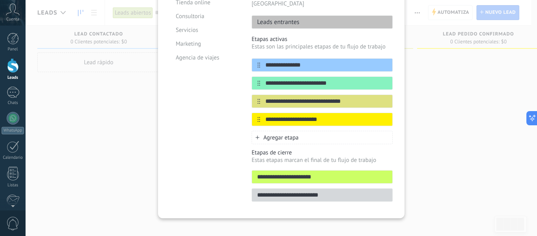
scroll to position [112, 0]
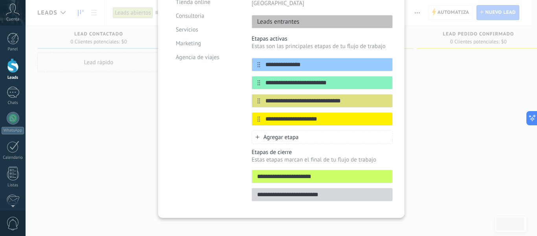
click at [298, 190] on input "**********" at bounding box center [322, 194] width 140 height 8
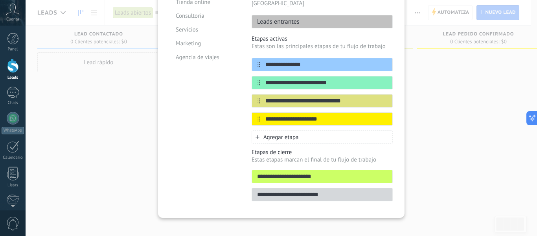
click at [298, 190] on input "**********" at bounding box center [322, 194] width 140 height 8
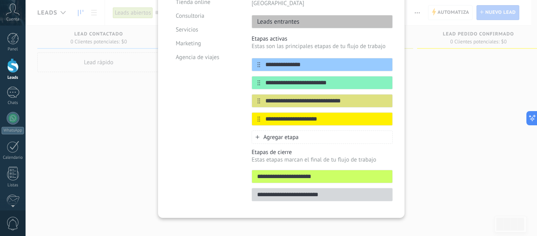
click at [298, 190] on input "**********" at bounding box center [322, 194] width 140 height 8
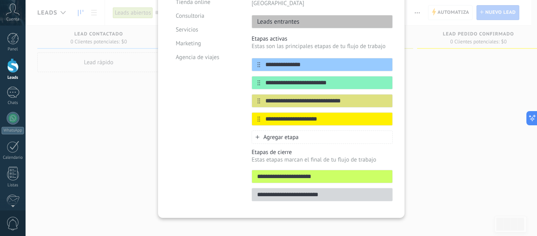
click at [298, 190] on input "**********" at bounding box center [322, 194] width 140 height 8
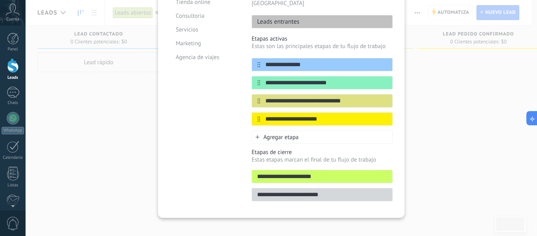
click at [298, 190] on input "**********" at bounding box center [322, 194] width 140 height 8
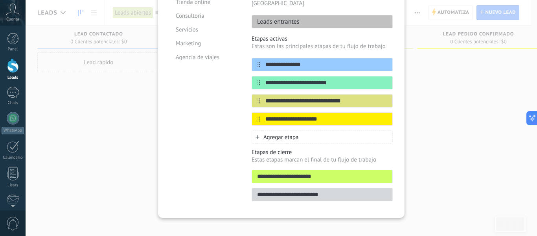
click at [298, 190] on input "**********" at bounding box center [322, 194] width 140 height 8
click at [454, 143] on div "**********" at bounding box center [282, 118] width 512 height 236
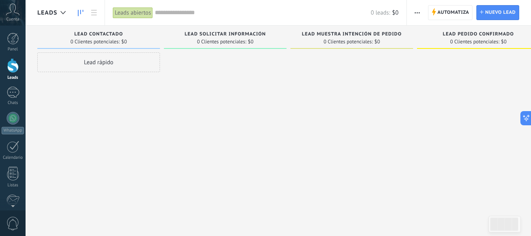
scroll to position [0, 20]
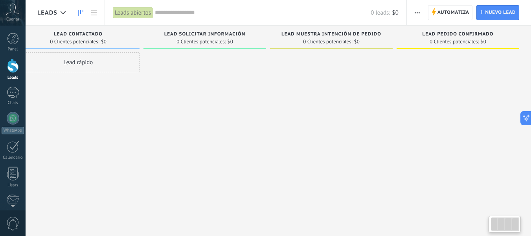
drag, startPoint x: 397, startPoint y: 136, endPoint x: 37, endPoint y: 119, distance: 360.6
click at [37, 119] on div "Lamentablemente, no hay leads con estos parámetros. Mostrar todo Leads Entrante…" at bounding box center [274, 106] width 514 height 160
drag, startPoint x: 452, startPoint y: 107, endPoint x: 210, endPoint y: 100, distance: 242.3
click at [210, 100] on div "Lamentablemente, no hay leads con estos parámetros. Mostrar todo Leads Entrante…" at bounding box center [274, 106] width 514 height 160
click at [143, 17] on div "Leads abiertos" at bounding box center [133, 12] width 40 height 11
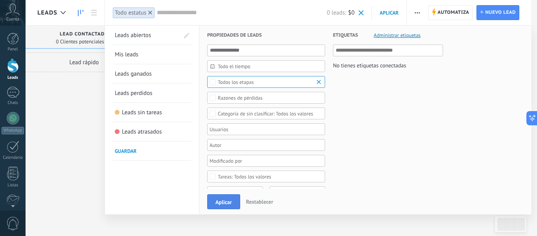
click at [237, 200] on button "Aplicar" at bounding box center [223, 201] width 33 height 15
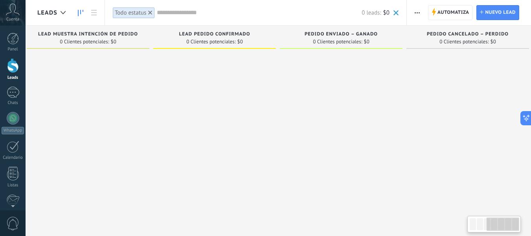
scroll to position [0, 274]
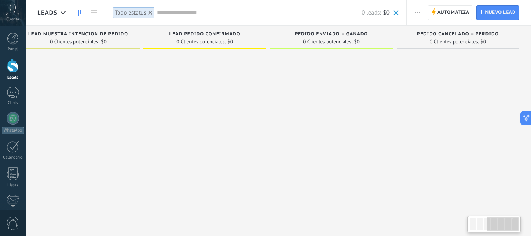
drag, startPoint x: 447, startPoint y: 127, endPoint x: 108, endPoint y: 92, distance: 341.2
click at [106, 92] on div "Lamentablemente, no hay leads con estos parámetros. Mostrar todo Leads Entrante…" at bounding box center [147, 128] width 767 height 204
drag, startPoint x: 496, startPoint y: 129, endPoint x: 263, endPoint y: 103, distance: 234.3
click at [263, 103] on div "Lamentablemente, no hay leads con estos parámetros. Mostrar todo Leads Entrante…" at bounding box center [147, 128] width 767 height 204
click at [487, 37] on span "Pedido cancelado – perdido" at bounding box center [458, 34] width 82 height 6
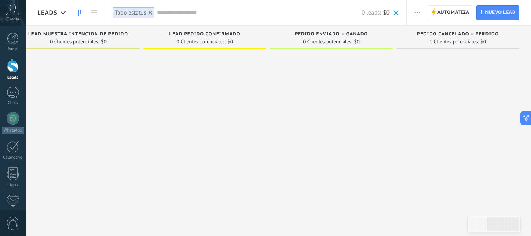
click at [484, 41] on span "$0" at bounding box center [484, 41] width 6 height 5
click at [457, 43] on span "0 Clientes potenciales:" at bounding box center [454, 41] width 49 height 5
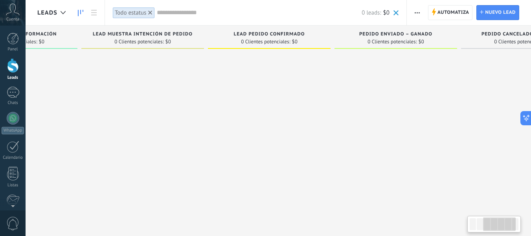
drag, startPoint x: 423, startPoint y: 39, endPoint x: 500, endPoint y: 44, distance: 76.8
click at [500, 44] on div "0 Clientes potenciales: $0" at bounding box center [522, 41] width 115 height 7
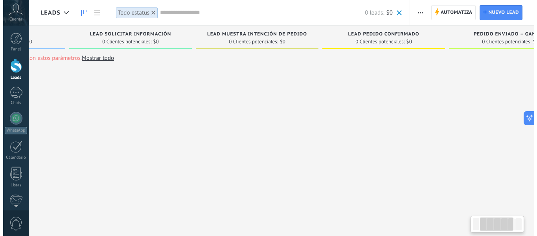
scroll to position [0, 0]
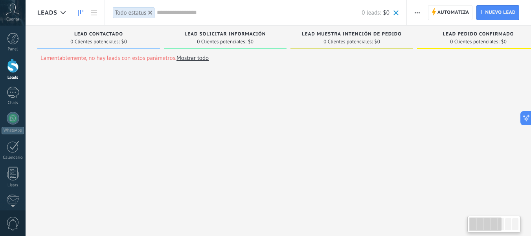
drag, startPoint x: 114, startPoint y: 93, endPoint x: 537, endPoint y: 148, distance: 425.8
click at [531, 148] on html ".abccls-1,.abccls-2{fill-rule:evenodd}.abccls-2{fill:#fff} .abfcls-1{fill:none}…" at bounding box center [265, 118] width 531 height 236
click at [188, 57] on link "Mostrar todo" at bounding box center [193, 57] width 32 height 7
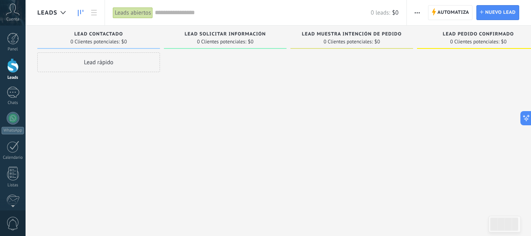
click at [421, 17] on button "button" at bounding box center [417, 12] width 11 height 15
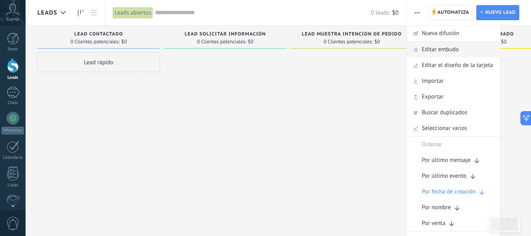
click at [436, 46] on span "Editar embudo" at bounding box center [440, 50] width 37 height 16
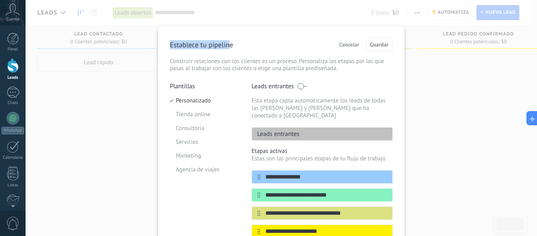
drag, startPoint x: 229, startPoint y: 45, endPoint x: 156, endPoint y: 40, distance: 72.5
click at [158, 40] on div "**********" at bounding box center [281, 178] width 247 height 304
click at [350, 44] on span "Cancelar" at bounding box center [349, 45] width 20 height 6
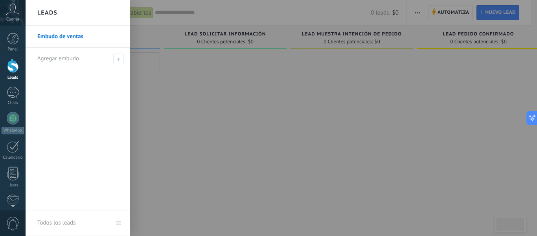
click at [67, 35] on link "Embudo de ventas" at bounding box center [79, 37] width 85 height 22
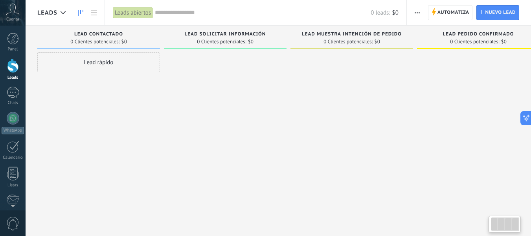
drag, startPoint x: 417, startPoint y: 150, endPoint x: 228, endPoint y: 138, distance: 189.1
click at [317, 143] on div "Lamentablemente, no hay leads con estos parámetros. Mostrar todo Leads Entrante…" at bounding box center [294, 106] width 514 height 160
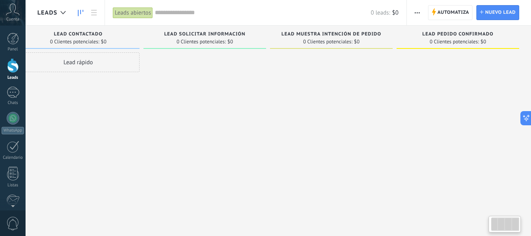
drag, startPoint x: 28, startPoint y: 110, endPoint x: 57, endPoint y: 110, distance: 29.5
click at [8, 110] on body ".abccls-1,.abccls-2{fill-rule:evenodd}.abccls-2{fill:#fff} .abfcls-1{fill:none}…" at bounding box center [265, 118] width 531 height 236
drag, startPoint x: 448, startPoint y: 107, endPoint x: 168, endPoint y: 91, distance: 280.0
click at [147, 90] on div "Lamentablemente, no hay leads con estos parámetros. Mostrar todo Leads Entrante…" at bounding box center [274, 106] width 514 height 160
drag, startPoint x: 312, startPoint y: 114, endPoint x: 140, endPoint y: 88, distance: 173.3
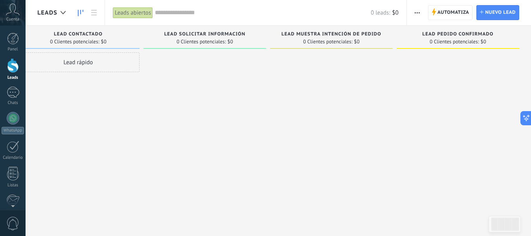
click at [141, 88] on div "Lamentablemente, no hay leads con estos parámetros. Mostrar todo Leads Entrante…" at bounding box center [274, 106] width 514 height 160
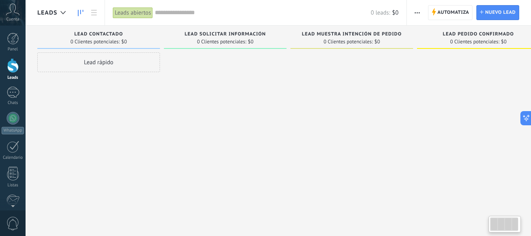
drag, startPoint x: 209, startPoint y: 98, endPoint x: 529, endPoint y: 129, distance: 321.9
click at [531, 130] on html ".abccls-1,.abccls-2{fill-rule:evenodd}.abccls-2{fill:#fff} .abfcls-1{fill:none}…" at bounding box center [265, 118] width 531 height 236
drag, startPoint x: 416, startPoint y: 118, endPoint x: 393, endPoint y: 119, distance: 23.2
click at [392, 119] on div "Lamentablemente, no hay leads con estos parámetros. Mostrar todo Leads Entrante…" at bounding box center [294, 106] width 514 height 160
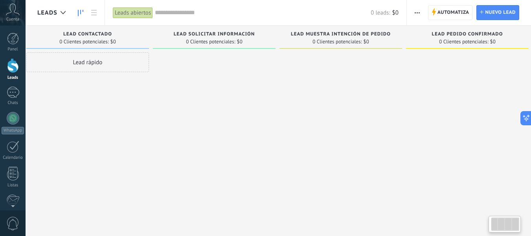
scroll to position [0, 20]
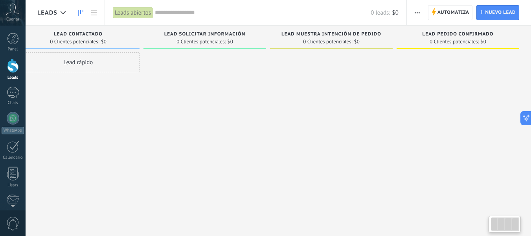
drag, startPoint x: 342, startPoint y: 145, endPoint x: 96, endPoint y: 123, distance: 247.1
click at [111, 126] on div "Lamentablemente, no hay leads con estos parámetros. Mostrar todo Leads Entrante…" at bounding box center [274, 106] width 514 height 160
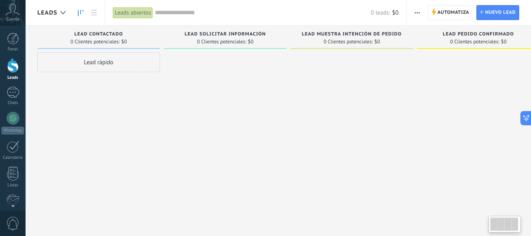
drag, startPoint x: 213, startPoint y: 127, endPoint x: 537, endPoint y: 184, distance: 328.6
click at [531, 184] on html ".abccls-1,.abccls-2{fill-rule:evenodd}.abccls-2{fill:#fff} .abfcls-1{fill:none}…" at bounding box center [265, 118] width 531 height 236
click at [96, 17] on link at bounding box center [93, 12] width 13 height 15
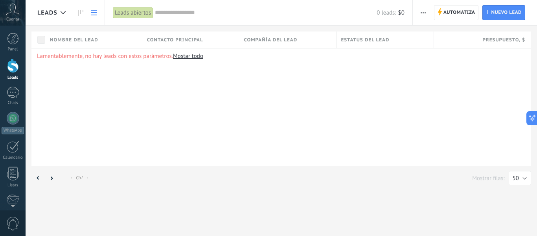
drag, startPoint x: 324, startPoint y: 129, endPoint x: 253, endPoint y: 125, distance: 70.9
click at [253, 125] on div "Lamentablemente, no hay leads con estos parámetros. Mostar todo" at bounding box center [281, 107] width 500 height 118
click at [74, 7] on link at bounding box center [80, 12] width 13 height 15
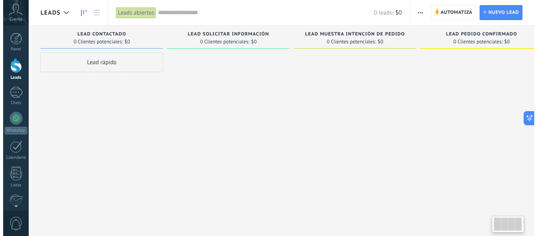
scroll to position [0, 20]
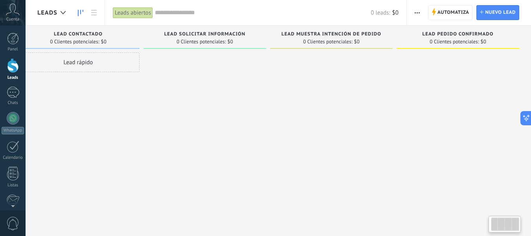
drag, startPoint x: 368, startPoint y: 108, endPoint x: 73, endPoint y: 71, distance: 297.2
click at [73, 71] on div "Lamentablemente, no hay leads con estos parámetros. Mostrar todo Leads Entrante…" at bounding box center [274, 106] width 514 height 160
drag, startPoint x: 473, startPoint y: 111, endPoint x: 310, endPoint y: 106, distance: 163.3
click at [312, 106] on div "Lamentablemente, no hay leads con estos parámetros. Mostrar todo Leads Entrante…" at bounding box center [274, 106] width 514 height 160
click at [14, 67] on div at bounding box center [13, 65] width 12 height 15
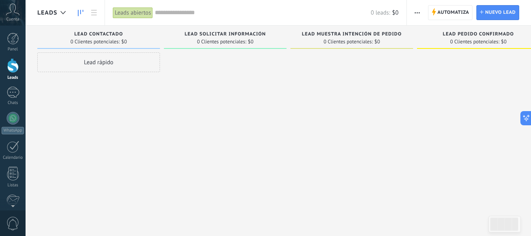
click at [415, 6] on span "button" at bounding box center [417, 12] width 5 height 15
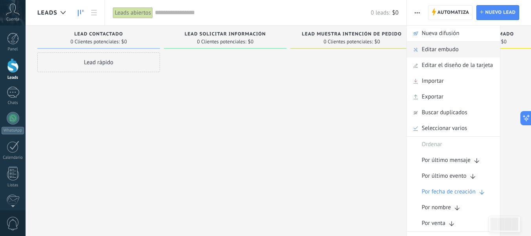
click at [428, 47] on span "Editar embudo" at bounding box center [440, 50] width 37 height 16
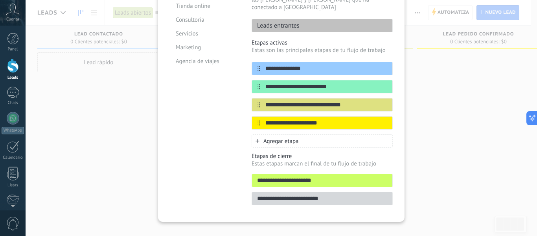
scroll to position [112, 0]
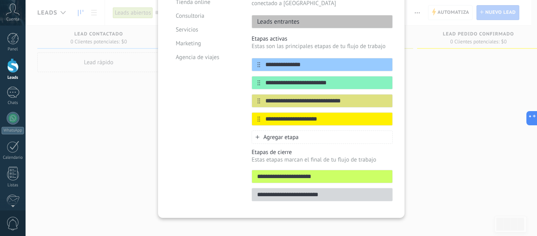
click at [303, 190] on input "**********" at bounding box center [322, 194] width 140 height 8
click at [359, 192] on div "**********" at bounding box center [322, 194] width 141 height 13
click at [361, 191] on input "**********" at bounding box center [322, 194] width 140 height 8
click at [362, 190] on input "**********" at bounding box center [322, 194] width 140 height 8
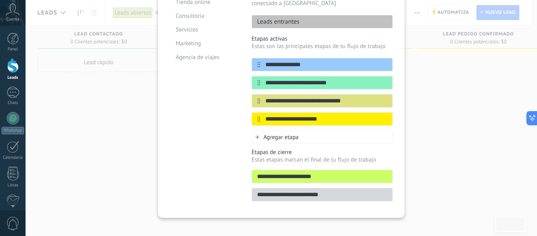
click at [487, 196] on div "**********" at bounding box center [282, 118] width 512 height 236
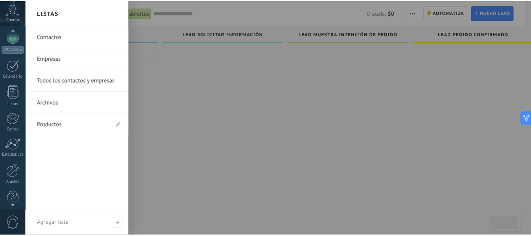
scroll to position [92, 0]
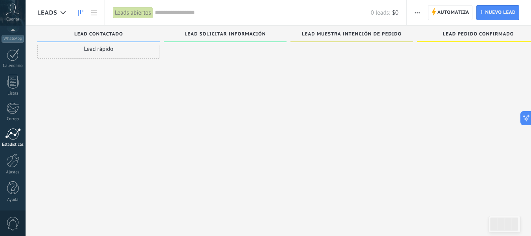
click at [14, 131] on div at bounding box center [13, 134] width 16 height 12
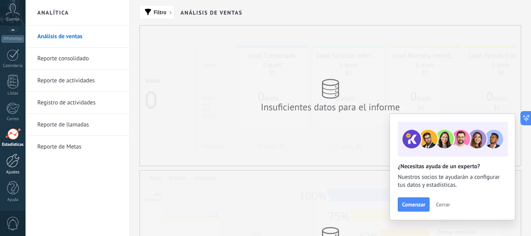
click at [9, 164] on div at bounding box center [12, 160] width 13 height 14
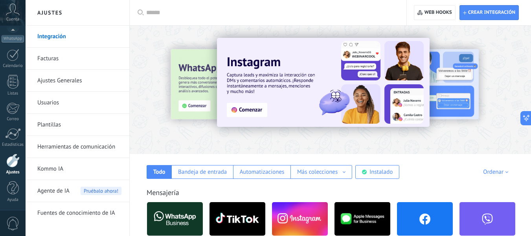
click at [66, 77] on link "Ajustes Generales" at bounding box center [79, 81] width 84 height 22
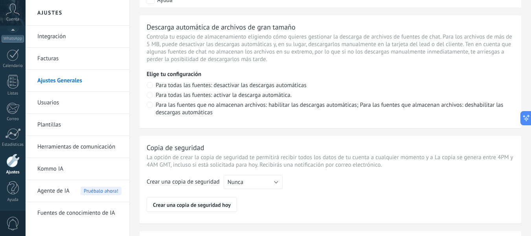
scroll to position [590, 0]
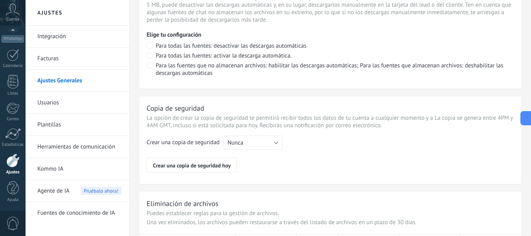
click at [58, 99] on link "Usuarios" at bounding box center [79, 103] width 84 height 22
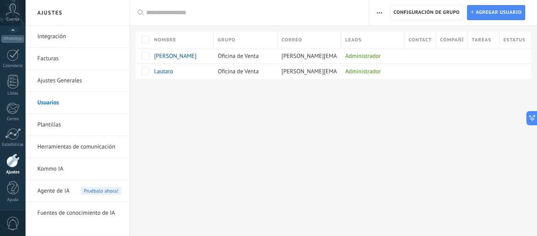
click at [43, 125] on link "Plantillas" at bounding box center [79, 125] width 84 height 22
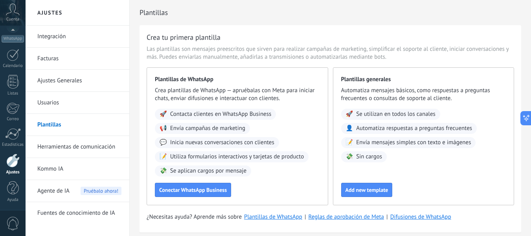
scroll to position [30, 0]
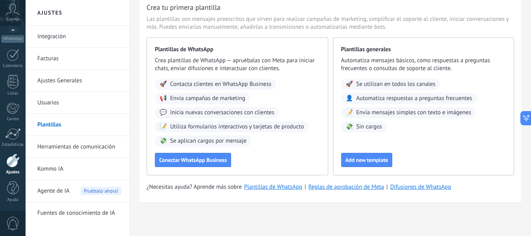
click at [74, 151] on link "Herramientas de comunicación" at bounding box center [79, 147] width 84 height 22
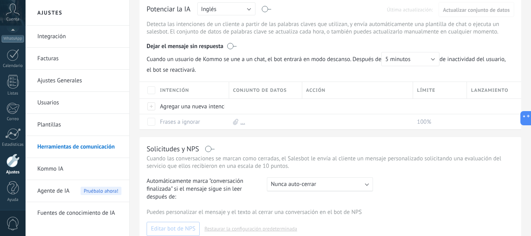
scroll to position [300, 0]
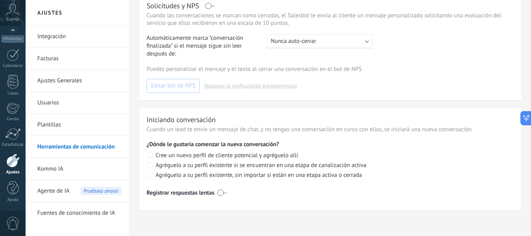
click at [73, 215] on link "Fuentes de conocimiento de IA" at bounding box center [79, 213] width 84 height 22
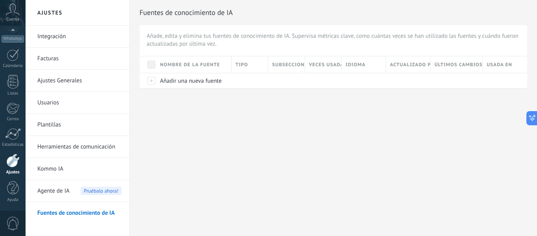
click at [58, 150] on link "Herramientas de comunicación" at bounding box center [79, 147] width 84 height 22
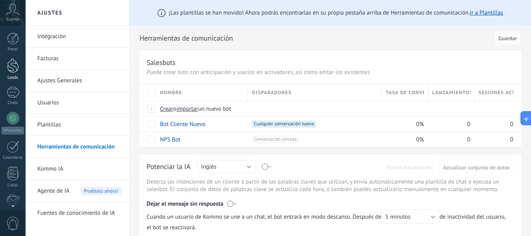
click at [13, 70] on div at bounding box center [13, 65] width 12 height 15
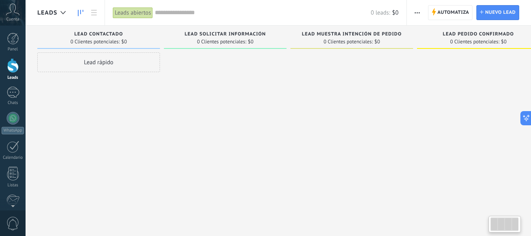
scroll to position [0, 20]
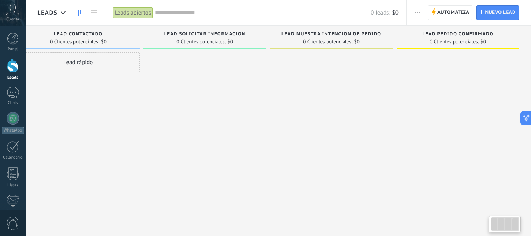
drag, startPoint x: 348, startPoint y: 123, endPoint x: 96, endPoint y: 76, distance: 255.6
click at [96, 76] on div "Lamentablemente, no hay leads con estos parámetros. Mostrar todo Leads Entrante…" at bounding box center [274, 106] width 514 height 160
drag, startPoint x: 152, startPoint y: 136, endPoint x: 118, endPoint y: 144, distance: 35.3
click at [127, 147] on div "Lamentablemente, no hay leads con estos parámetros. Mostrar todo Leads Entrante…" at bounding box center [274, 106] width 514 height 160
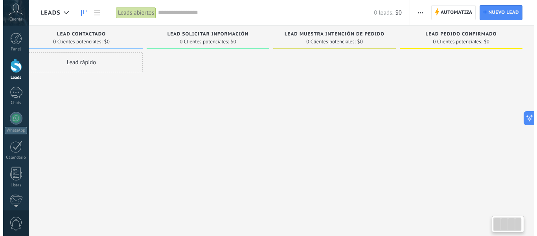
scroll to position [0, 0]
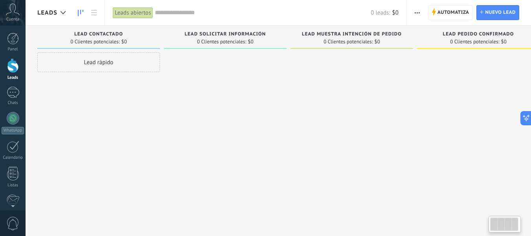
drag, startPoint x: 113, startPoint y: 140, endPoint x: 323, endPoint y: 167, distance: 211.2
click at [323, 167] on div "Lamentablemente, no hay leads con estos parámetros. Mostrar todo Leads Entrante…" at bounding box center [294, 106] width 514 height 160
click at [418, 14] on span "button" at bounding box center [417, 12] width 5 height 15
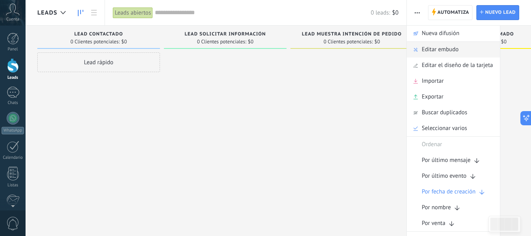
click at [438, 50] on span "Editar embudo" at bounding box center [440, 50] width 37 height 16
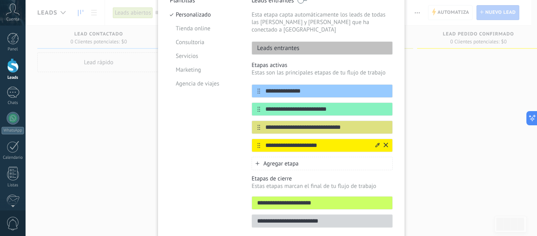
scroll to position [112, 0]
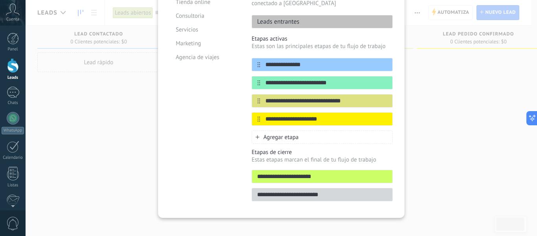
click at [255, 190] on input "**********" at bounding box center [322, 194] width 140 height 8
click at [445, 125] on div "**********" at bounding box center [282, 118] width 512 height 236
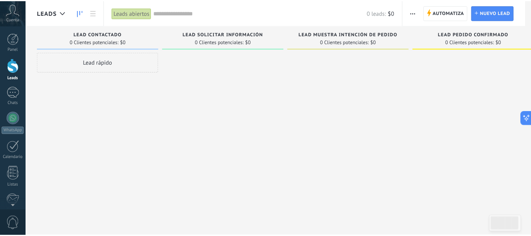
scroll to position [0, 0]
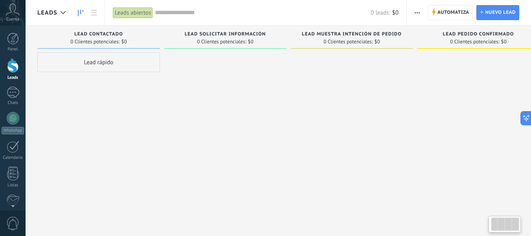
drag, startPoint x: 470, startPoint y: 77, endPoint x: 364, endPoint y: 74, distance: 106.2
click at [430, 74] on div at bounding box center [478, 118] width 123 height 133
drag, startPoint x: 364, startPoint y: 74, endPoint x: 429, endPoint y: 96, distance: 69.4
click at [429, 96] on div at bounding box center [478, 118] width 123 height 133
click at [244, 98] on div at bounding box center [225, 118] width 123 height 133
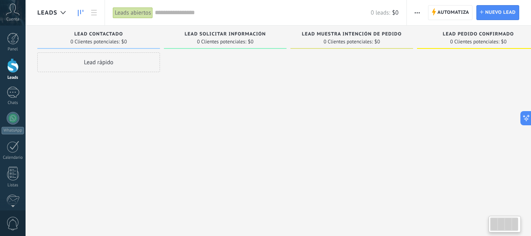
scroll to position [0, 20]
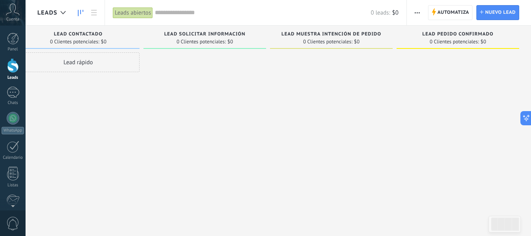
drag, startPoint x: 412, startPoint y: 114, endPoint x: 203, endPoint y: 98, distance: 209.8
click at [204, 98] on div "Lamentablemente, no hay leads con estos parámetros. Mostrar todo Leads Entrante…" at bounding box center [274, 106] width 514 height 160
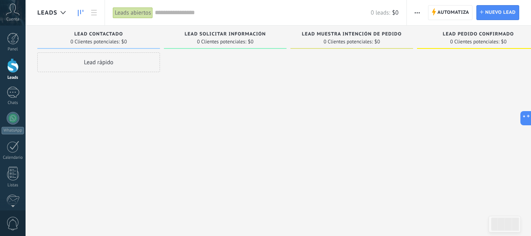
drag, startPoint x: 248, startPoint y: 97, endPoint x: 269, endPoint y: 122, distance: 33.0
click at [240, 117] on div at bounding box center [225, 118] width 123 height 133
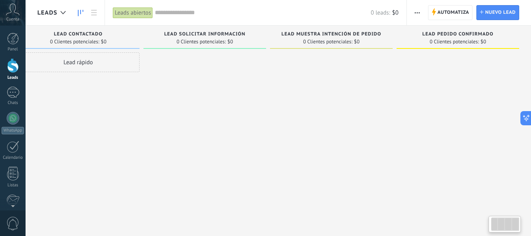
drag, startPoint x: 384, startPoint y: 117, endPoint x: 283, endPoint y: 114, distance: 100.3
click at [283, 114] on div at bounding box center [331, 118] width 123 height 133
click at [80, 63] on div "Lead rápido" at bounding box center [78, 62] width 123 height 20
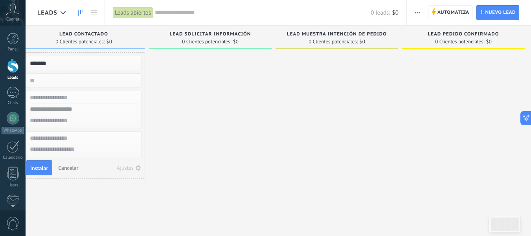
type input "*******"
click at [92, 108] on input "text" at bounding box center [83, 108] width 115 height 11
type input "**********"
click at [36, 167] on span "Instalar" at bounding box center [39, 168] width 18 height 6
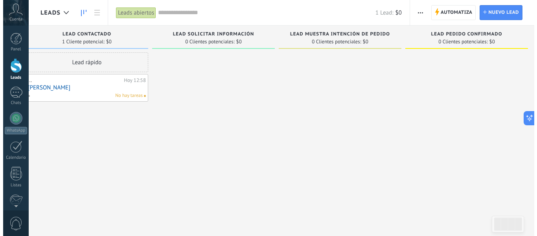
scroll to position [0, 0]
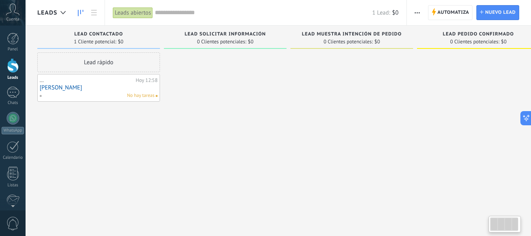
drag, startPoint x: 138, startPoint y: 173, endPoint x: 286, endPoint y: 162, distance: 147.9
click at [311, 181] on div "Lamentablemente, no hay leads con estos parámetros. Mostrar todo Leads Entrante…" at bounding box center [294, 106] width 514 height 160
click at [98, 87] on link "Ernesto" at bounding box center [99, 87] width 118 height 7
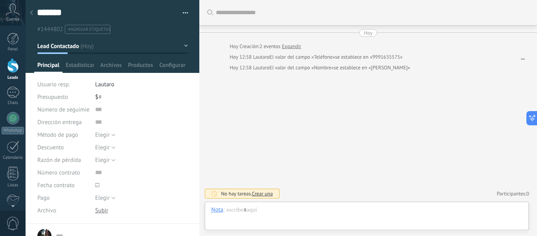
scroll to position [12, 0]
click at [179, 42] on button "Lead Contactado" at bounding box center [112, 46] width 151 height 14
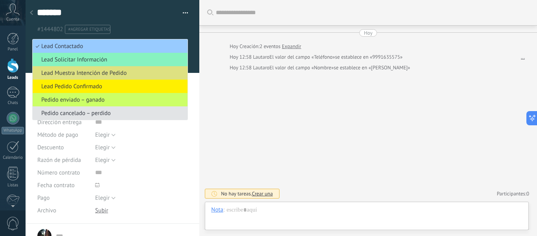
click at [95, 113] on span "Pedido cancelado – perdido" at bounding box center [109, 112] width 153 height 7
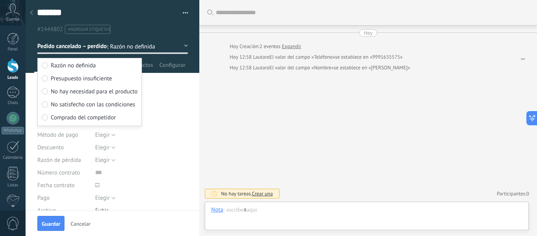
click at [73, 65] on span "Razón no definida" at bounding box center [73, 65] width 45 height 7
click at [56, 221] on span "Guardar" at bounding box center [51, 224] width 18 height 6
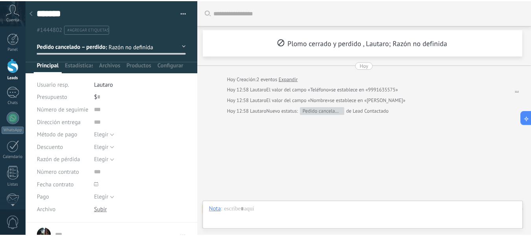
scroll to position [17, 0]
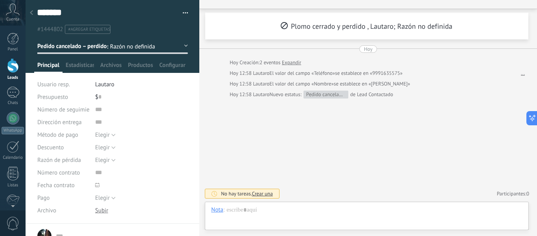
click at [31, 12] on icon at bounding box center [31, 12] width 3 height 5
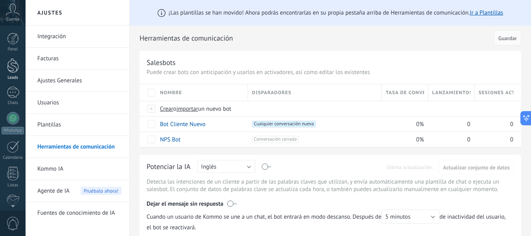
click at [12, 69] on div at bounding box center [13, 65] width 12 height 15
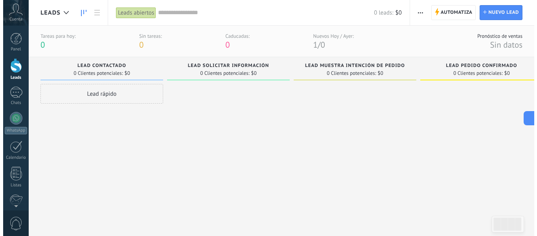
scroll to position [0, 20]
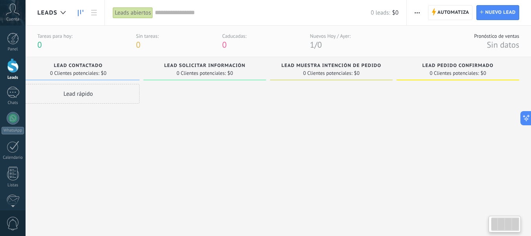
drag, startPoint x: 385, startPoint y: 131, endPoint x: 101, endPoint y: 125, distance: 283.6
click at [101, 125] on div "Lamentablemente, no hay leads con estos parámetros. Mostrar todo Leads Entrante…" at bounding box center [274, 137] width 514 height 160
click at [423, 9] on div "Automatiza Nueva difusión Editar embudo Editar el diseño de la tarjeta Importar…" at bounding box center [417, 12] width 13 height 15
click at [419, 10] on span "button" at bounding box center [417, 12] width 5 height 15
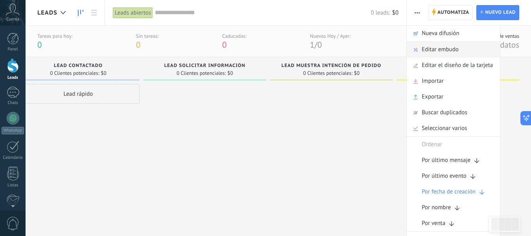
click at [429, 48] on span "Editar embudo" at bounding box center [440, 50] width 37 height 16
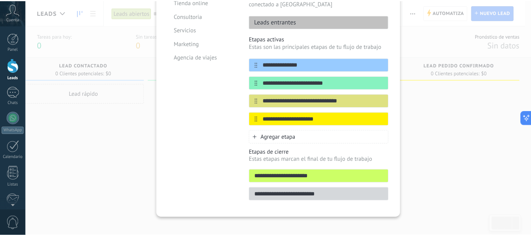
scroll to position [0, 0]
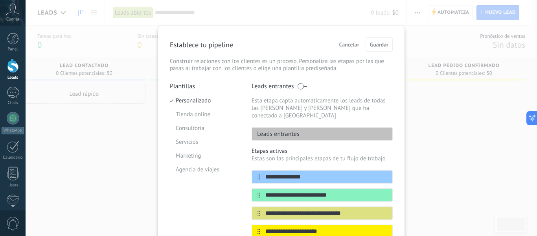
click at [340, 43] on span "Cancelar" at bounding box center [349, 45] width 20 height 6
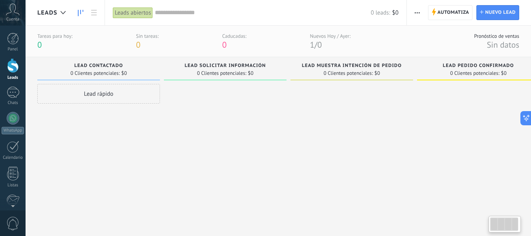
drag, startPoint x: 403, startPoint y: 127, endPoint x: 377, endPoint y: 144, distance: 31.5
click at [377, 144] on div "Lamentablemente, no hay leads con estos parámetros. Mostrar todo Leads Entrante…" at bounding box center [294, 137] width 514 height 160
click at [141, 17] on div "Leads abiertos" at bounding box center [133, 12] width 40 height 11
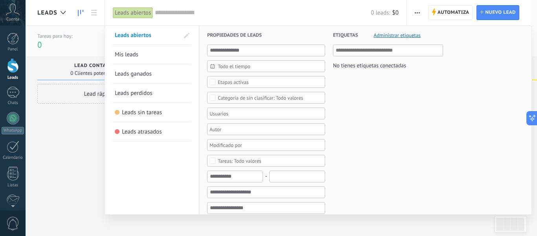
click at [227, 87] on div "Etapas activas" at bounding box center [266, 82] width 118 height 12
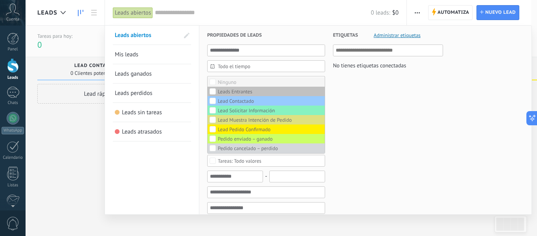
click at [219, 80] on div "Ninguno" at bounding box center [227, 82] width 18 height 6
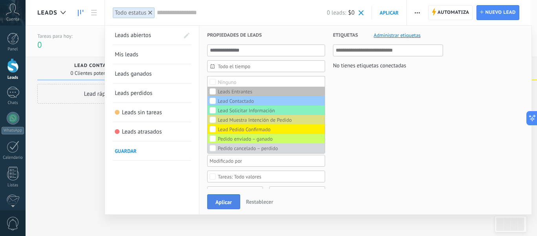
click at [221, 202] on span "Aplicar" at bounding box center [223, 202] width 17 height 6
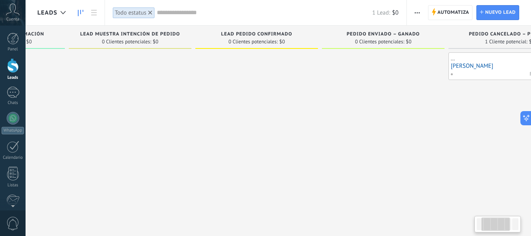
drag, startPoint x: 343, startPoint y: 147, endPoint x: 176, endPoint y: 140, distance: 166.8
click at [195, 140] on div at bounding box center [256, 118] width 123 height 133
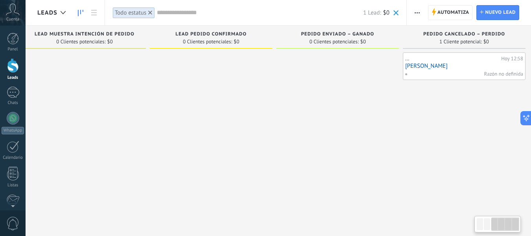
scroll to position [0, 274]
drag, startPoint x: 448, startPoint y: 155, endPoint x: 262, endPoint y: 139, distance: 186.3
click at [241, 145] on div "Leads Entrantes Solicitudes: 0 0 0 0 0 0 0 0 0 Lead Contactado 0 Clientes poten…" at bounding box center [147, 106] width 767 height 160
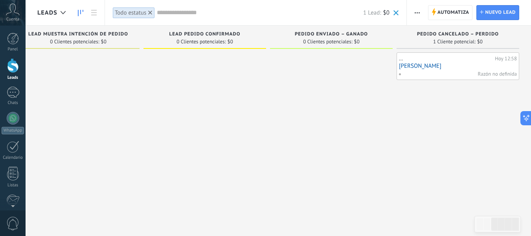
click at [415, 7] on span "button" at bounding box center [417, 12] width 5 height 15
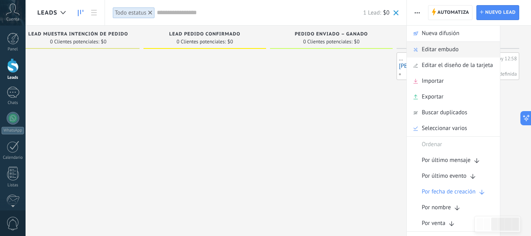
click at [447, 50] on span "Editar embudo" at bounding box center [440, 50] width 37 height 16
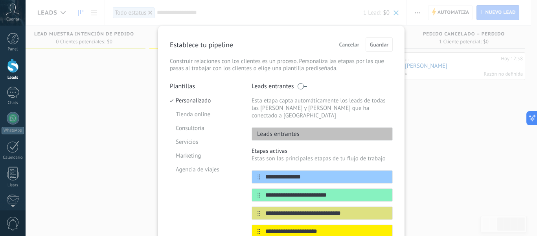
click at [454, 107] on div "**********" at bounding box center [282, 118] width 512 height 236
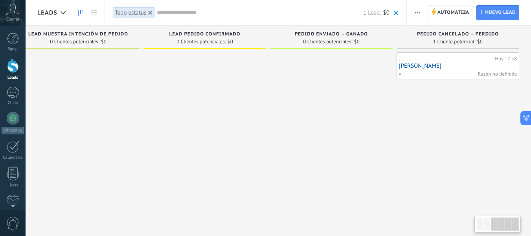
drag, startPoint x: 463, startPoint y: 94, endPoint x: 365, endPoint y: 93, distance: 97.5
click at [365, 93] on div "Leads Entrantes Solicitudes: 0 0 0 0 0 0 0 0 0 Lead Contactado 0 Clientes poten…" at bounding box center [147, 106] width 767 height 160
click at [486, 74] on span "Razón no definida" at bounding box center [497, 73] width 39 height 7
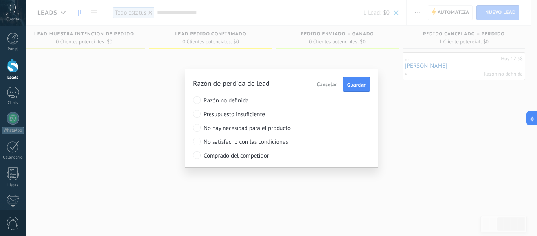
click at [284, 83] on div "Razón de perdida de lead Cancelar Guardar" at bounding box center [281, 84] width 177 height 15
click at [267, 117] on span "Presupuesto insuficiente" at bounding box center [267, 113] width 127 height 7
click at [262, 122] on label "No hay necesidad para el producto" at bounding box center [262, 128] width 138 height 14
click at [256, 138] on span "No satisfecho con las condiciones" at bounding box center [267, 141] width 127 height 7
click at [256, 155] on span "Comprado del competidor" at bounding box center [267, 155] width 127 height 7
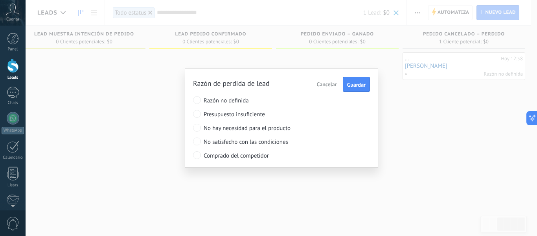
click at [232, 99] on span "Razón no definida" at bounding box center [267, 100] width 127 height 7
click at [331, 83] on span "Cancelar" at bounding box center [327, 84] width 20 height 7
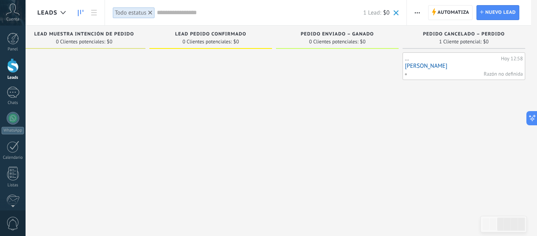
scroll to position [0, 268]
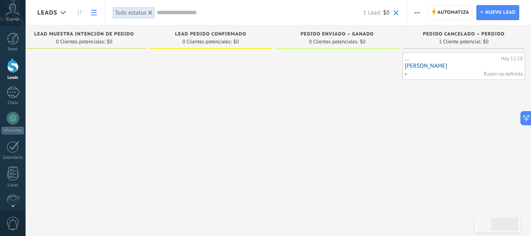
click at [94, 12] on icon at bounding box center [94, 13] width 6 height 6
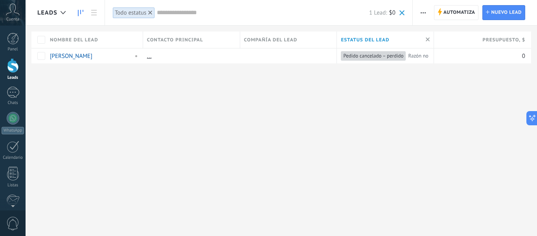
click at [78, 12] on icon at bounding box center [81, 13] width 6 height 6
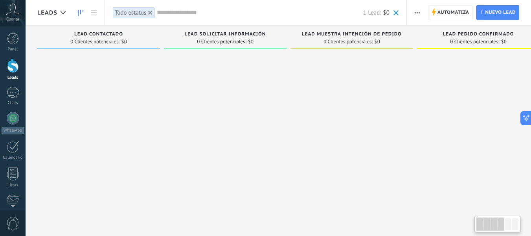
click at [85, 12] on link at bounding box center [80, 12] width 13 height 15
click at [93, 12] on icon at bounding box center [94, 13] width 6 height 6
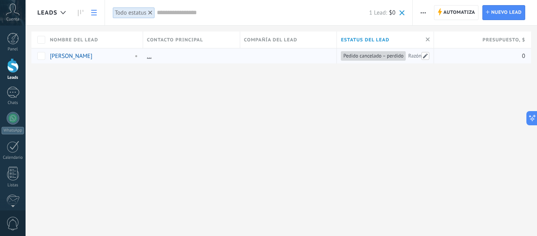
drag, startPoint x: 430, startPoint y: 58, endPoint x: 423, endPoint y: 56, distance: 7.2
click at [423, 56] on span at bounding box center [425, 56] width 8 height 8
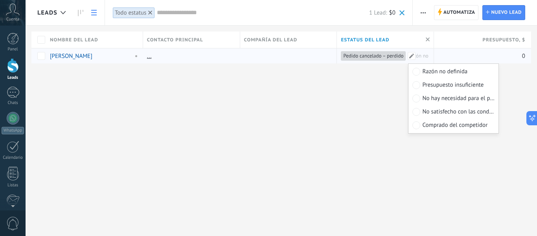
click at [391, 94] on div "Razón no definida Presupuesto insuficiente No hay necesidad para el producto No…" at bounding box center [282, 118] width 512 height 236
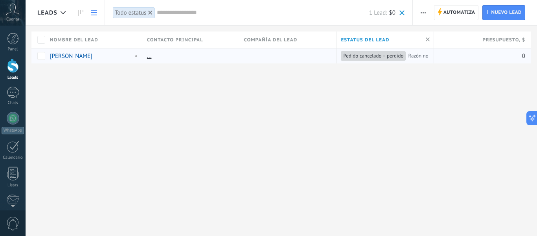
click at [424, 10] on span "button" at bounding box center [423, 12] width 5 height 15
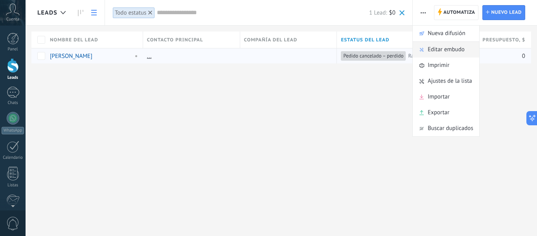
click at [437, 48] on span "Editar embudo" at bounding box center [446, 50] width 37 height 16
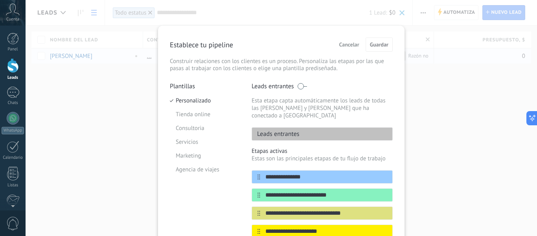
click at [341, 42] on span "Cancelar" at bounding box center [349, 45] width 20 height 6
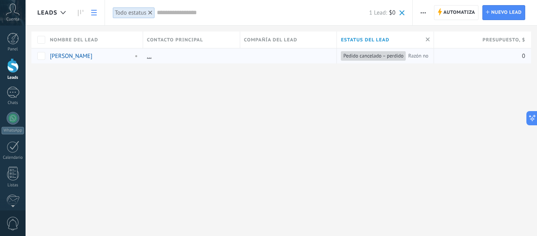
click at [421, 8] on span "button" at bounding box center [423, 12] width 5 height 15
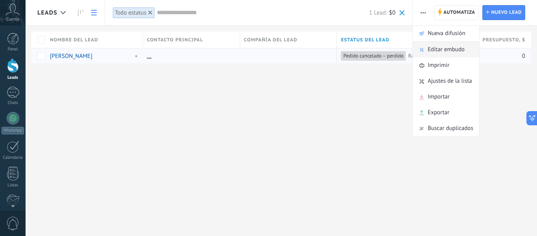
click at [438, 51] on span "Editar embudo" at bounding box center [446, 50] width 37 height 16
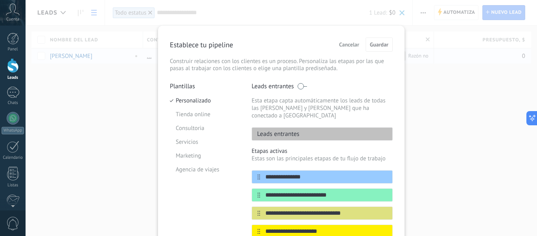
click at [354, 44] on span "Cancelar" at bounding box center [349, 45] width 20 height 6
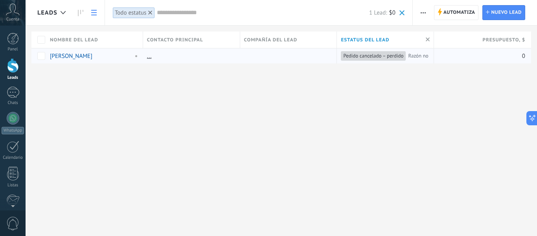
click at [421, 7] on button "button" at bounding box center [423, 12] width 11 height 15
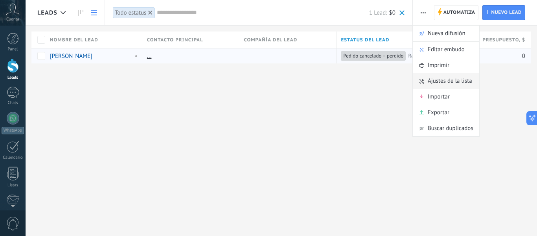
click at [434, 85] on span "Ajustes de la lista" at bounding box center [450, 81] width 44 height 16
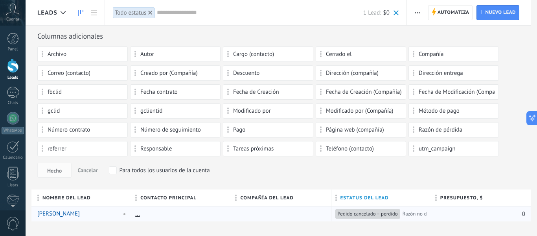
click at [78, 12] on use at bounding box center [81, 13] width 6 height 6
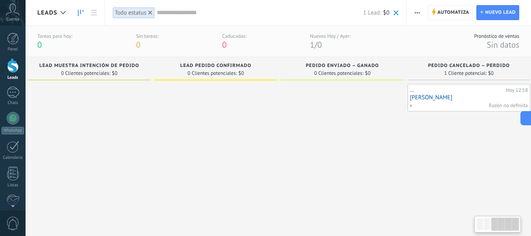
scroll to position [0, 274]
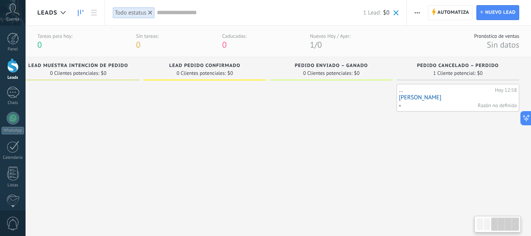
drag, startPoint x: 468, startPoint y: 121, endPoint x: 156, endPoint y: 117, distance: 312.2
click at [156, 117] on div at bounding box center [205, 150] width 123 height 133
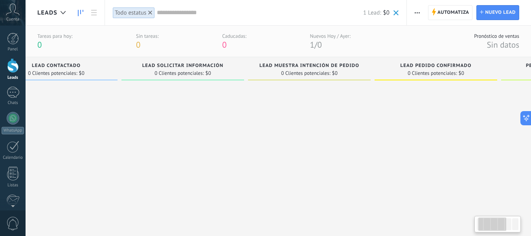
drag, startPoint x: 250, startPoint y: 178, endPoint x: 514, endPoint y: 202, distance: 264.9
click at [490, 198] on div at bounding box center [436, 150] width 123 height 133
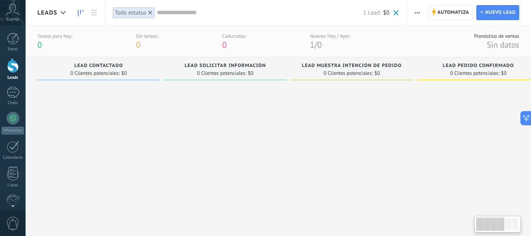
drag, startPoint x: 191, startPoint y: 166, endPoint x: 358, endPoint y: 165, distance: 167.1
click at [358, 165] on div "Leads Entrantes Solicitudes: 0 0 0 0 0 0 0 0 0 Lead Contactado 0 Clientes poten…" at bounding box center [420, 137] width 767 height 160
